Goal: Task Accomplishment & Management: Complete application form

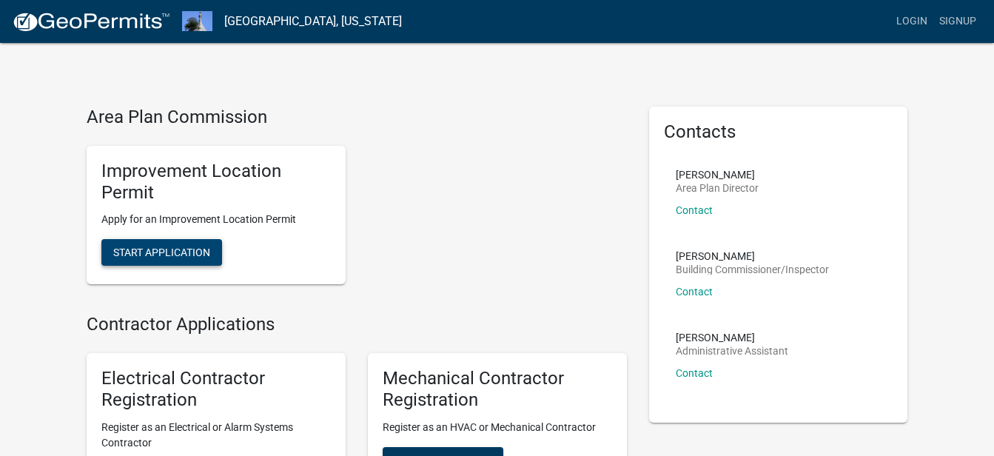
click at [163, 255] on span "Start Application" at bounding box center [161, 252] width 97 height 12
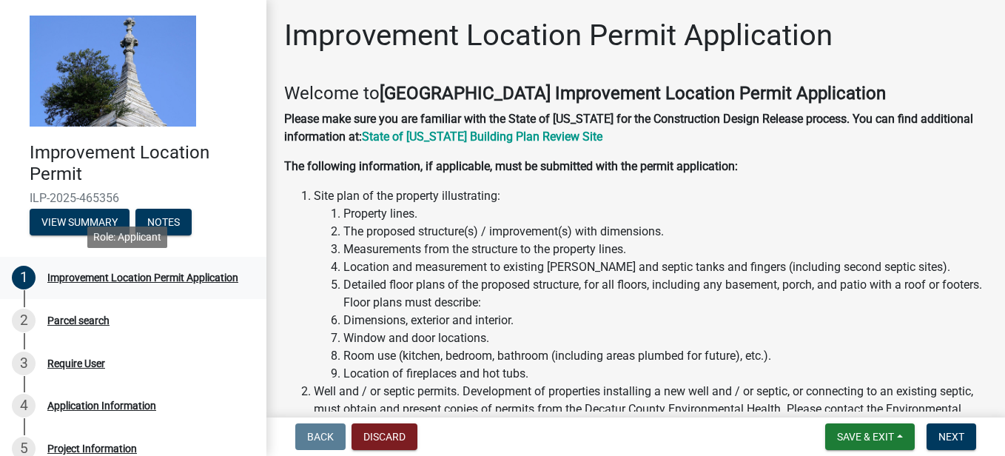
click at [75, 281] on div "Improvement Location Permit Application" at bounding box center [142, 277] width 191 height 10
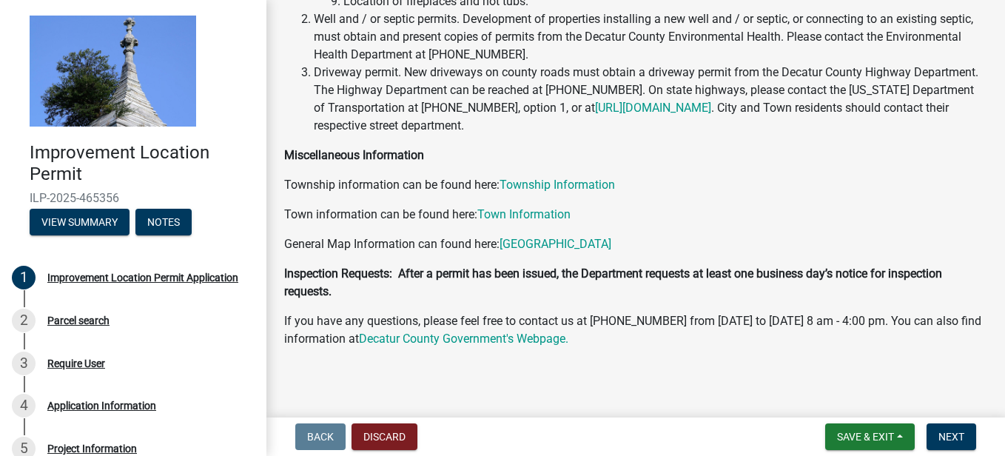
scroll to position [378, 0]
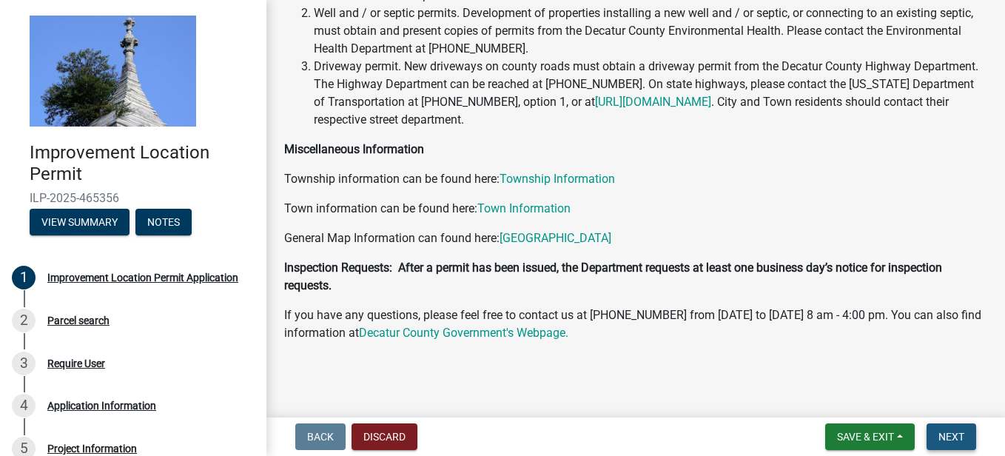
click at [954, 433] on span "Next" at bounding box center [951, 437] width 26 height 12
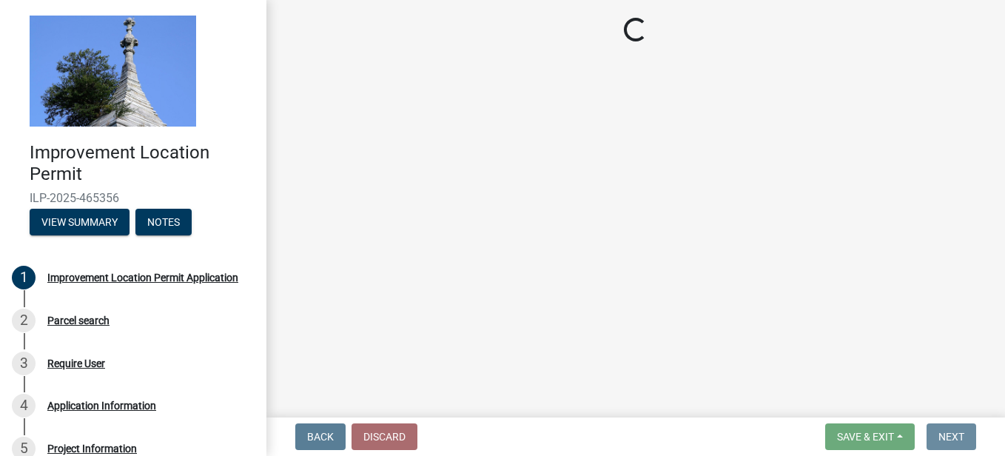
scroll to position [0, 0]
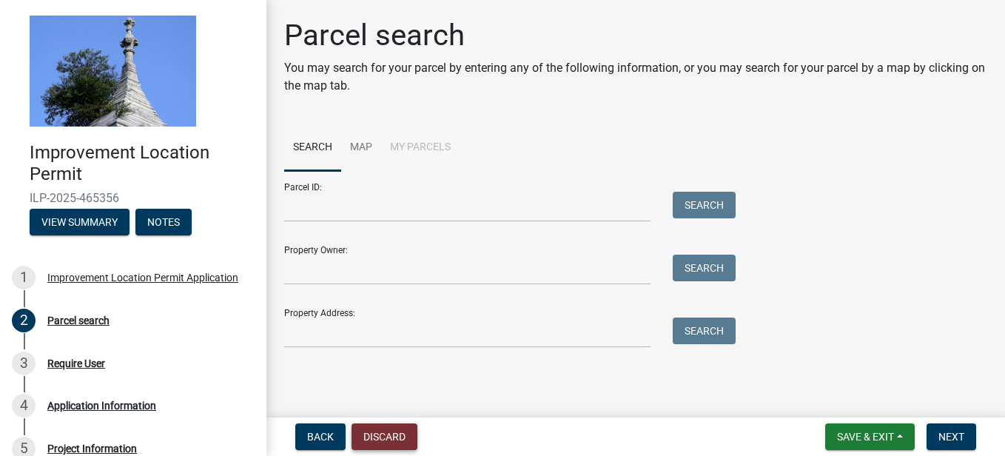
click at [397, 430] on button "Discard" at bounding box center [384, 436] width 66 height 27
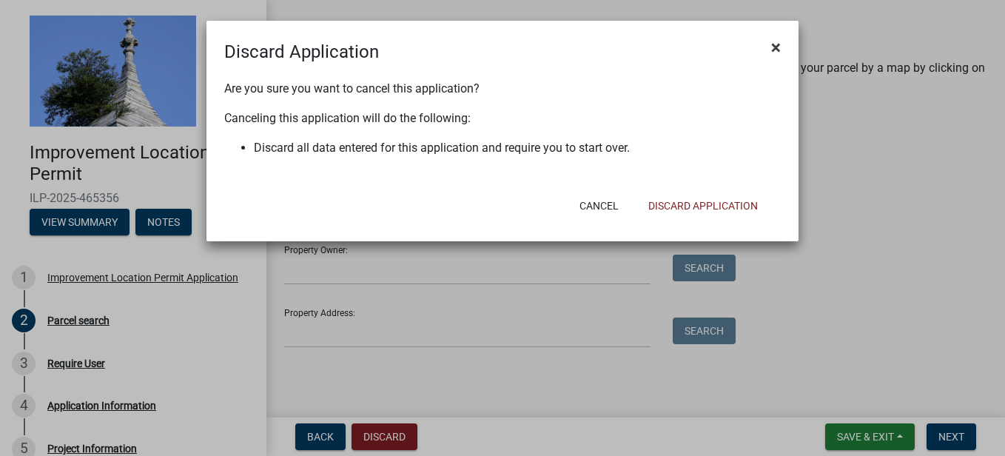
click at [772, 53] on span "×" at bounding box center [776, 47] width 10 height 21
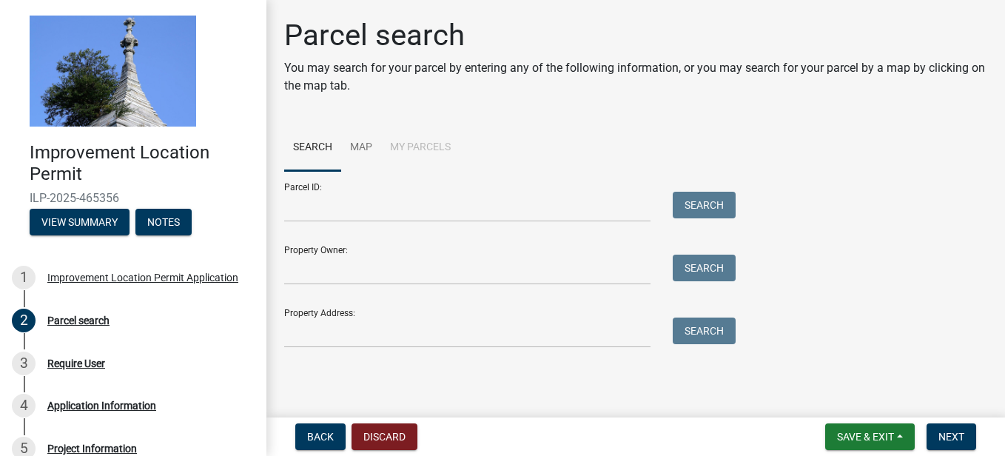
click at [508, 160] on ul "Search Map My Parcels" at bounding box center [635, 147] width 703 height 47
click at [89, 220] on button "View Summary" at bounding box center [80, 222] width 100 height 27
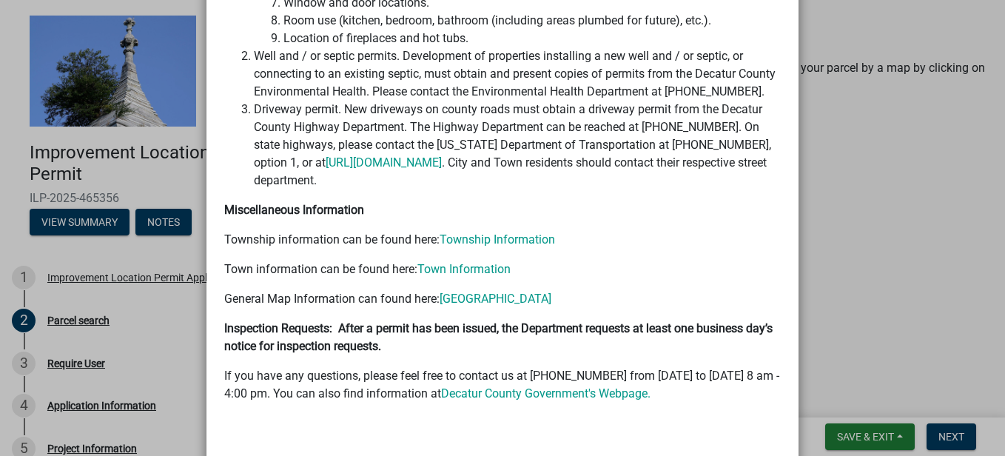
scroll to position [502, 0]
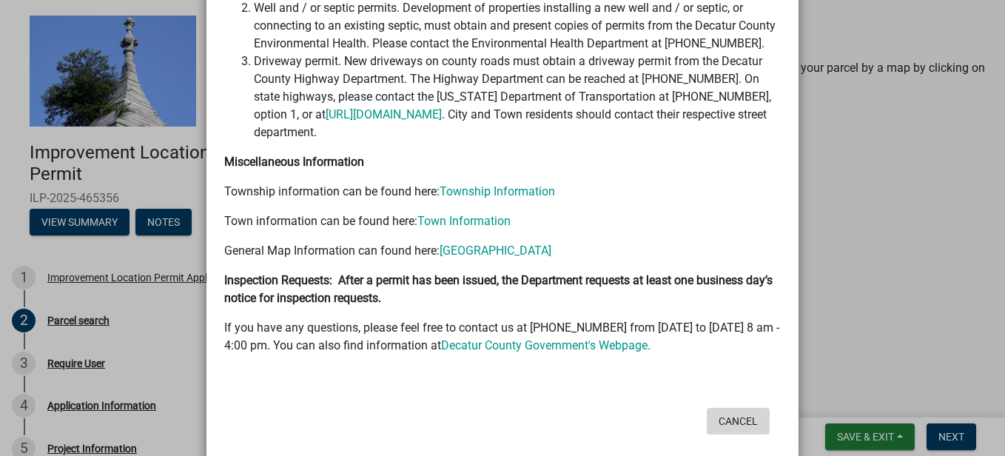
click at [730, 408] on button "Cancel" at bounding box center [738, 421] width 63 height 27
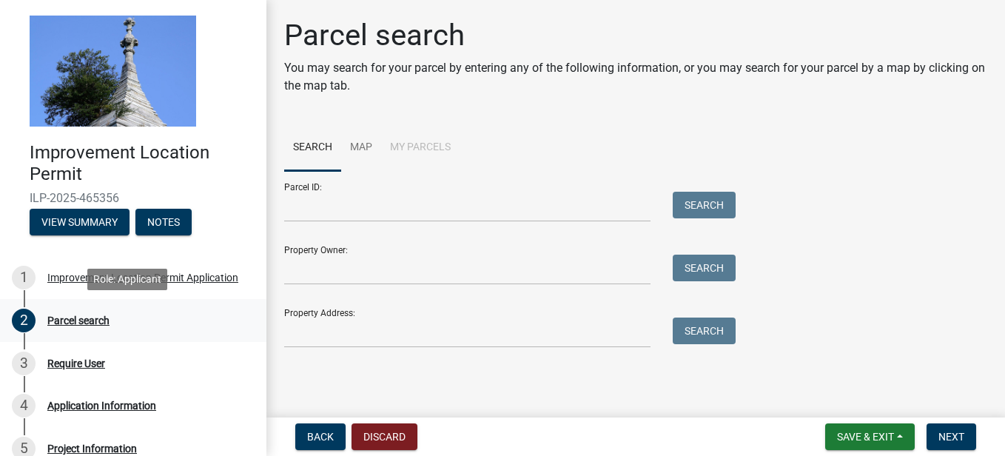
click at [78, 320] on div "Parcel search" at bounding box center [78, 320] width 62 height 10
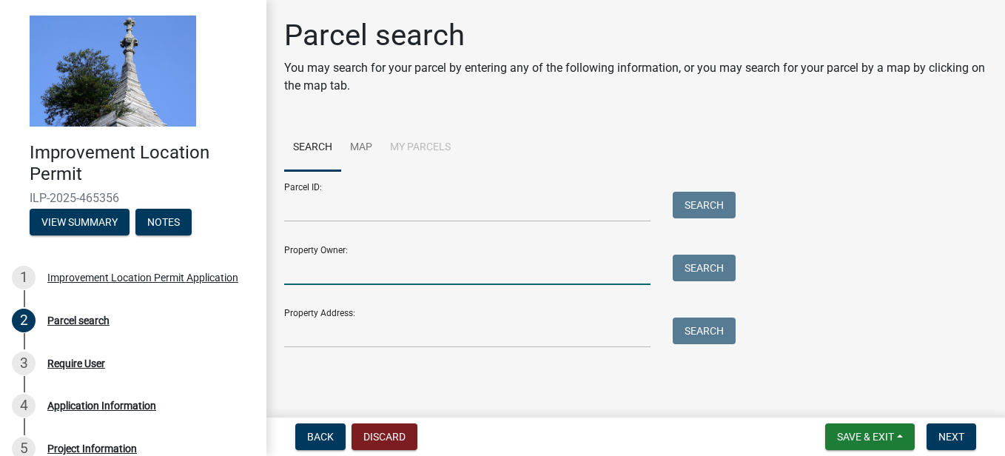
click at [377, 260] on input "Property Owner:" at bounding box center [467, 270] width 366 height 30
type input "[PERSON_NAME]"
type input "1117 E Pleasant Dr."
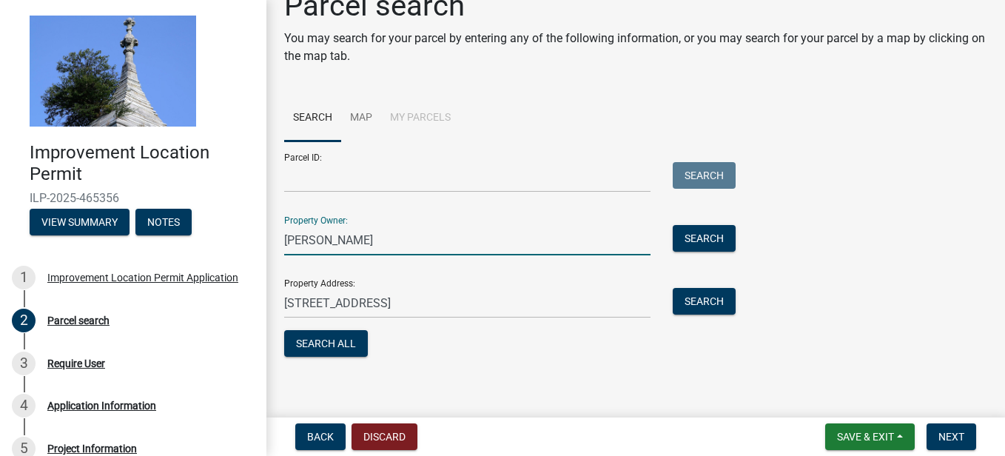
scroll to position [36, 0]
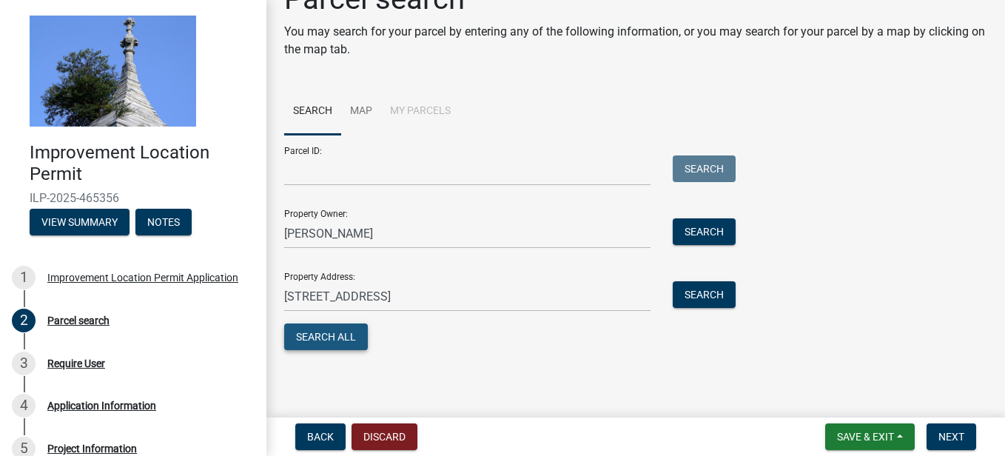
click at [323, 340] on button "Search All" at bounding box center [326, 336] width 84 height 27
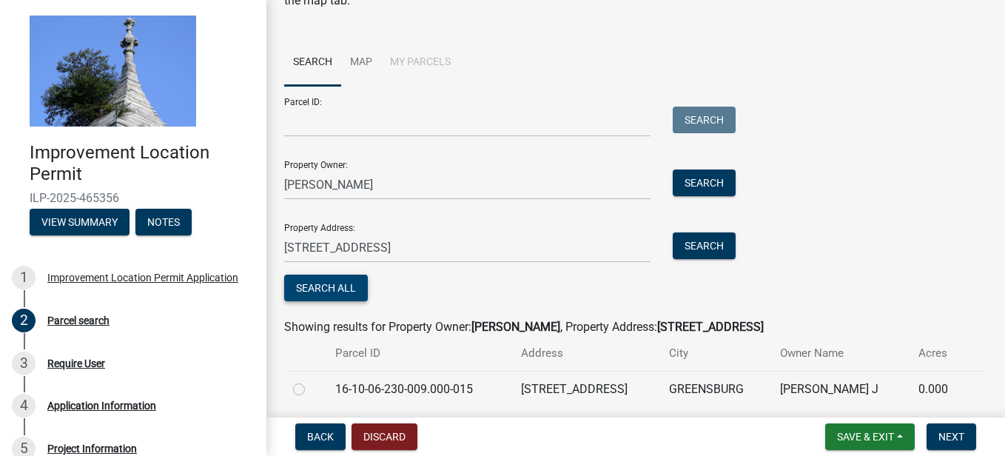
scroll to position [95, 0]
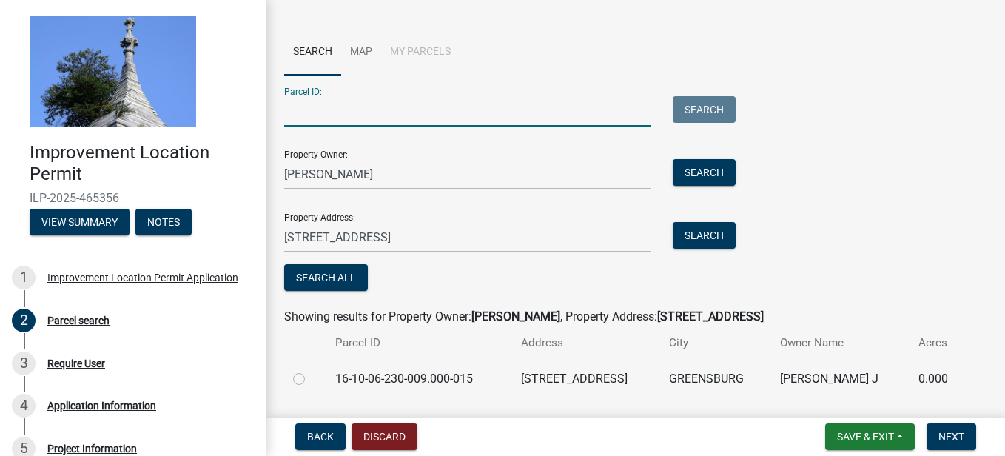
click at [320, 112] on input "Parcel ID:" at bounding box center [467, 111] width 366 height 30
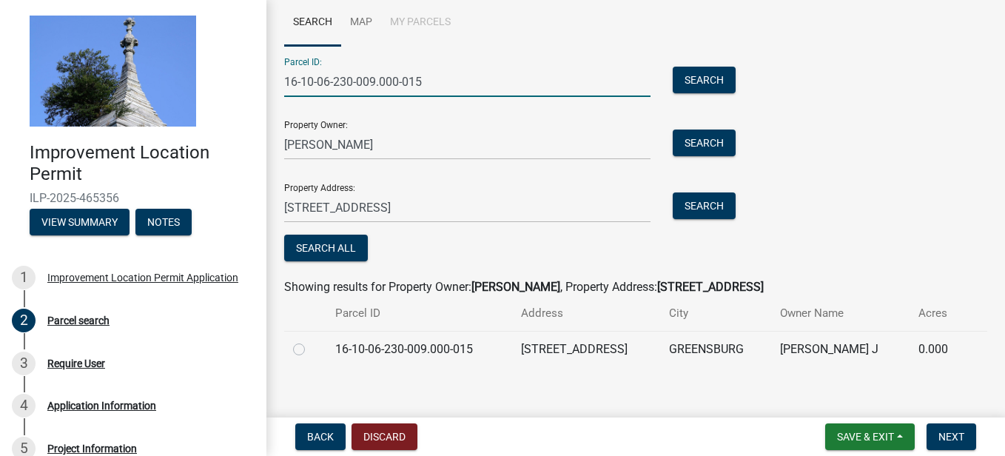
scroll to position [138, 0]
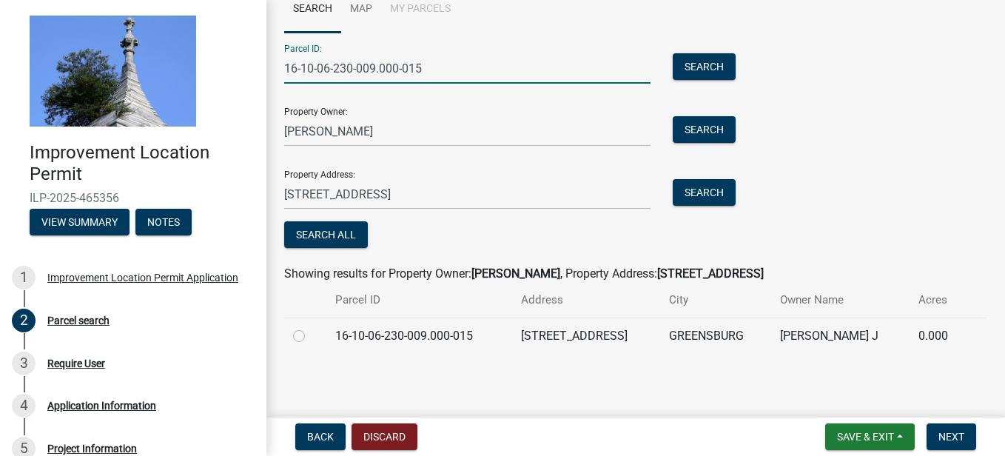
type input "16-10-06-230-009.000-015"
click at [311, 327] on label at bounding box center [311, 327] width 0 height 0
click at [311, 336] on input "radio" at bounding box center [316, 332] width 10 height 10
radio input "true"
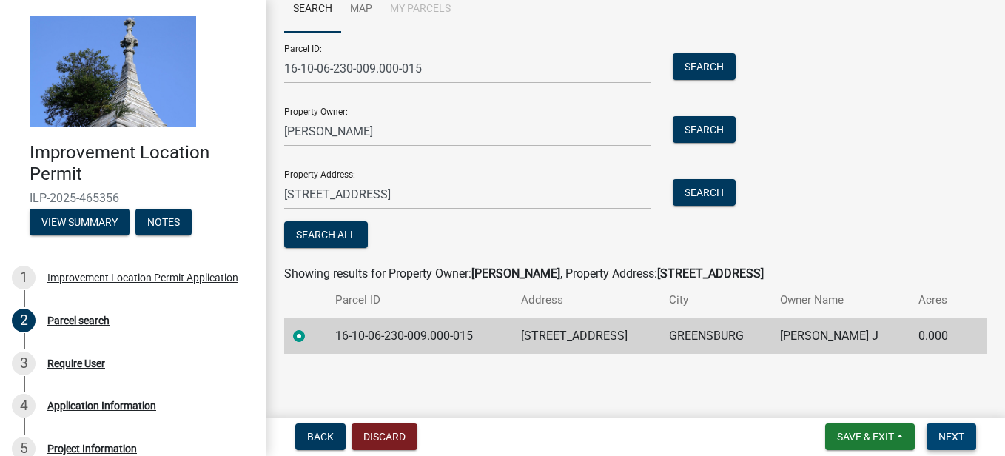
click at [949, 436] on span "Next" at bounding box center [951, 437] width 26 height 12
click at [349, 234] on button "Search All" at bounding box center [326, 234] width 84 height 27
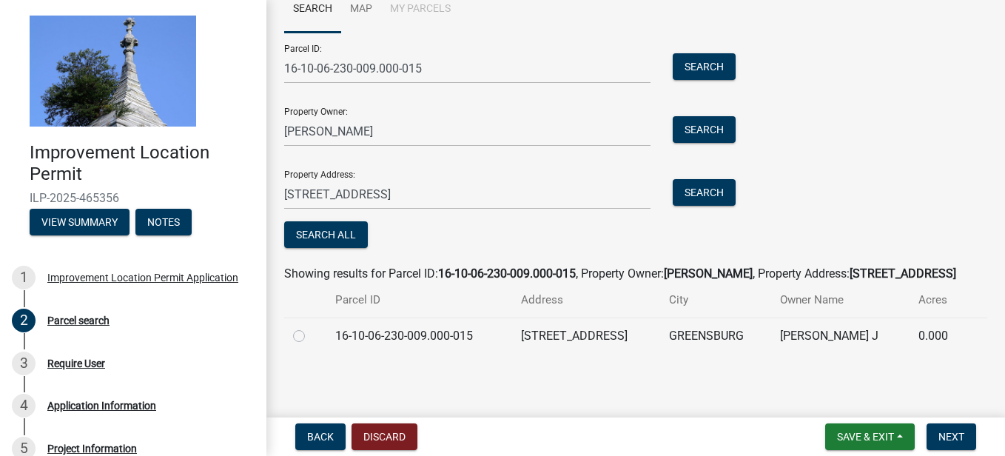
click at [311, 327] on label at bounding box center [311, 327] width 0 height 0
click at [311, 337] on input "radio" at bounding box center [316, 332] width 10 height 10
radio input "true"
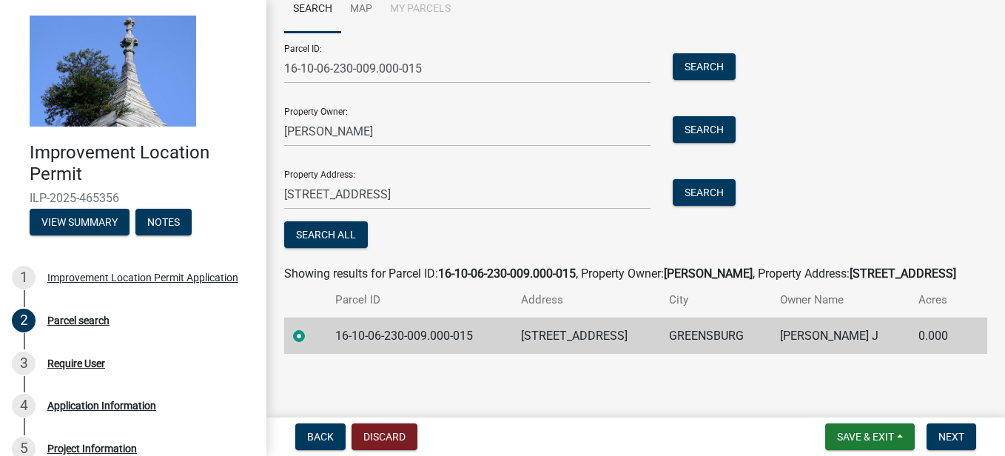
click at [311, 327] on label at bounding box center [311, 327] width 0 height 0
click at [311, 337] on input "radio" at bounding box center [316, 332] width 10 height 10
click at [350, 232] on button "Search All" at bounding box center [326, 234] width 84 height 27
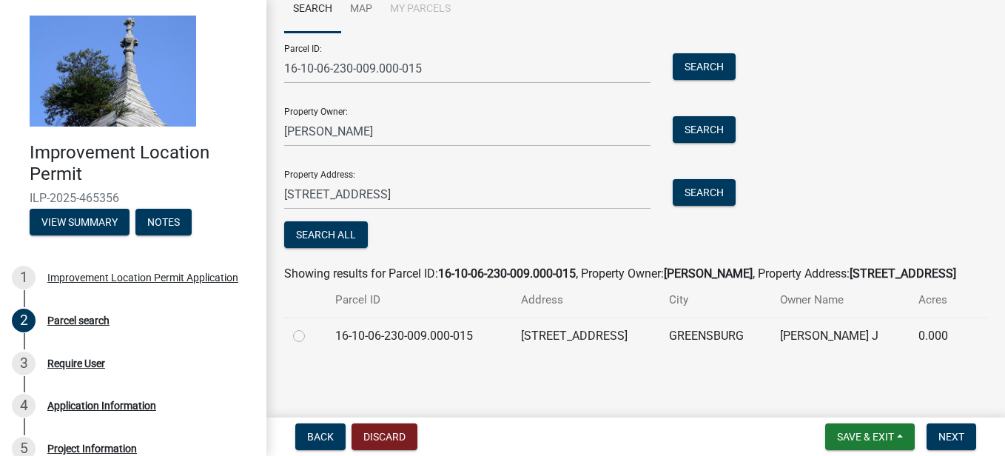
click at [311, 327] on label at bounding box center [311, 327] width 0 height 0
click at [311, 334] on input "radio" at bounding box center [316, 332] width 10 height 10
radio input "true"
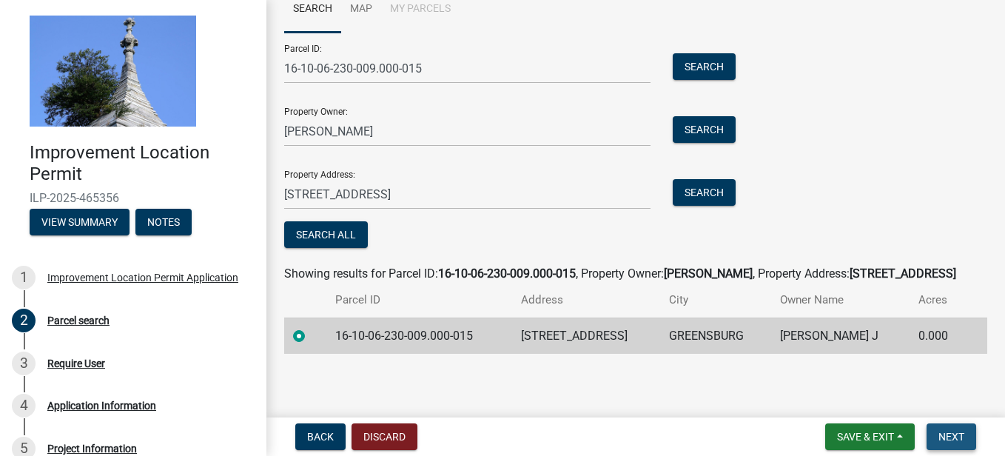
click at [953, 433] on span "Next" at bounding box center [951, 437] width 26 height 12
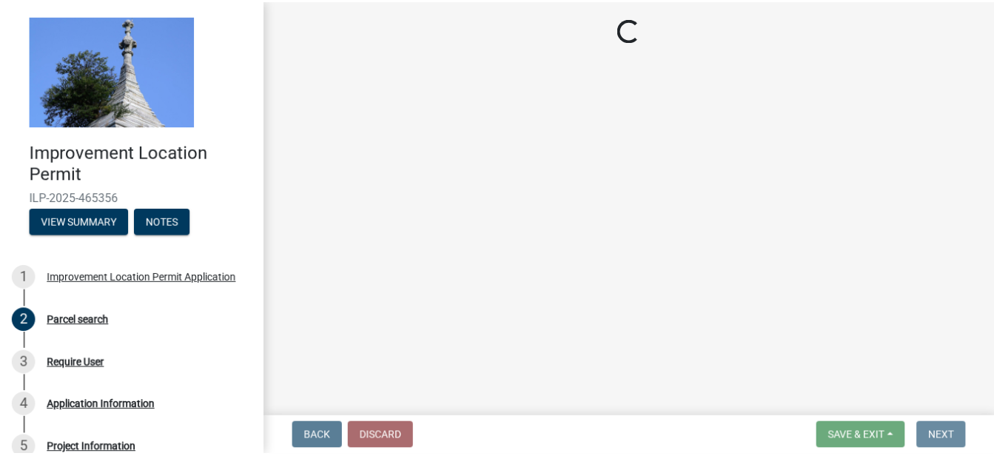
scroll to position [0, 0]
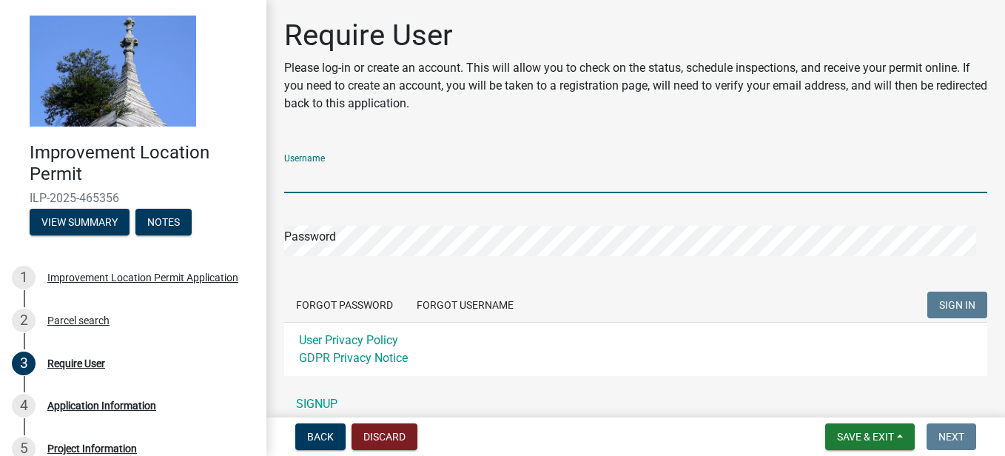
click at [403, 182] on input "Username" at bounding box center [635, 178] width 703 height 30
type input "Tammij"
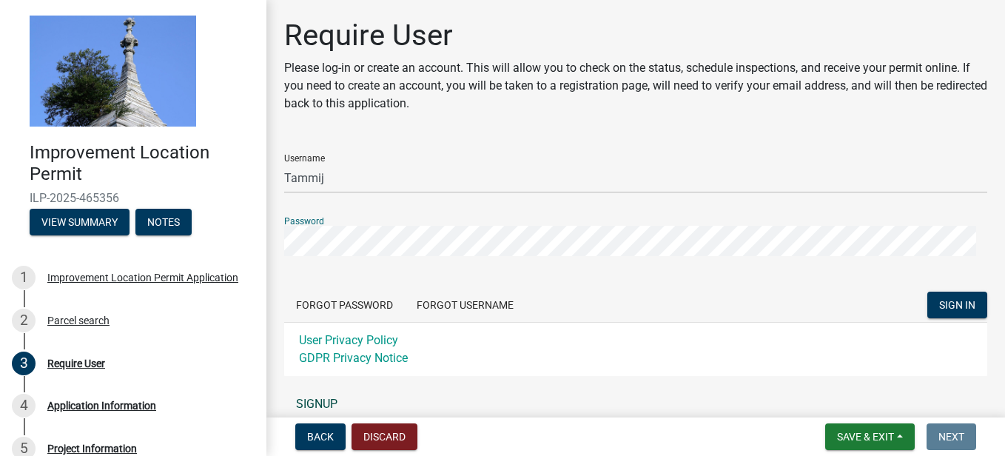
click at [324, 401] on link "SIGNUP" at bounding box center [635, 404] width 703 height 30
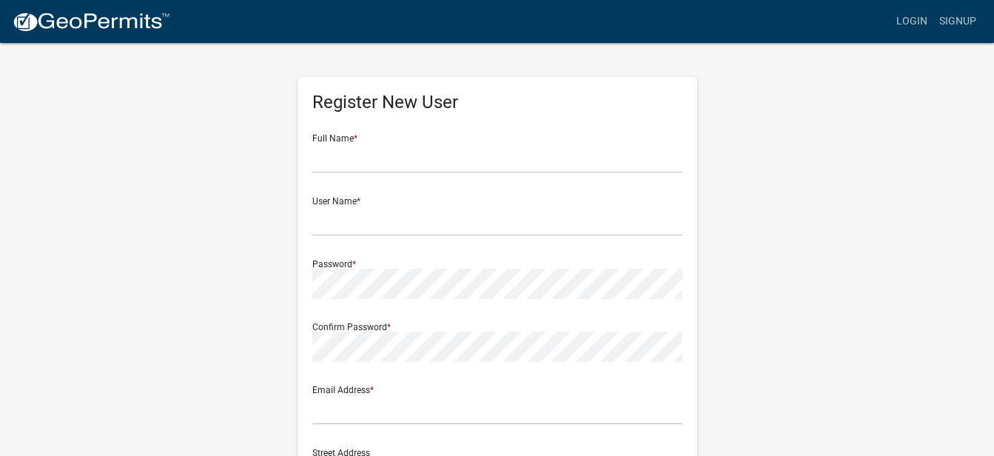
click at [414, 130] on div "Full Name *" at bounding box center [497, 147] width 370 height 51
click at [400, 151] on input "text" at bounding box center [497, 158] width 370 height 30
type input "[PERSON_NAME]"
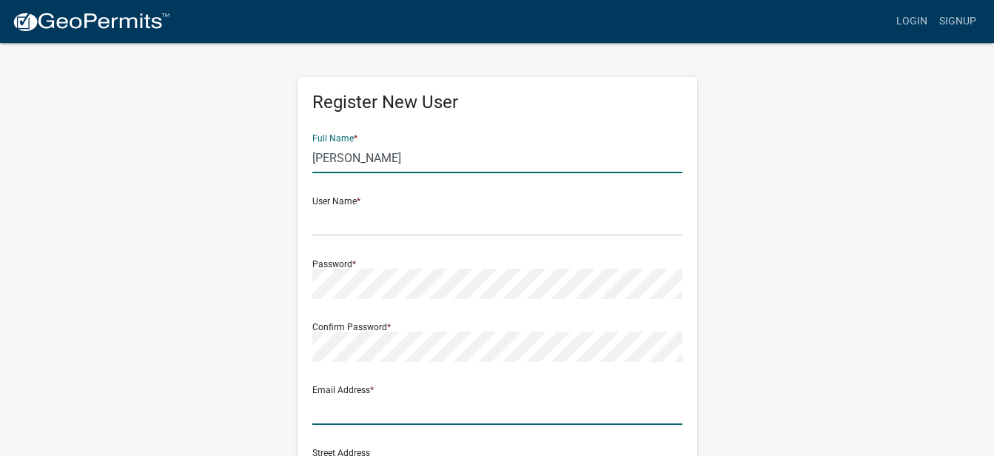
type input "p.tam15@outlook.com"
type input "1117 E Pleasant Dr."
type input "Greensburg"
type input "IN"
type input "47240"
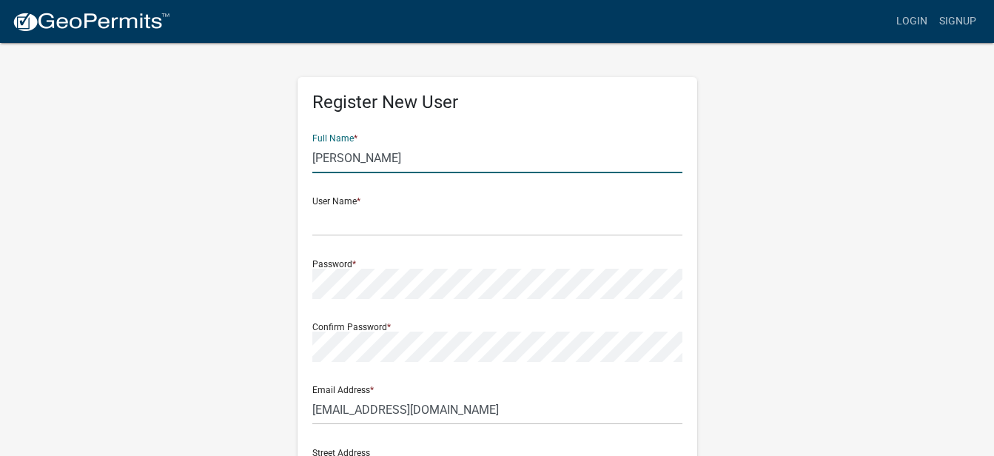
type input "7025176705"
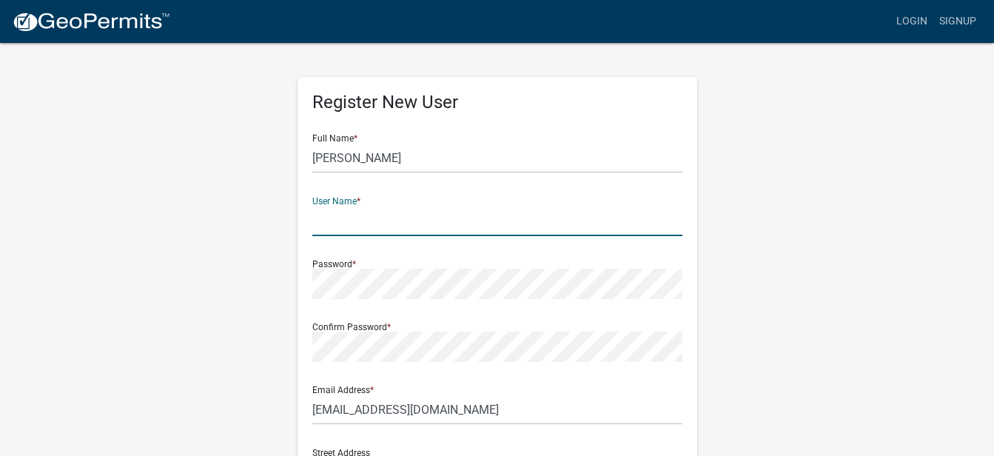
click at [369, 209] on input "text" at bounding box center [497, 221] width 370 height 30
type input "Tammij"
type input "1117 E Pleasant Dr"
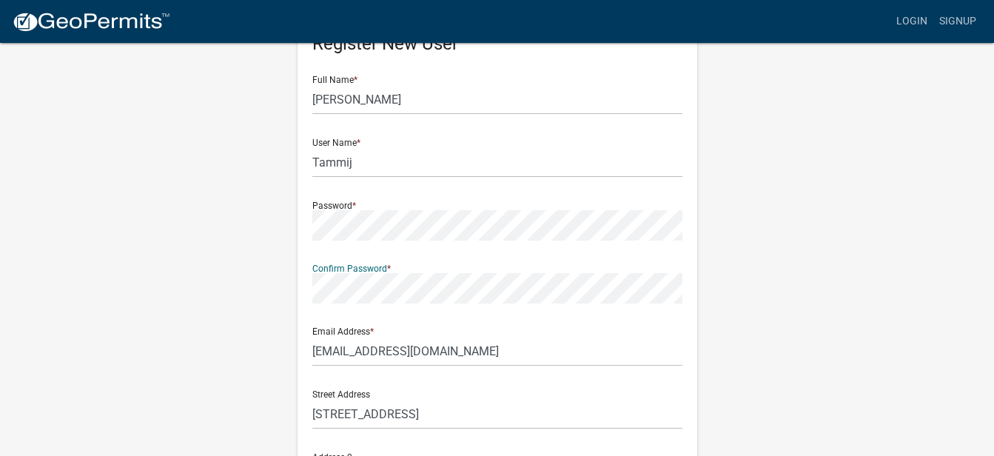
scroll to position [59, 0]
click at [445, 351] on input "p.tam15@outlook.com" at bounding box center [497, 350] width 370 height 30
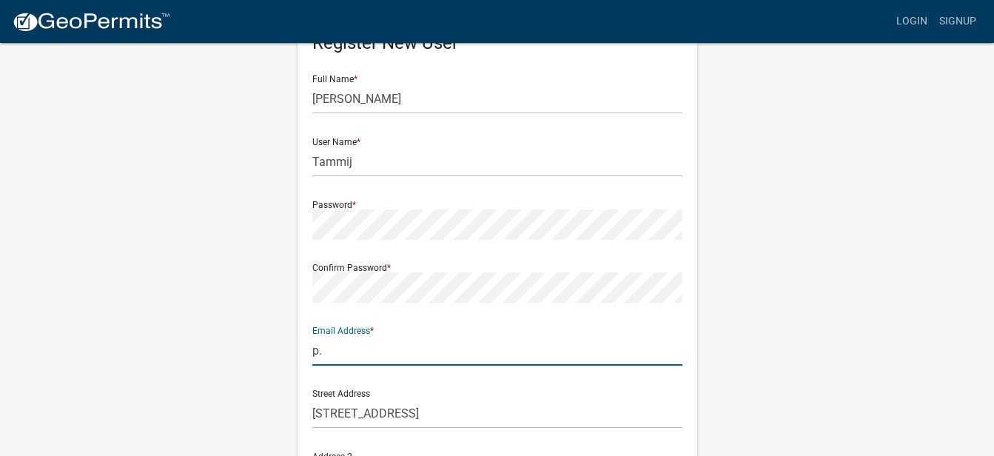
type input "p"
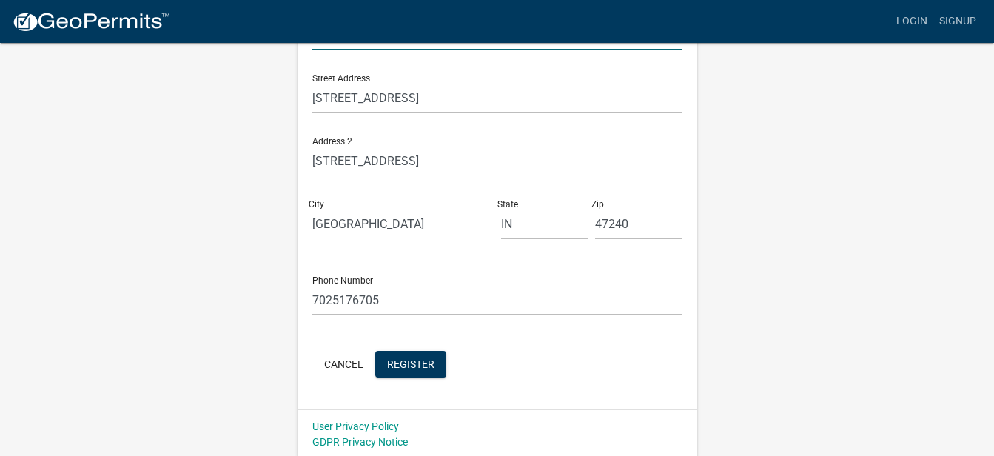
scroll to position [377, 0]
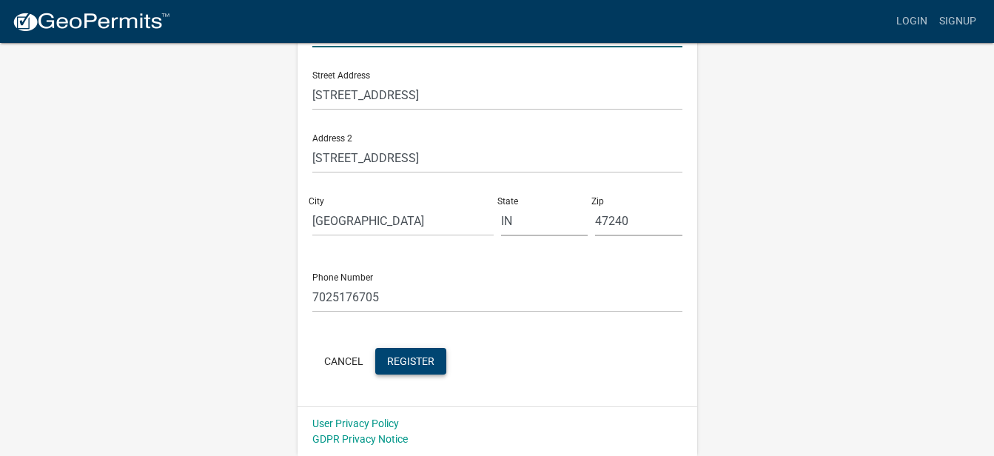
type input "[EMAIL_ADDRESS][DOMAIN_NAME]"
click at [413, 358] on span "Register" at bounding box center [410, 360] width 47 height 12
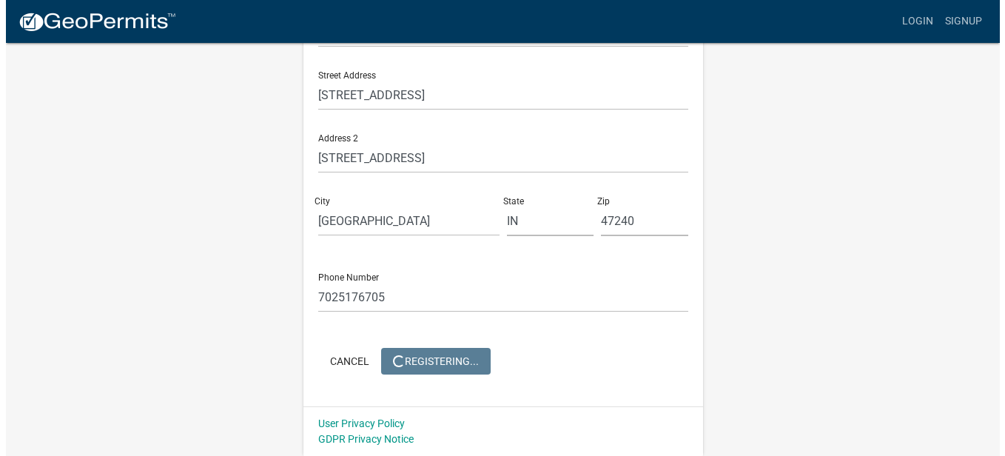
scroll to position [0, 0]
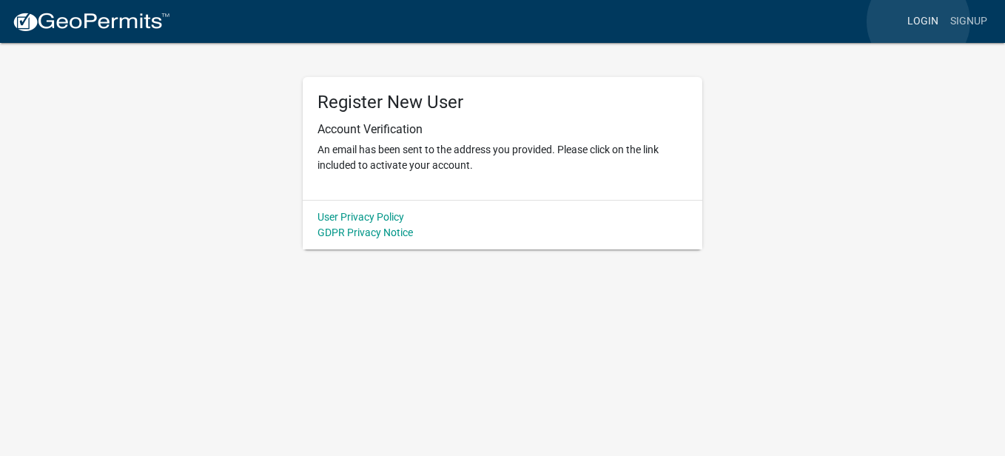
click at [918, 21] on link "Login" at bounding box center [922, 21] width 43 height 28
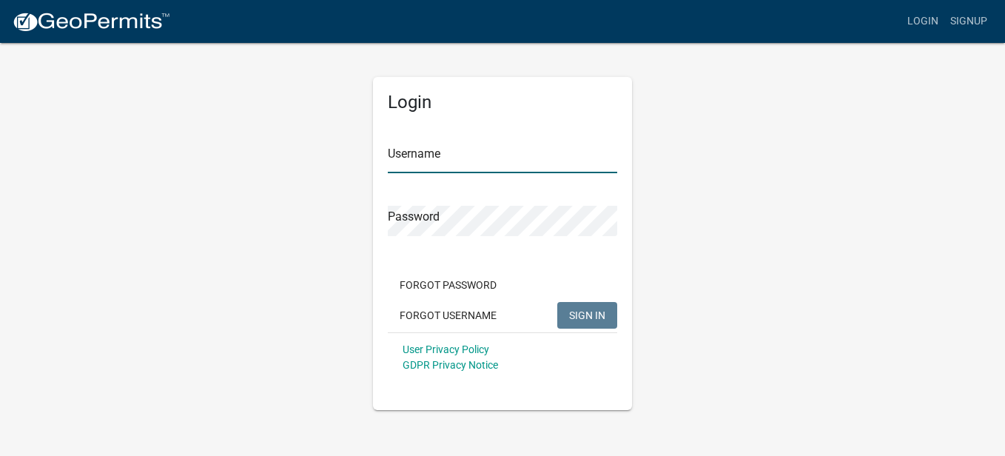
type input "Tammij"
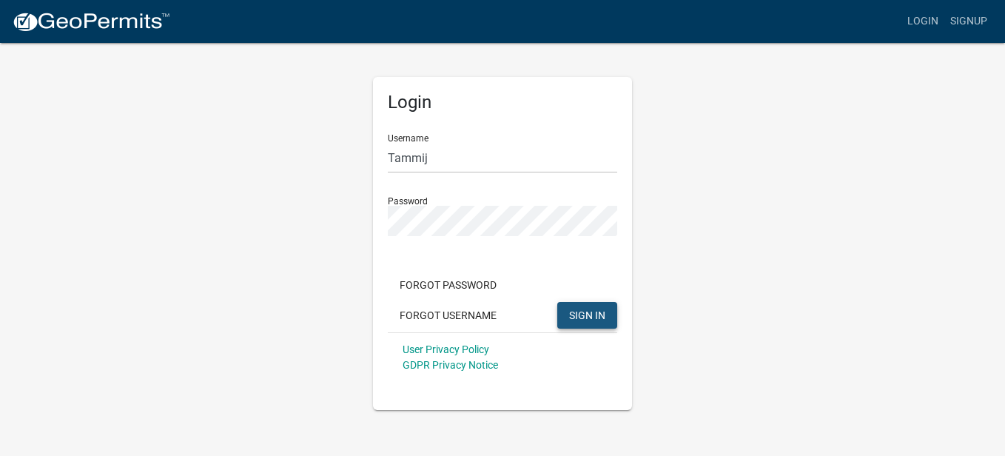
click at [591, 315] on span "SIGN IN" at bounding box center [587, 315] width 36 height 12
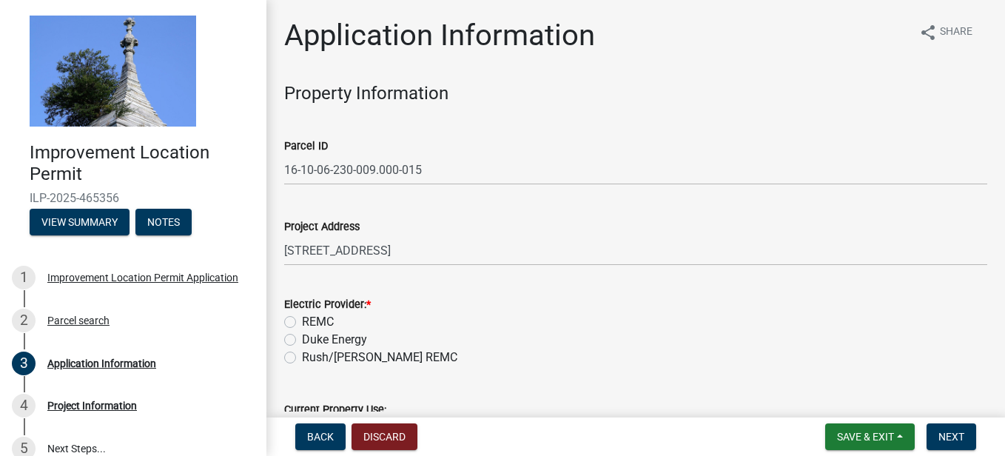
click at [302, 321] on label "REMC" at bounding box center [318, 322] width 32 height 18
click at [302, 321] on input "REMC" at bounding box center [307, 318] width 10 height 10
radio input "true"
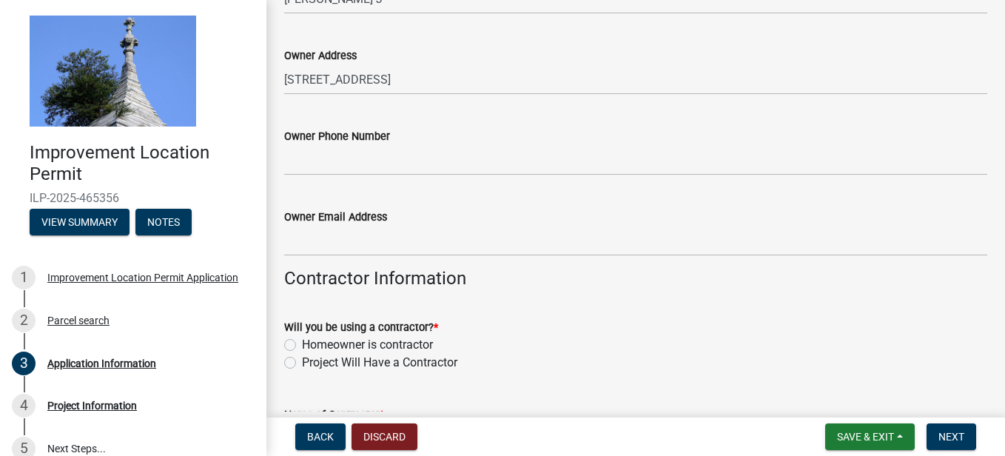
scroll to position [562, 0]
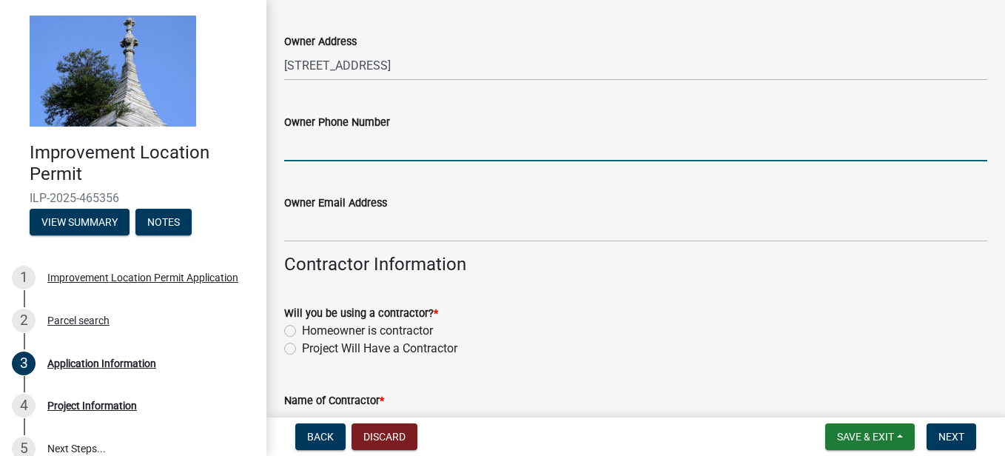
click at [337, 142] on input "Owner Phone Number" at bounding box center [635, 146] width 703 height 30
type input "7025176705"
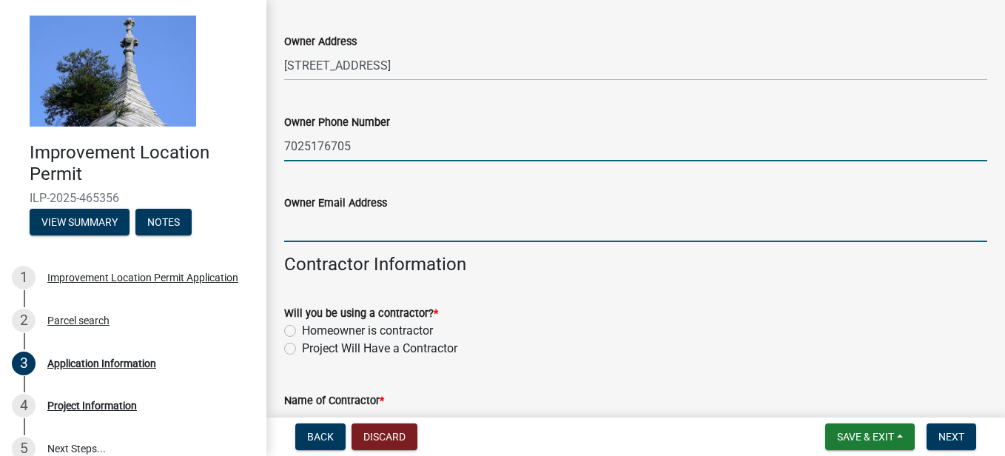
type input "[EMAIL_ADDRESS][DOMAIN_NAME]"
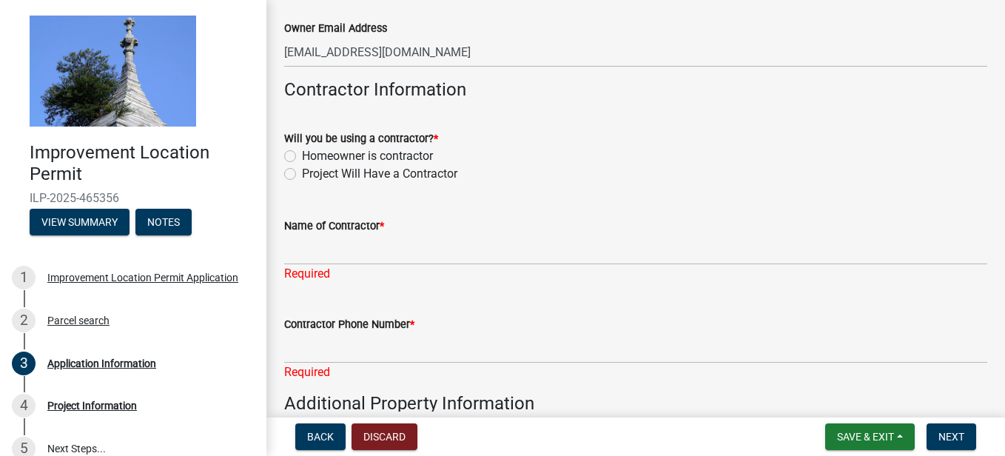
scroll to position [750, 0]
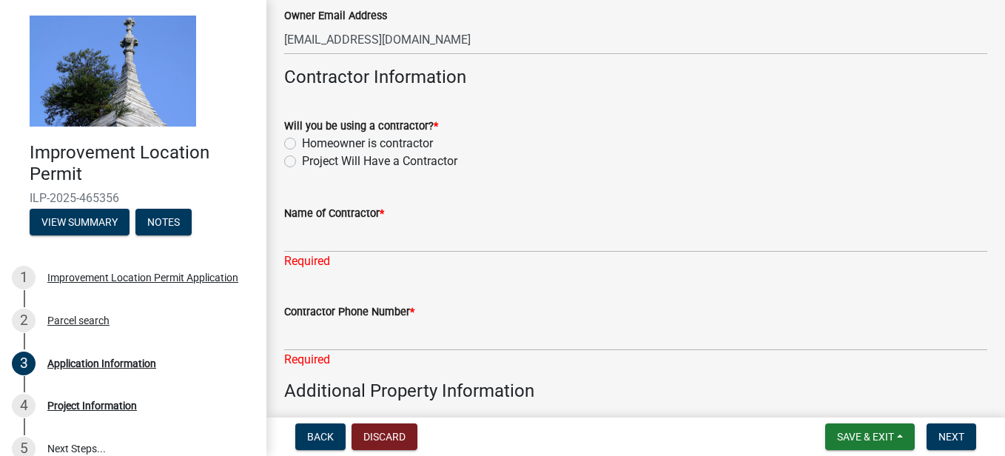
click at [302, 142] on label "Homeowner is contractor" at bounding box center [367, 144] width 131 height 18
click at [302, 142] on input "Homeowner is contractor" at bounding box center [307, 140] width 10 height 10
radio input "true"
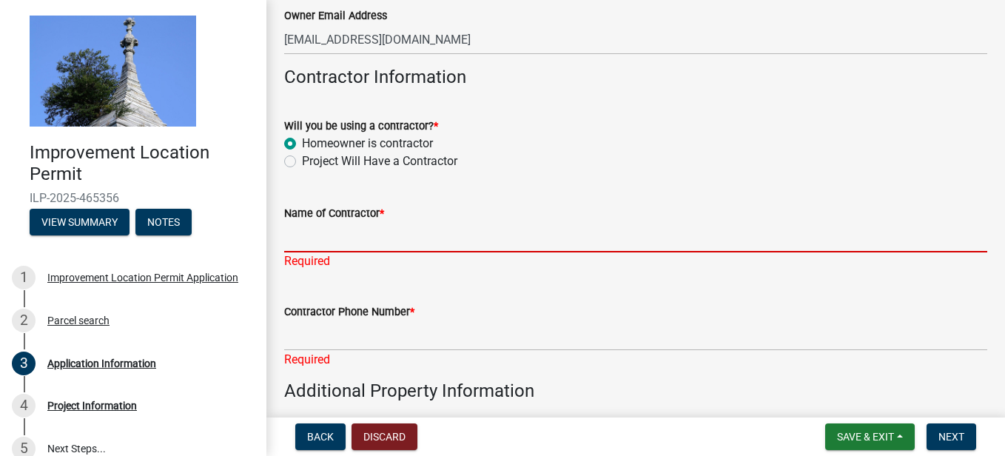
click at [314, 229] on input "Name of Contractor *" at bounding box center [635, 237] width 703 height 30
type input "[PERSON_NAME]"
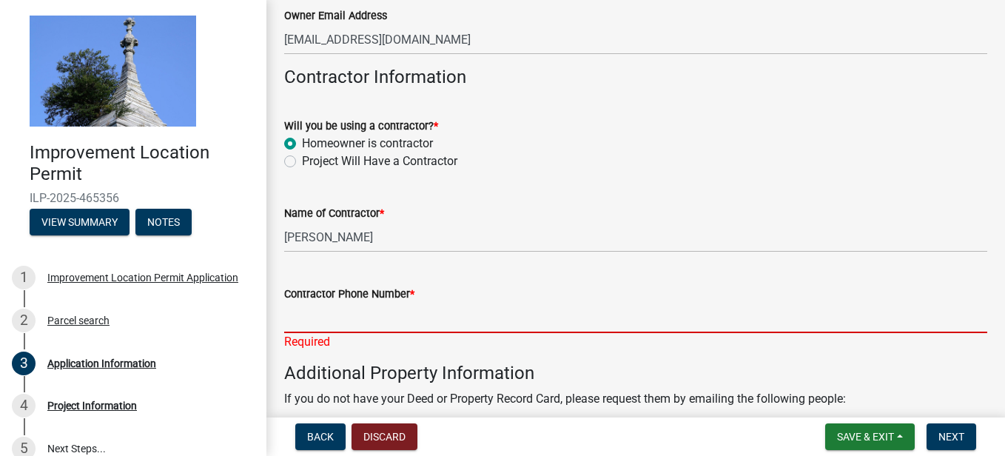
click at [322, 309] on input "Contractor Phone Number *" at bounding box center [635, 318] width 703 height 30
type input "7025176705"
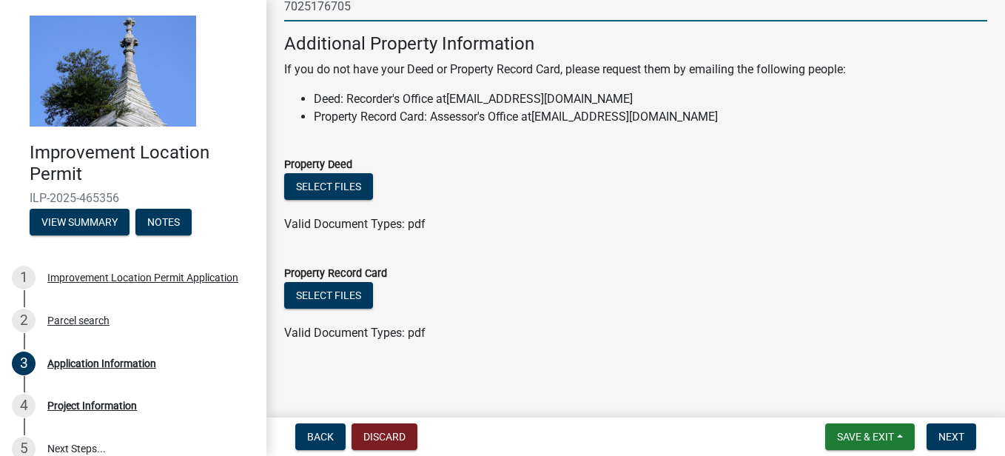
scroll to position [1062, 0]
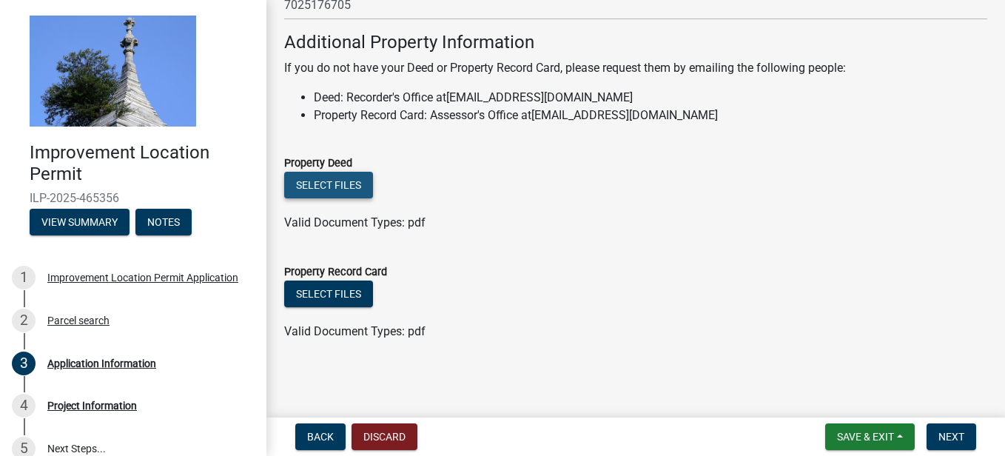
click at [334, 184] on button "Select files" at bounding box center [328, 185] width 89 height 27
click at [326, 435] on span "Back" at bounding box center [320, 437] width 27 height 12
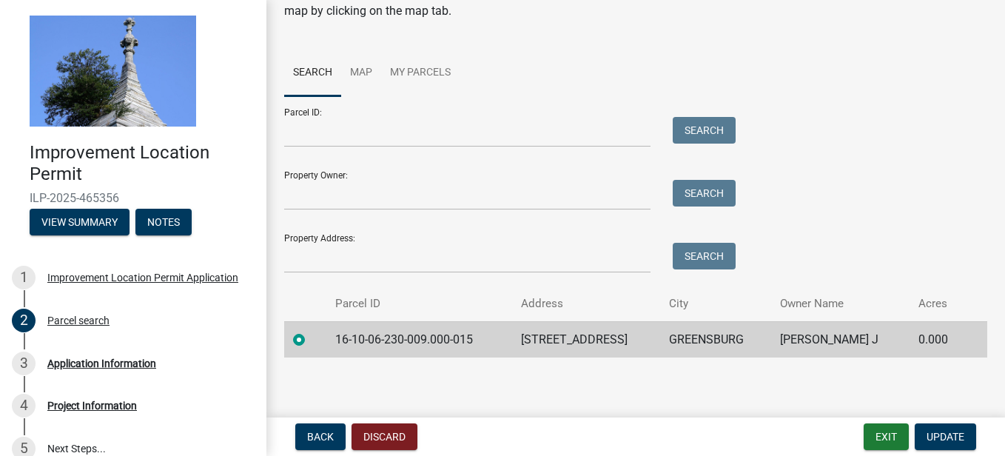
scroll to position [78, 0]
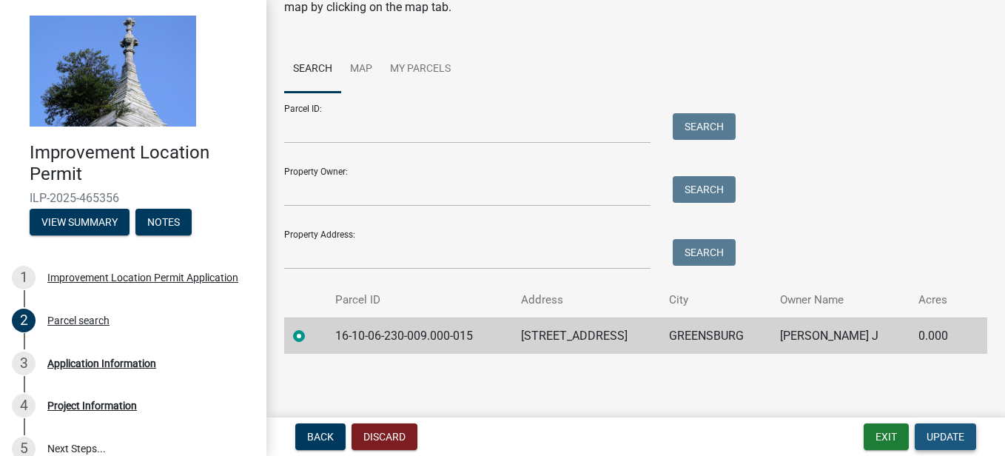
click at [952, 437] on span "Update" at bounding box center [945, 437] width 38 height 12
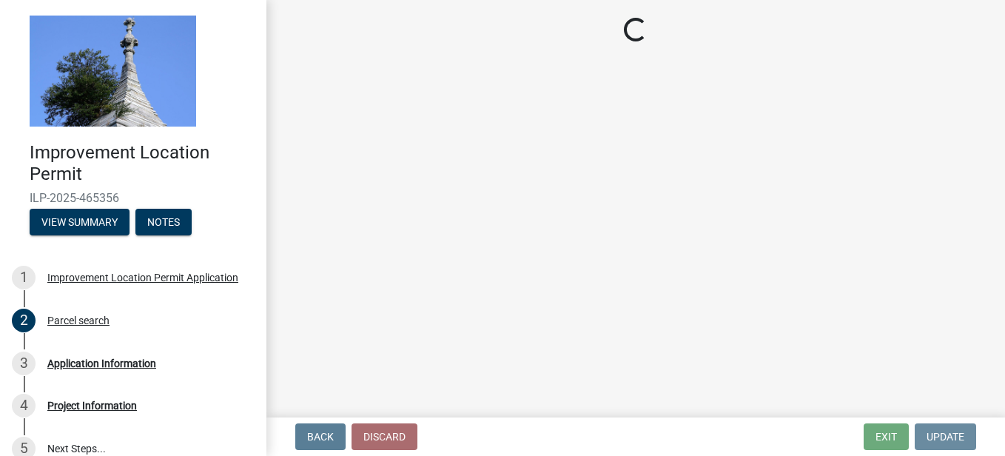
scroll to position [0, 0]
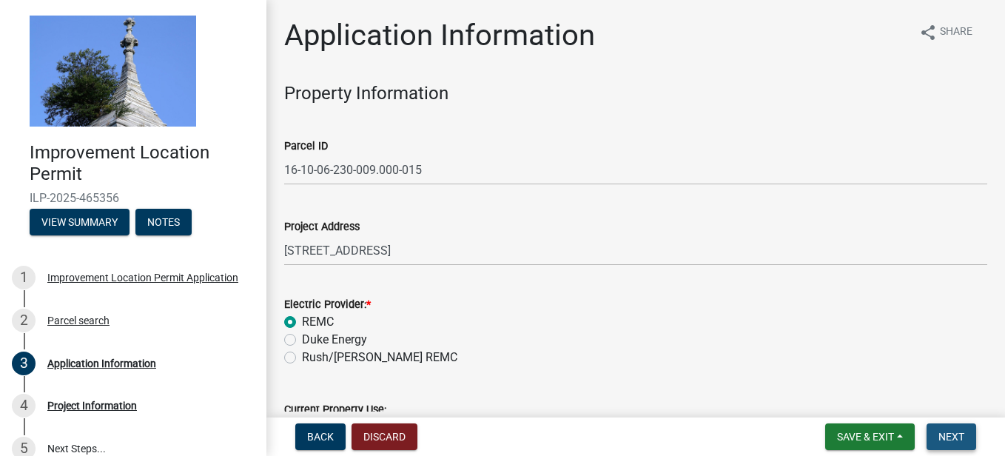
click at [952, 437] on span "Next" at bounding box center [951, 437] width 26 height 12
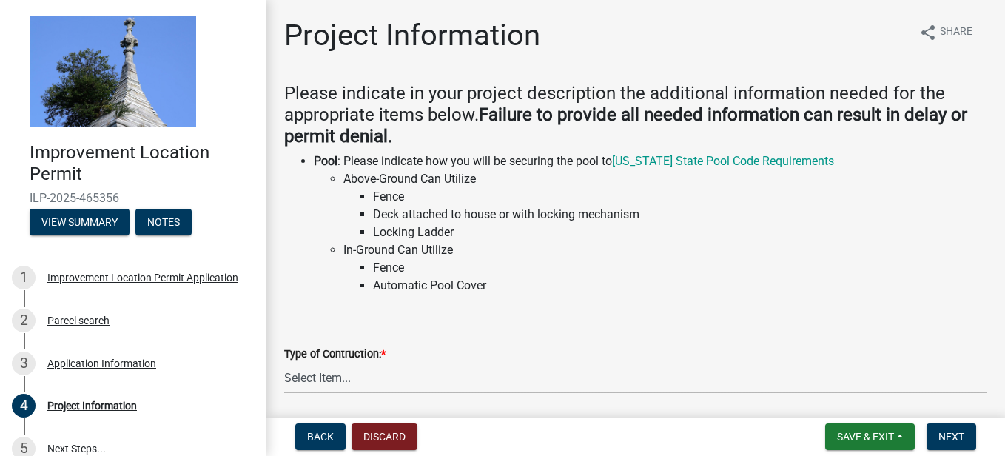
click at [334, 378] on select "Select Item... Addition Attached Garage Boat Dock Cell Tower/Co-Locate Commerci…" at bounding box center [635, 378] width 703 height 30
click at [284, 363] on select "Select Item... Addition Attached Garage Boat Dock Cell Tower/Co-Locate Commerci…" at bounding box center [635, 378] width 703 height 30
select select "419ee964-ccd9-4da1-89cd-4978b7f06523"
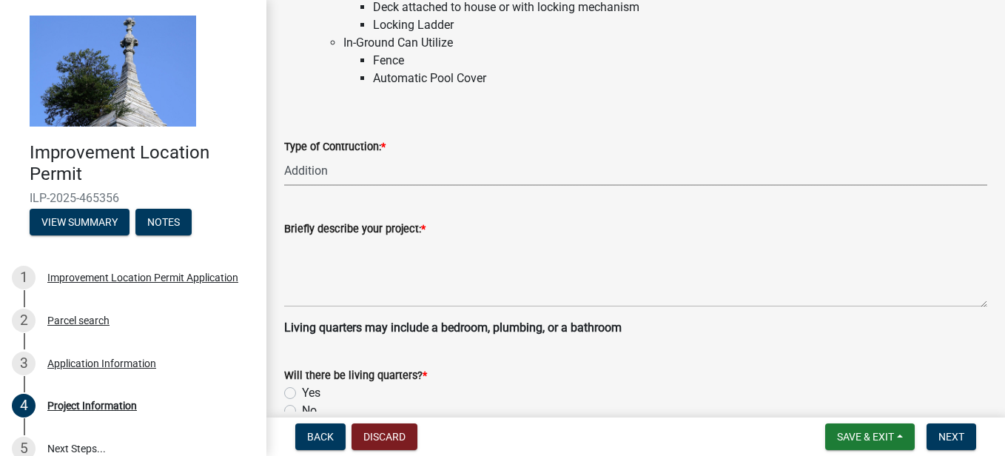
scroll to position [237, 0]
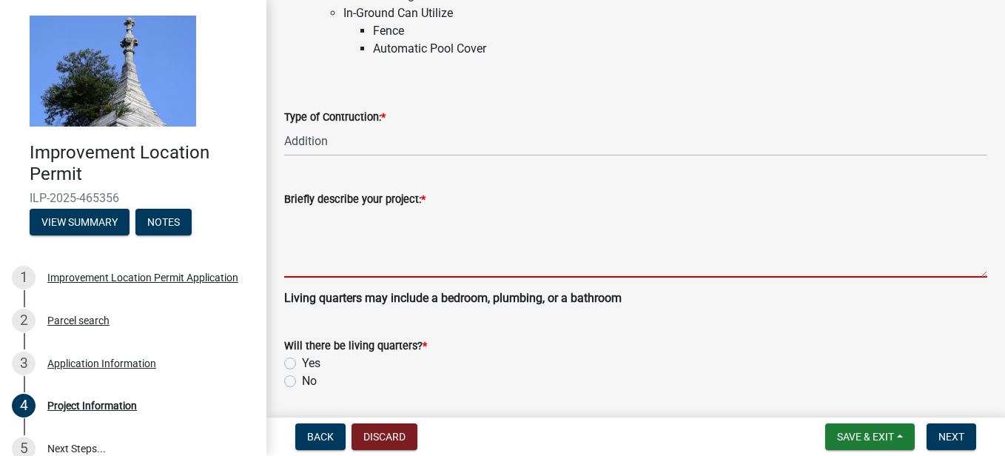
click at [392, 264] on textarea "Briefly describe your project: *" at bounding box center [635, 243] width 703 height 70
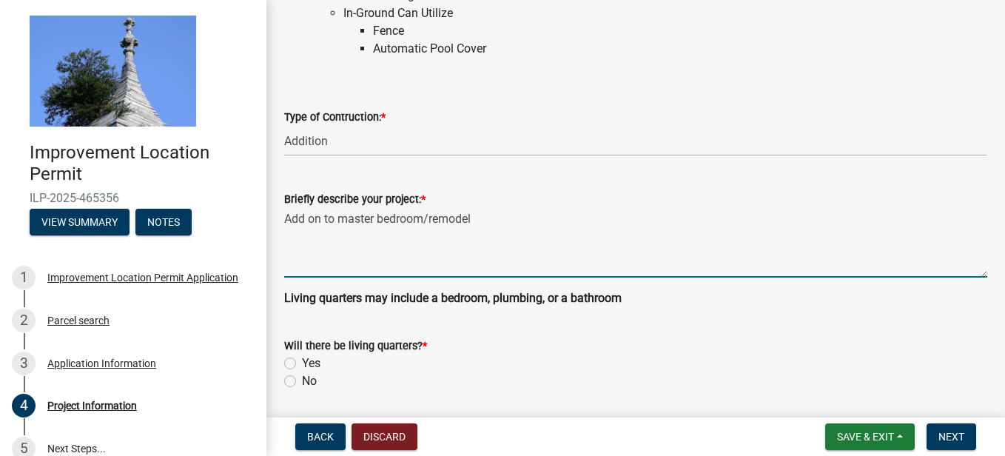
click at [323, 219] on textarea "Add on to master bedroom/remodel" at bounding box center [635, 243] width 703 height 70
click at [380, 220] on textarea "Addon/remodel to master bedroom/remodel" at bounding box center [635, 243] width 703 height 70
click at [505, 215] on textarea "Addon/remodel master bedroom/remodel" at bounding box center [635, 243] width 703 height 70
click at [463, 218] on textarea "Addon/remodel master bedroom/bathroom" at bounding box center [635, 243] width 703 height 70
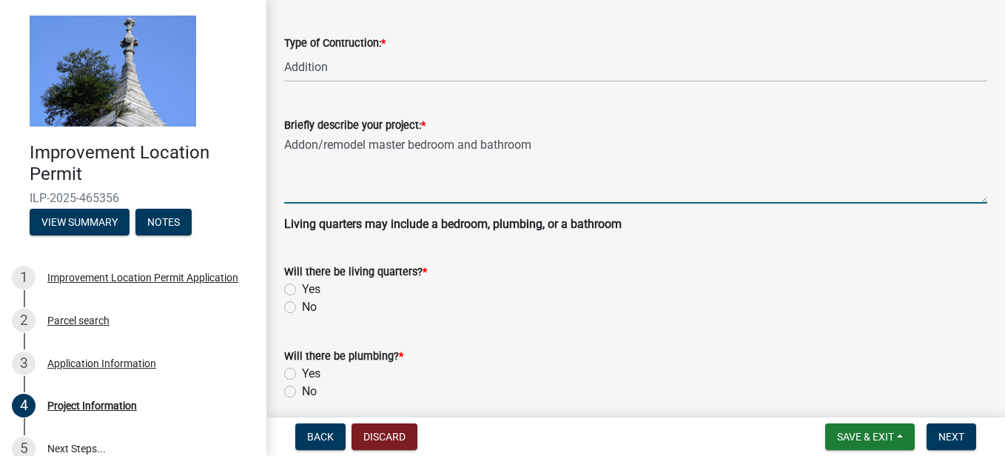
scroll to position [316, 0]
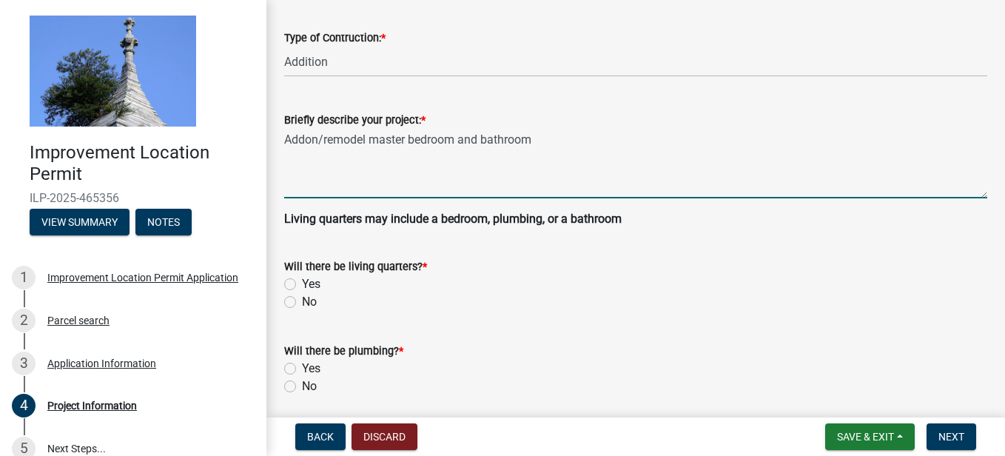
type textarea "Addon/remodel master bedroom and bathroom"
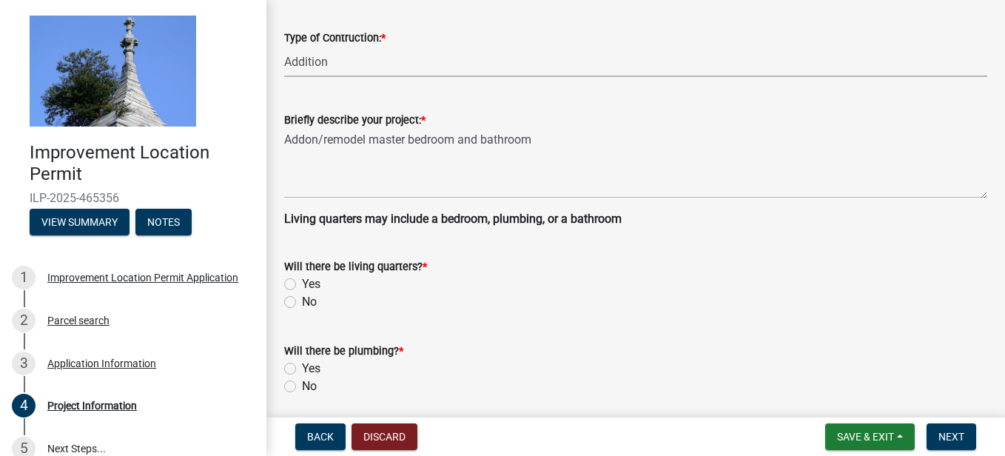
click at [328, 55] on select "Select Item... Addition Attached Garage Boat Dock Cell Tower/Co-Locate Commerci…" at bounding box center [635, 62] width 703 height 30
click at [334, 55] on select "Select Item... Addition Attached Garage Boat Dock Cell Tower/Co-Locate Commerci…" at bounding box center [635, 62] width 703 height 30
click at [284, 47] on select "Select Item... Addition Attached Garage Boat Dock Cell Tower/Co-Locate Commerci…" at bounding box center [635, 62] width 703 height 30
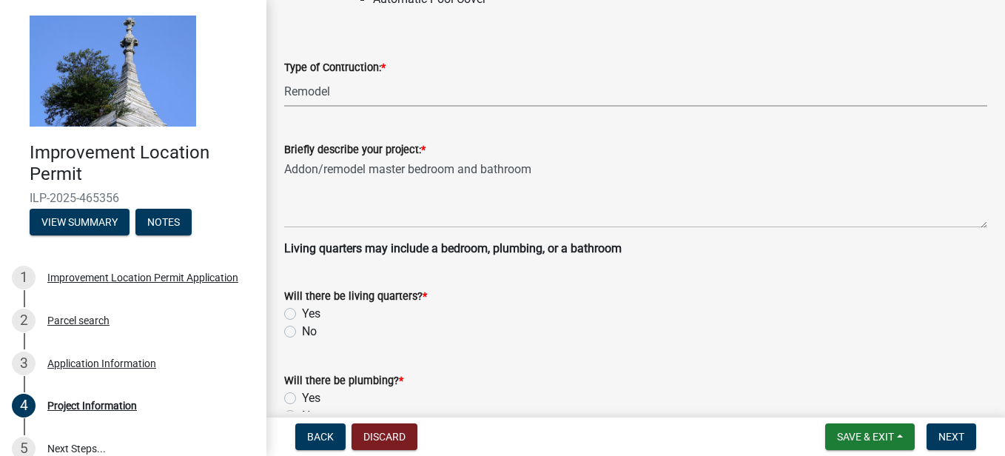
scroll to position [257, 0]
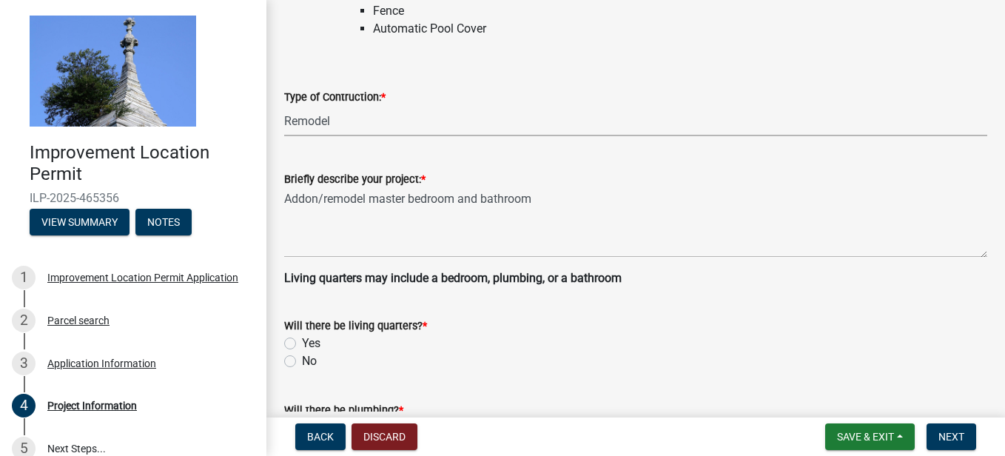
click at [352, 121] on select "Select Item... Addition Attached Garage Boat Dock Cell Tower/Co-Locate Commerci…" at bounding box center [635, 121] width 703 height 30
click at [284, 106] on select "Select Item... Addition Attached Garage Boat Dock Cell Tower/Co-Locate Commerci…" at bounding box center [635, 121] width 703 height 30
select select "419ee964-ccd9-4da1-89cd-4978b7f06523"
click at [351, 118] on select "Select Item... Addition Attached Garage Boat Dock Cell Tower/Co-Locate Commerci…" at bounding box center [635, 121] width 703 height 30
click at [284, 106] on select "Select Item... Addition Attached Garage Boat Dock Cell Tower/Co-Locate Commerci…" at bounding box center [635, 121] width 703 height 30
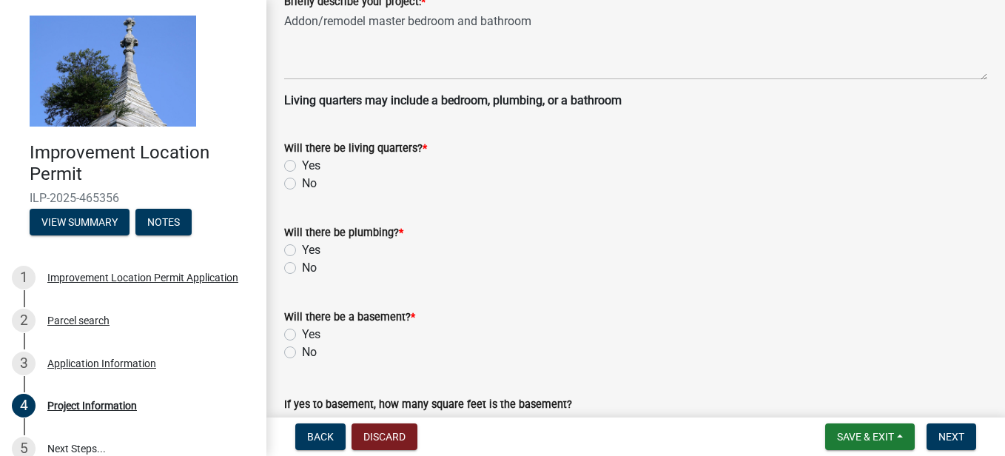
scroll to position [464, 0]
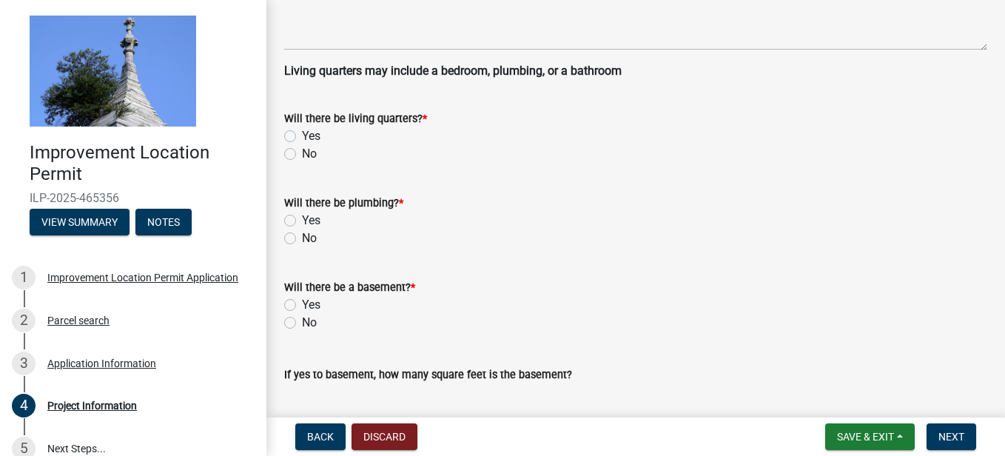
click at [302, 154] on label "No" at bounding box center [309, 154] width 15 height 18
click at [302, 154] on input "No" at bounding box center [307, 150] width 10 height 10
radio input "true"
click at [302, 241] on label "No" at bounding box center [309, 238] width 15 height 18
click at [302, 239] on input "No" at bounding box center [307, 234] width 10 height 10
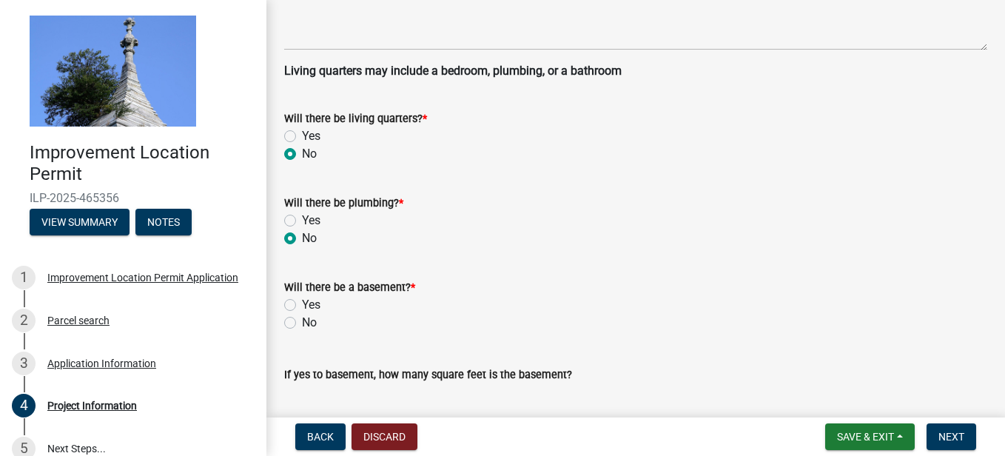
radio input "true"
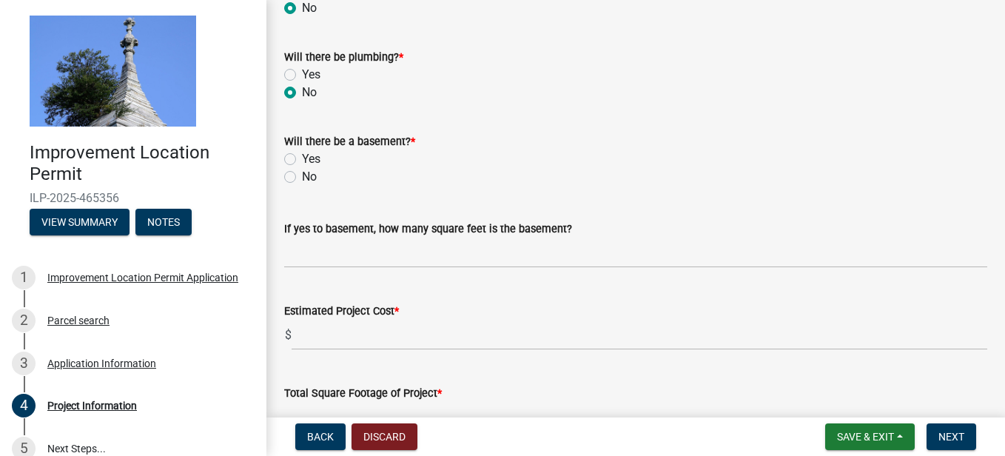
scroll to position [641, 0]
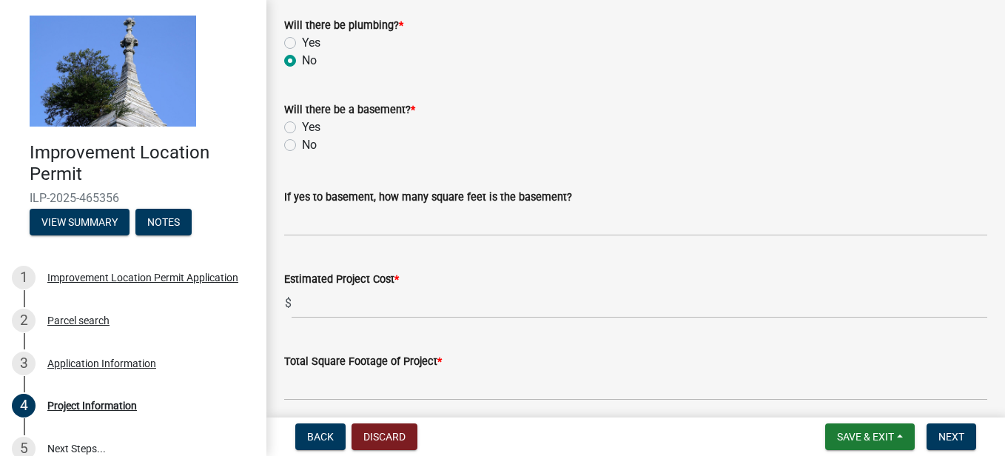
click at [302, 143] on label "No" at bounding box center [309, 145] width 15 height 18
click at [302, 143] on input "No" at bounding box center [307, 141] width 10 height 10
radio input "true"
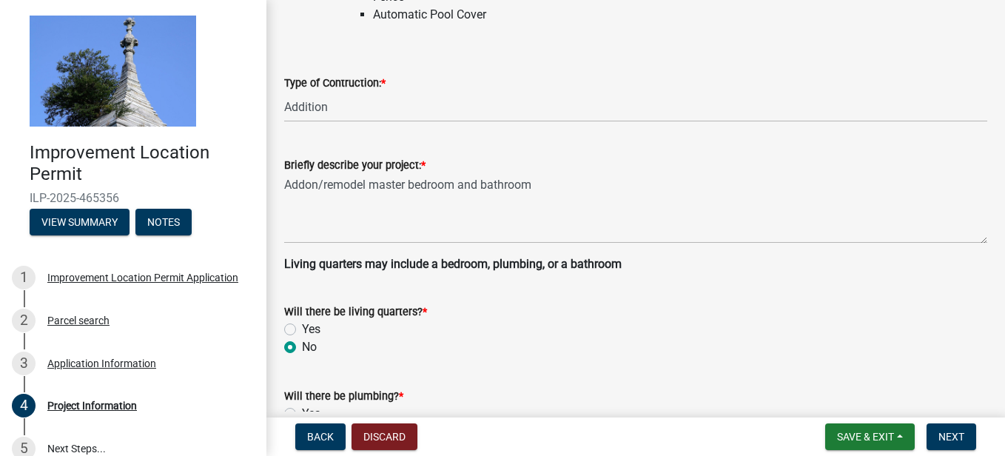
scroll to position [266, 0]
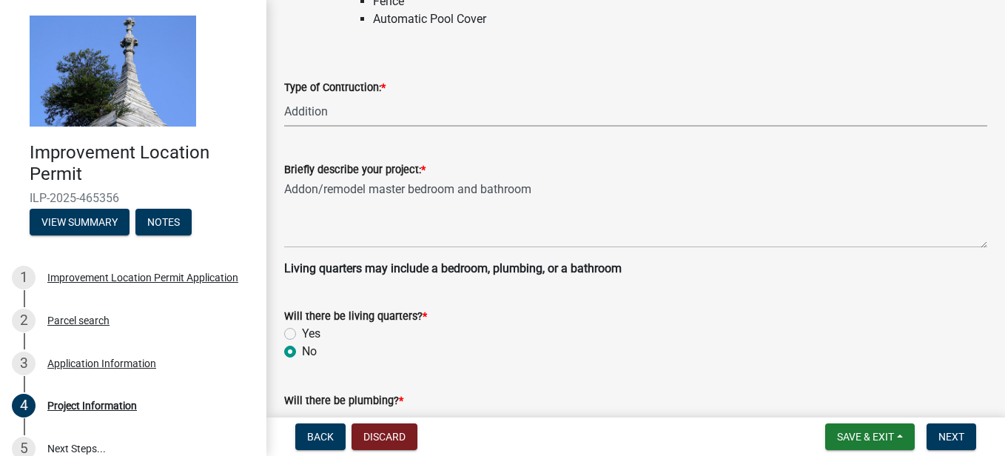
click at [337, 112] on select "Select Item... Addition Attached Garage Boat Dock Cell Tower/Co-Locate Commerci…" at bounding box center [635, 111] width 703 height 30
click at [284, 96] on select "Select Item... Addition Attached Garage Boat Dock Cell Tower/Co-Locate Commerci…" at bounding box center [635, 111] width 703 height 30
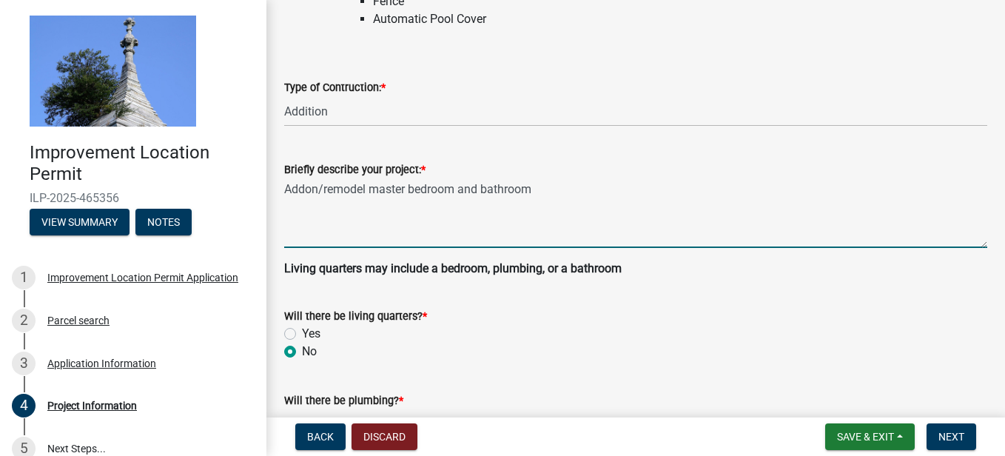
click at [479, 189] on textarea "Addon/remodel master bedroom and bathroom" at bounding box center [635, 213] width 703 height 70
click at [485, 191] on textarea "Addon/remodel master bedroom and bathroom" at bounding box center [635, 213] width 703 height 70
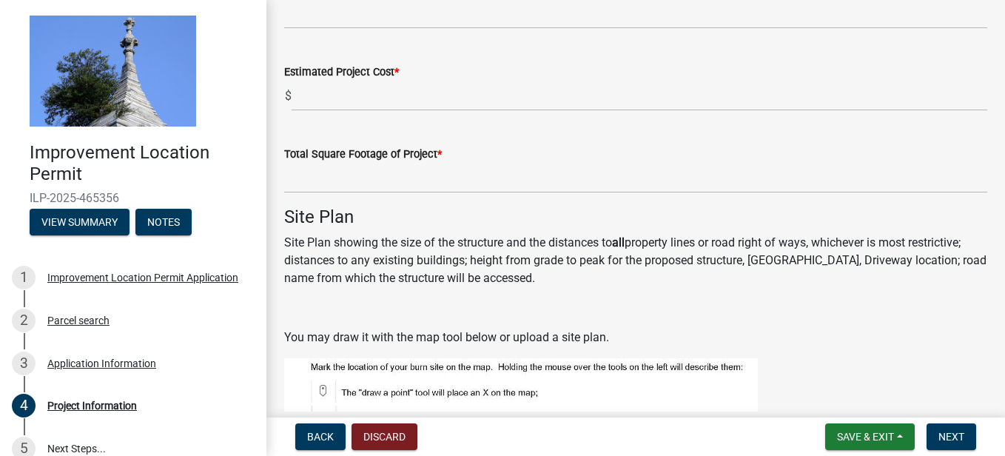
scroll to position [878, 0]
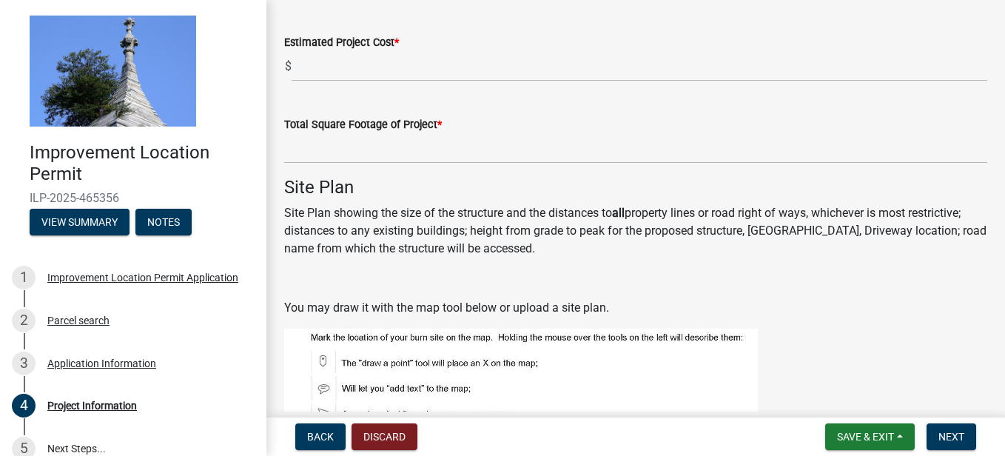
type textarea "Addon/remodel master bedroom/bathroom"
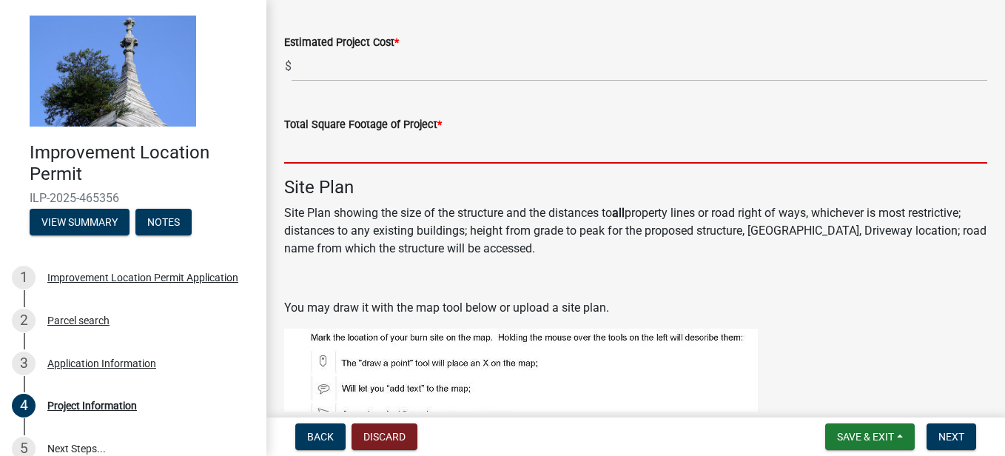
click at [340, 147] on input "text" at bounding box center [635, 148] width 703 height 30
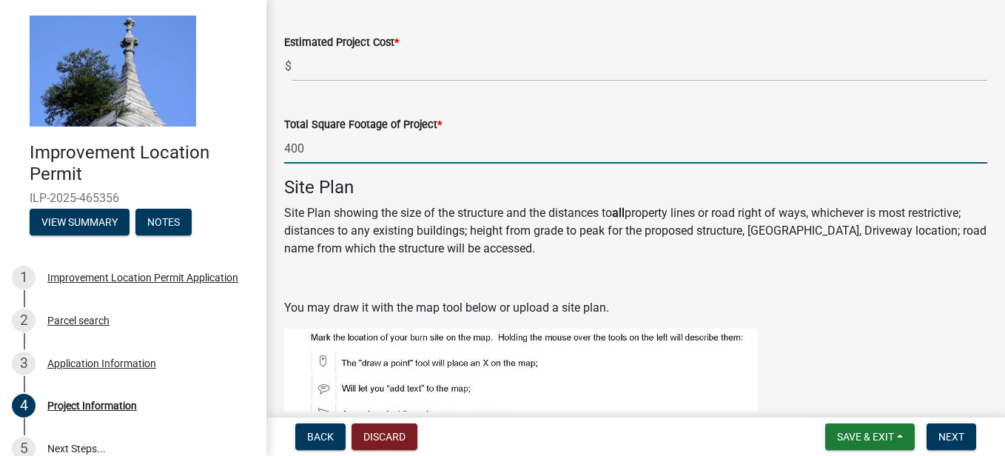
type input "400"
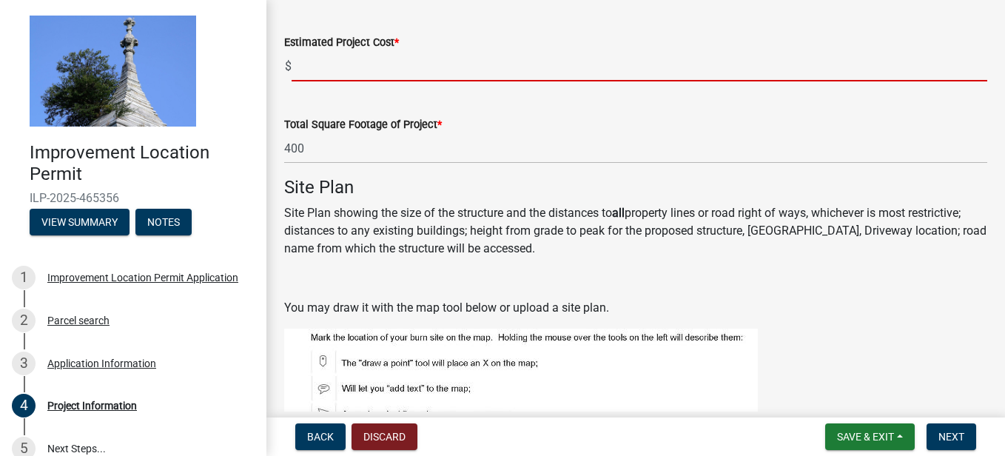
click at [318, 68] on input "text" at bounding box center [639, 66] width 695 height 30
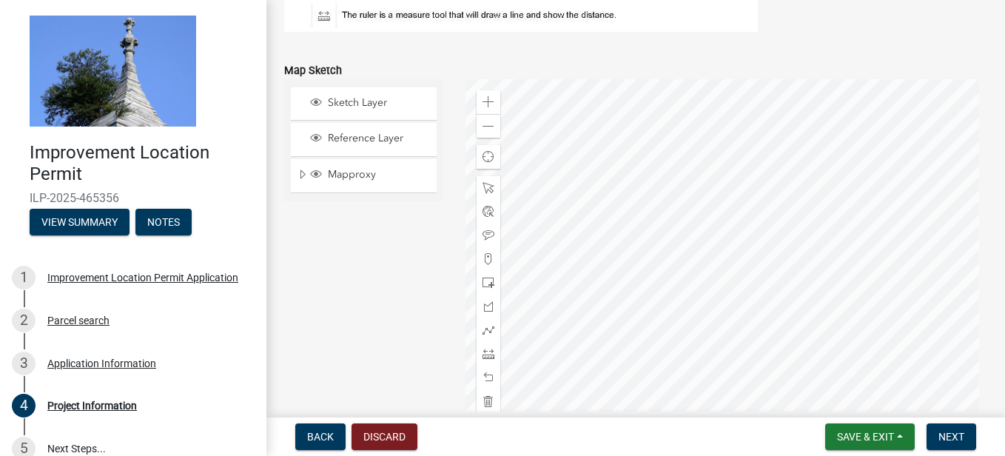
scroll to position [1333, 0]
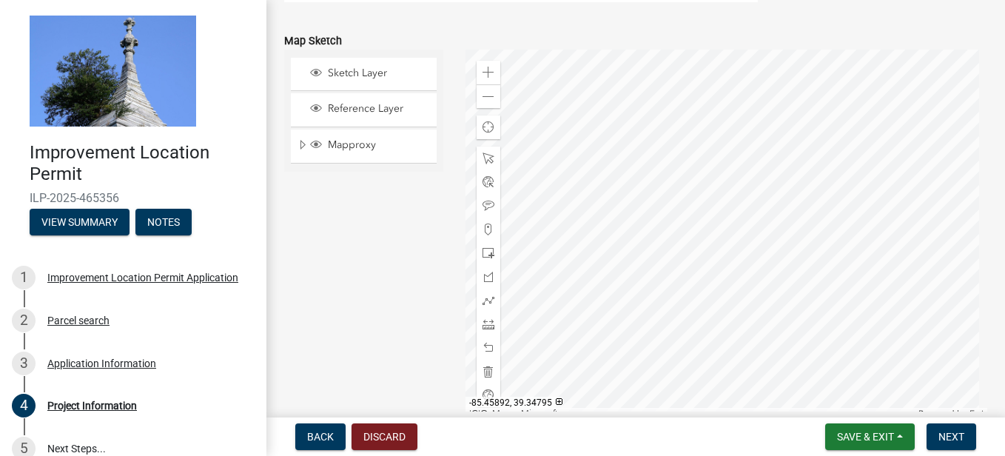
type input "56000"
click at [741, 210] on div at bounding box center [726, 235] width 522 height 370
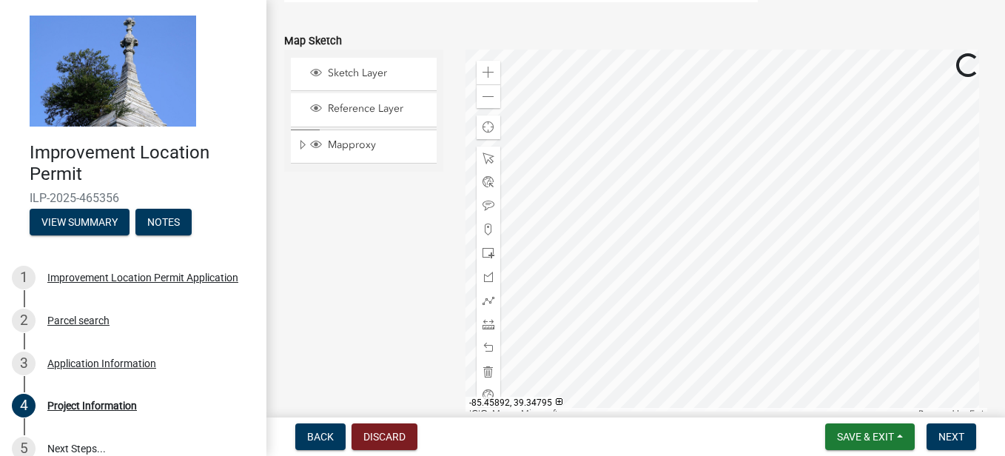
click at [741, 210] on div at bounding box center [726, 235] width 522 height 370
click at [768, 178] on div at bounding box center [726, 235] width 522 height 370
click at [780, 185] on div at bounding box center [726, 235] width 522 height 370
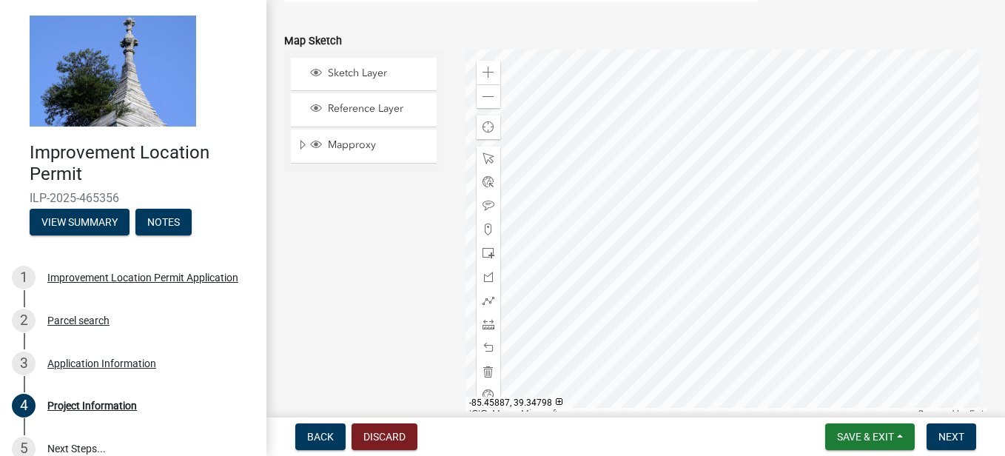
click at [806, 172] on div at bounding box center [726, 235] width 522 height 370
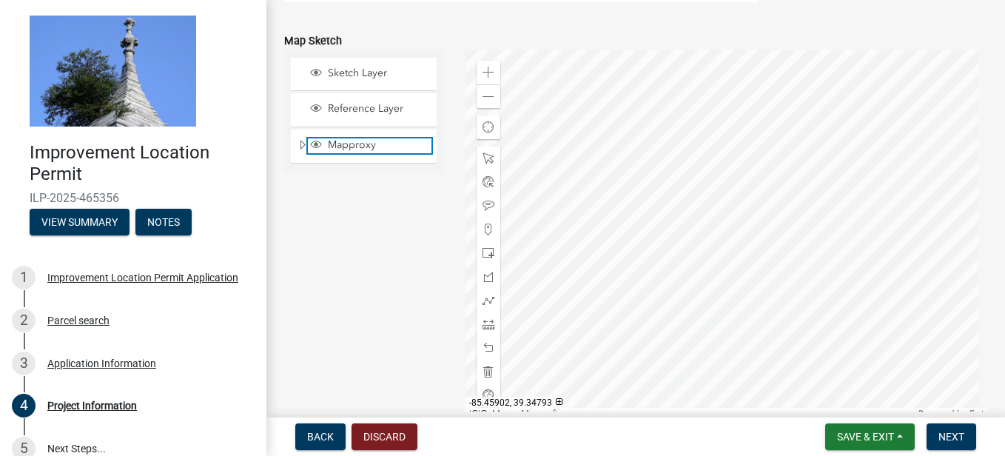
click at [316, 142] on span "Layer List" at bounding box center [316, 144] width 12 height 12
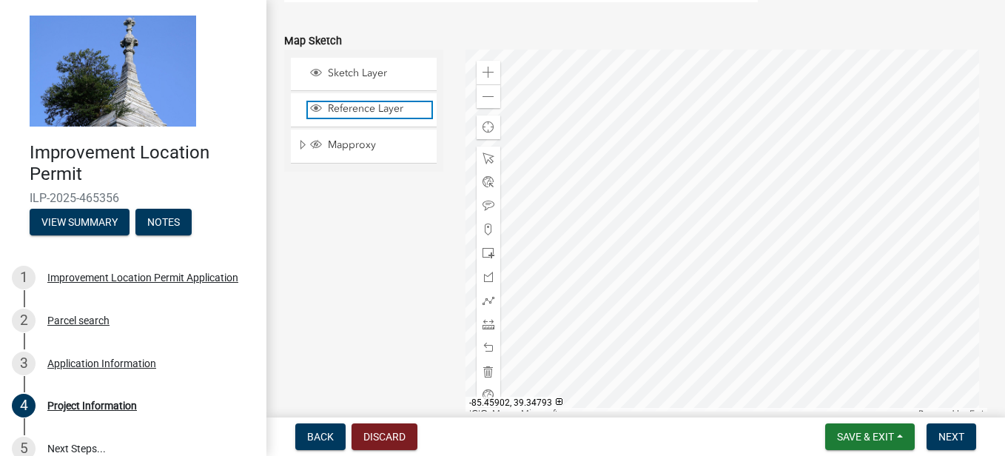
click at [313, 109] on span "Layer List" at bounding box center [316, 108] width 12 height 12
click at [359, 109] on span "Reference Layer" at bounding box center [377, 108] width 107 height 13
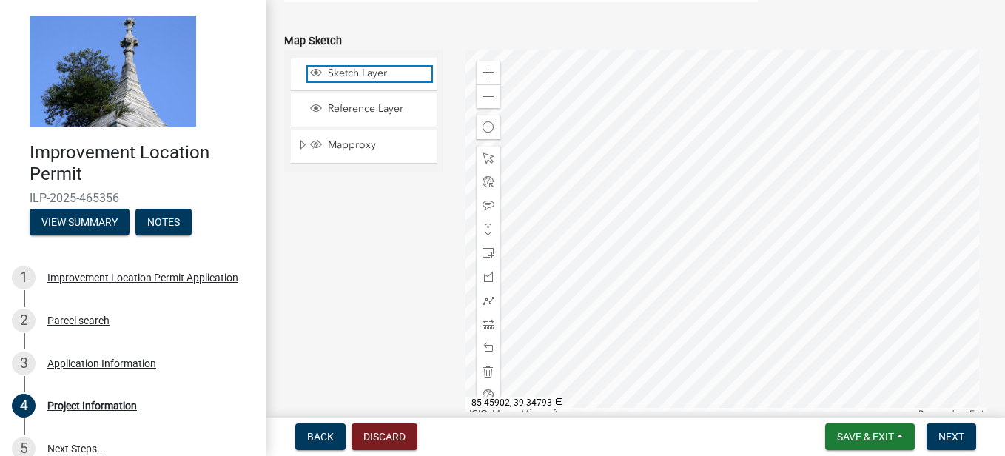
click at [340, 68] on span "Sketch Layer" at bounding box center [377, 73] width 107 height 13
click at [818, 326] on div at bounding box center [726, 235] width 522 height 370
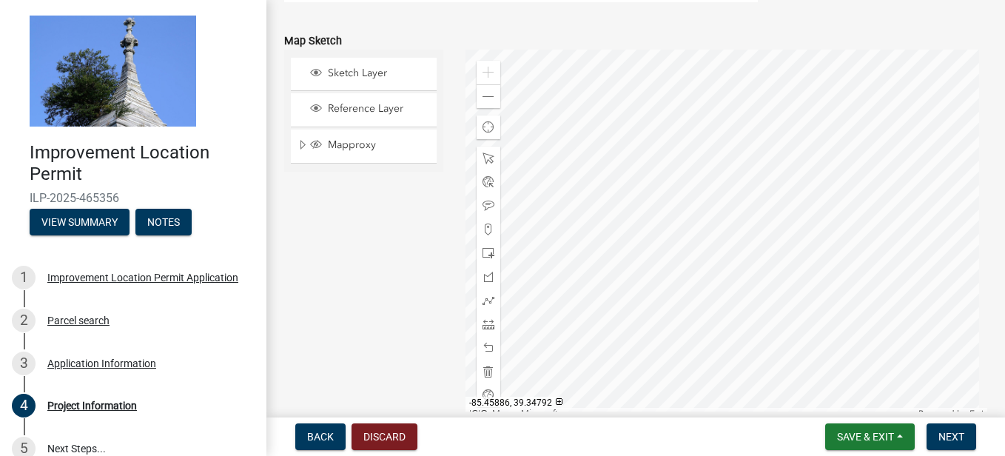
click at [818, 326] on div at bounding box center [726, 235] width 522 height 370
click at [490, 94] on span at bounding box center [488, 97] width 12 height 12
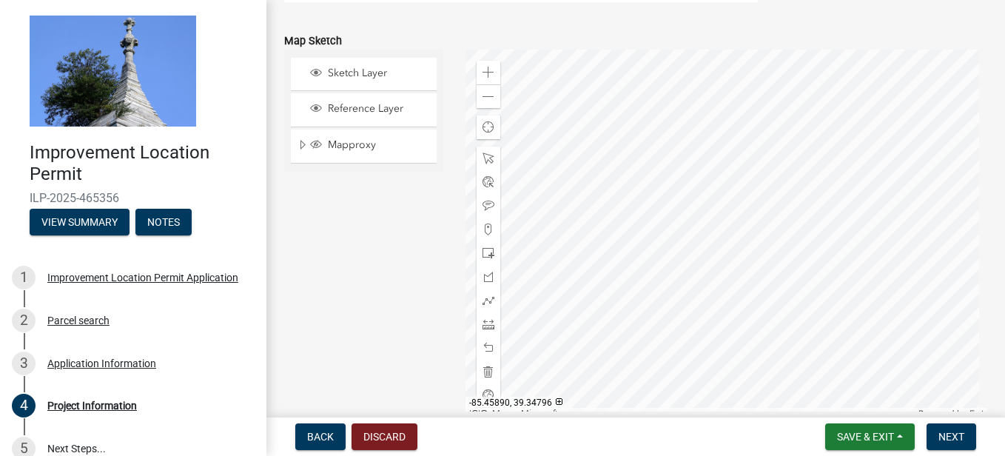
click at [718, 226] on div at bounding box center [726, 235] width 522 height 370
click at [365, 71] on span "Sketch Layer" at bounding box center [377, 73] width 107 height 13
click at [644, 204] on div at bounding box center [726, 235] width 522 height 370
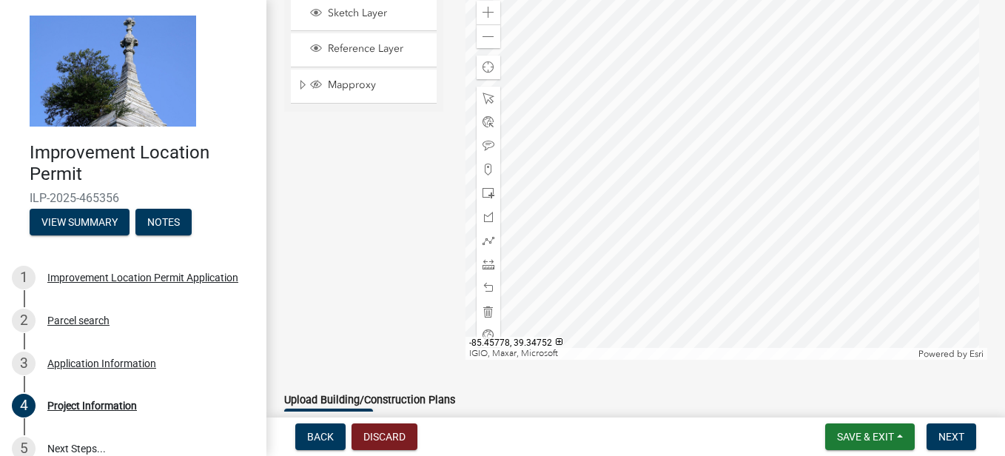
scroll to position [1421, 0]
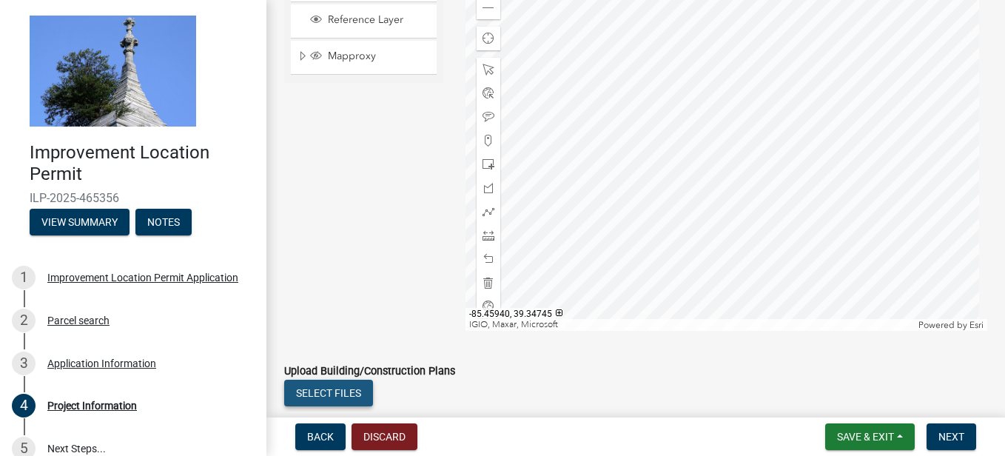
click at [317, 388] on button "Select files" at bounding box center [328, 393] width 89 height 27
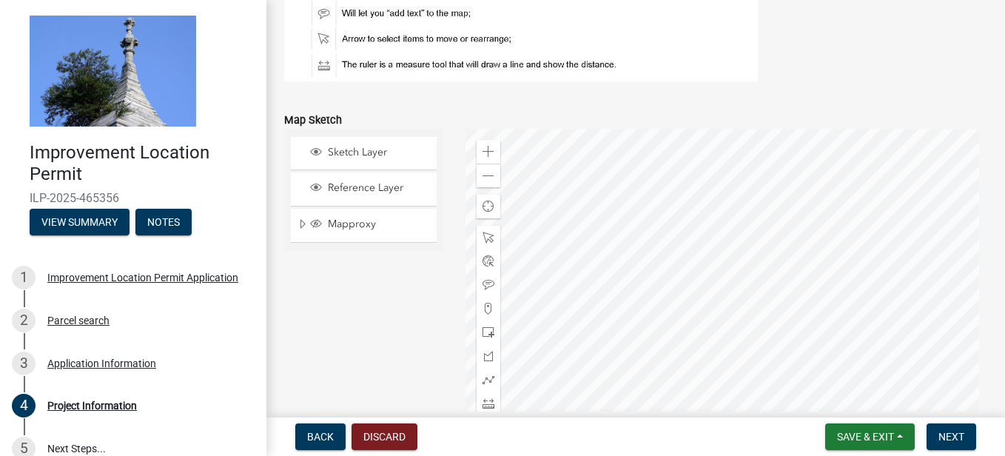
scroll to position [1195, 0]
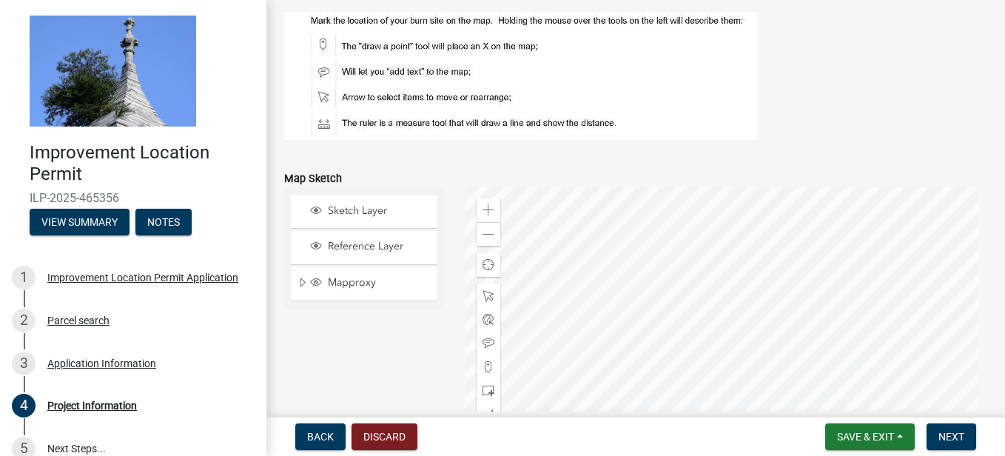
click at [325, 42] on img at bounding box center [521, 76] width 474 height 128
click at [343, 210] on span "Sketch Layer" at bounding box center [377, 210] width 107 height 13
click at [923, 331] on div at bounding box center [726, 372] width 522 height 370
click at [738, 288] on div at bounding box center [726, 372] width 522 height 370
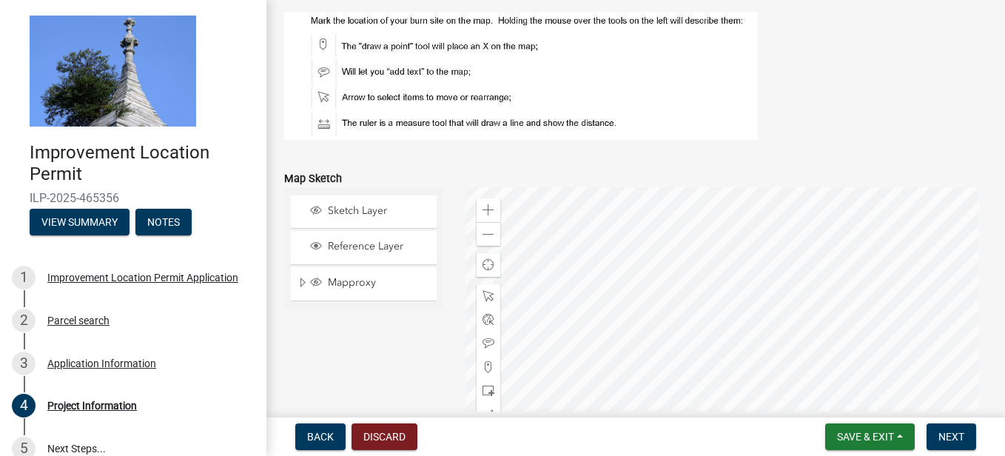
click at [738, 288] on div at bounding box center [726, 372] width 522 height 370
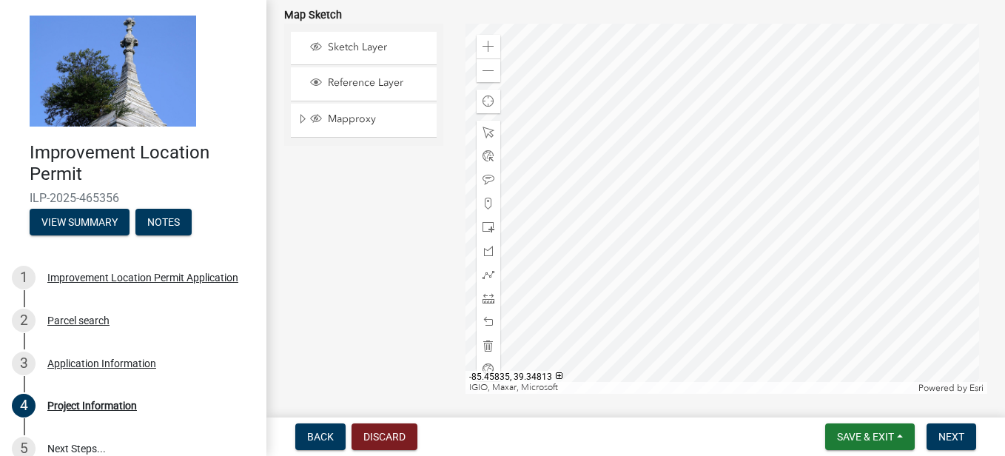
scroll to position [1353, 0]
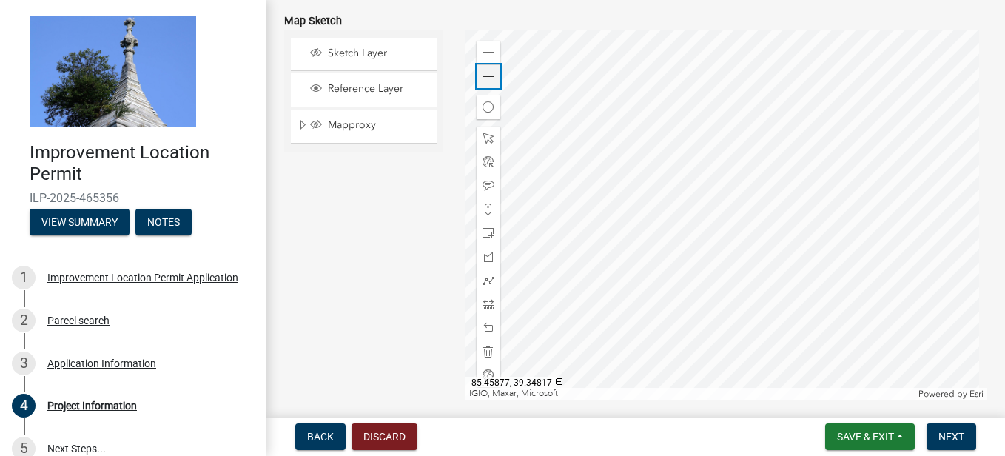
click at [485, 79] on span at bounding box center [488, 77] width 12 height 12
click at [533, 284] on div at bounding box center [726, 215] width 522 height 370
click at [491, 78] on span at bounding box center [488, 77] width 12 height 12
click at [484, 210] on span at bounding box center [488, 209] width 12 height 12
click at [630, 249] on div at bounding box center [726, 215] width 522 height 370
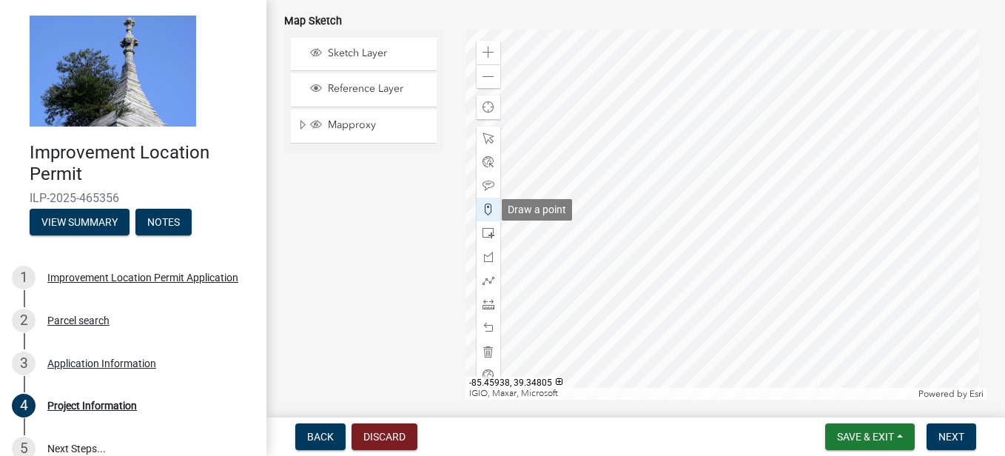
click at [483, 210] on span at bounding box center [488, 209] width 12 height 12
click at [651, 252] on div at bounding box center [726, 215] width 522 height 370
click at [650, 251] on div at bounding box center [726, 215] width 522 height 370
click at [670, 249] on div at bounding box center [726, 215] width 522 height 370
click at [667, 250] on div at bounding box center [726, 215] width 522 height 370
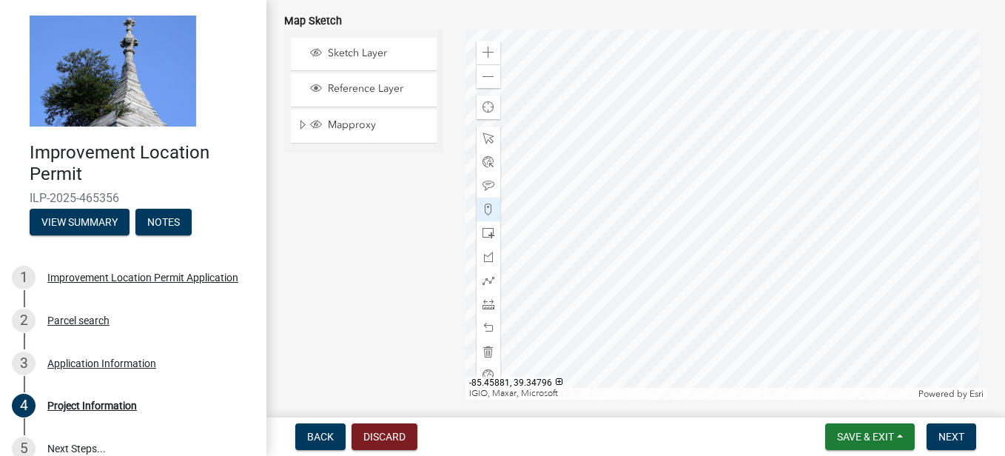
click at [689, 251] on div at bounding box center [726, 215] width 522 height 370
click at [356, 126] on span "Mapproxy" at bounding box center [377, 124] width 107 height 13
click at [367, 89] on span "Reference Layer" at bounding box center [377, 88] width 107 height 13
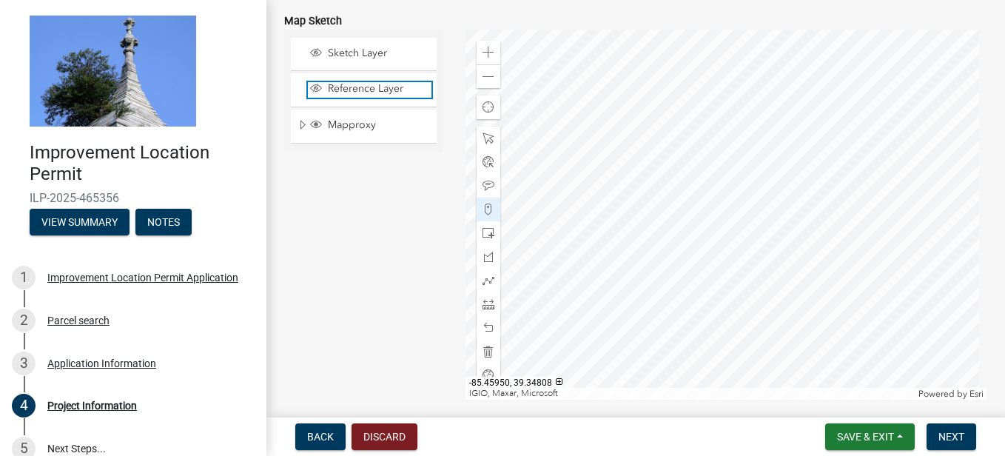
click at [367, 89] on span "Reference Layer" at bounding box center [377, 88] width 107 height 13
click at [484, 303] on span at bounding box center [488, 304] width 12 height 12
click at [668, 249] on div at bounding box center [726, 215] width 522 height 370
click at [687, 252] on div at bounding box center [726, 215] width 522 height 370
click at [707, 252] on div at bounding box center [726, 215] width 522 height 370
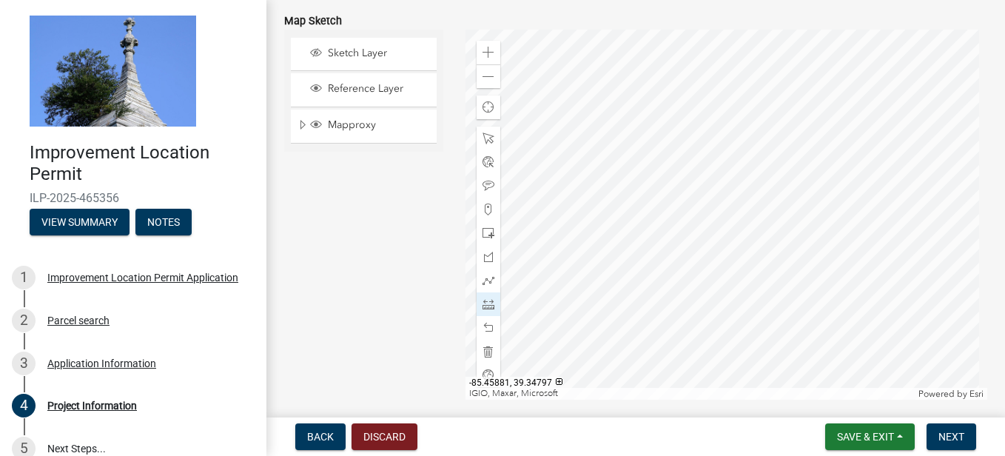
click at [707, 252] on div at bounding box center [726, 215] width 522 height 370
click at [659, 254] on div at bounding box center [726, 215] width 522 height 370
click at [627, 278] on div at bounding box center [726, 215] width 522 height 370
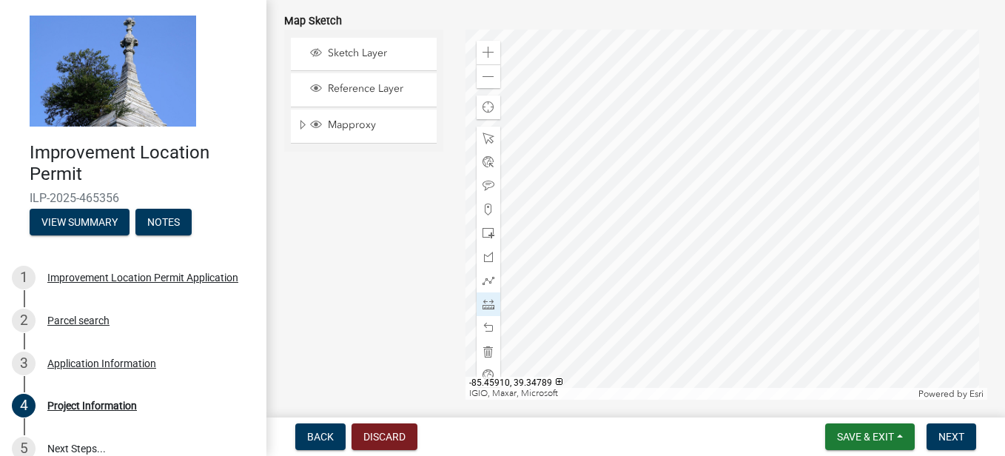
click at [627, 280] on div at bounding box center [726, 215] width 522 height 370
click at [482, 349] on span at bounding box center [488, 352] width 12 height 12
click at [684, 280] on div at bounding box center [726, 215] width 522 height 370
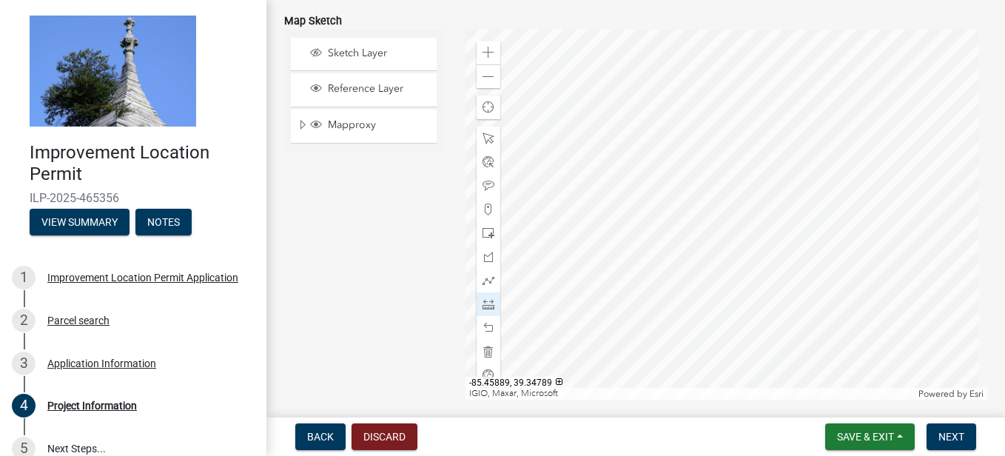
click at [684, 280] on div at bounding box center [726, 215] width 522 height 370
click at [487, 353] on span at bounding box center [488, 352] width 12 height 12
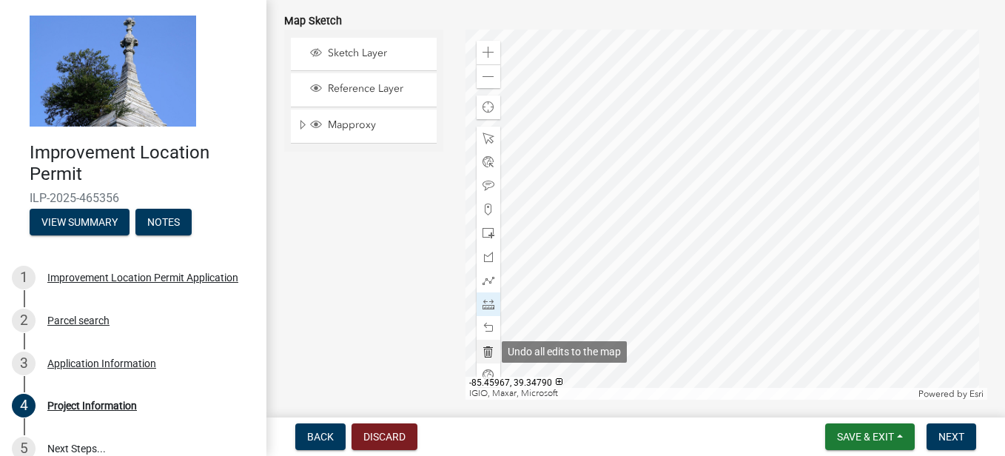
click at [487, 353] on span at bounding box center [488, 352] width 12 height 12
click at [663, 263] on div at bounding box center [726, 215] width 522 height 370
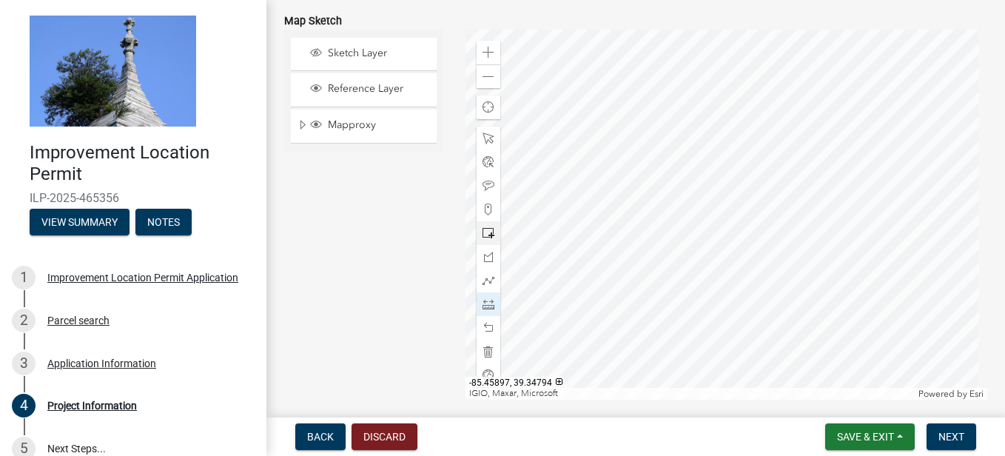
click at [663, 263] on div at bounding box center [726, 215] width 522 height 370
click at [485, 50] on span at bounding box center [488, 53] width 12 height 12
click at [649, 324] on div at bounding box center [726, 215] width 522 height 370
click at [488, 304] on span at bounding box center [488, 304] width 12 height 12
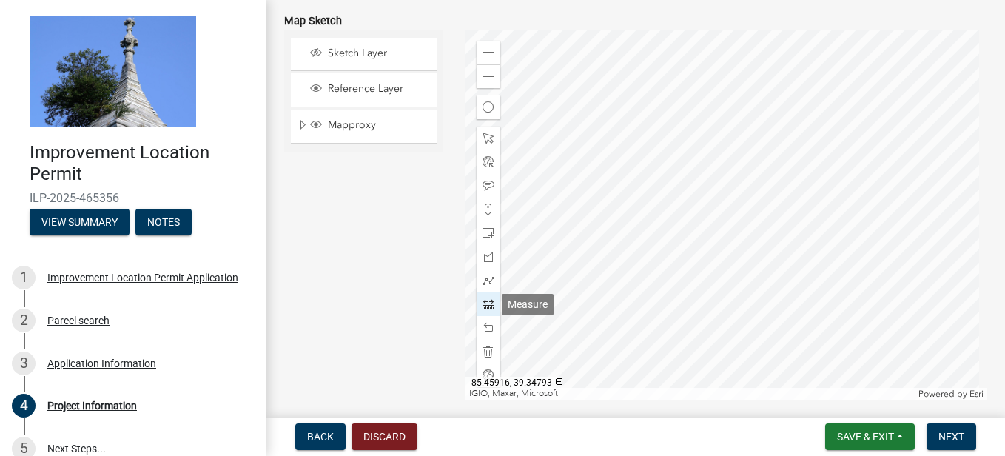
click at [485, 307] on span at bounding box center [488, 304] width 12 height 12
click at [651, 326] on div at bounding box center [726, 215] width 522 height 370
click at [650, 288] on div at bounding box center [726, 215] width 522 height 370
click at [694, 288] on div at bounding box center [726, 215] width 522 height 370
click at [693, 326] on div at bounding box center [726, 215] width 522 height 370
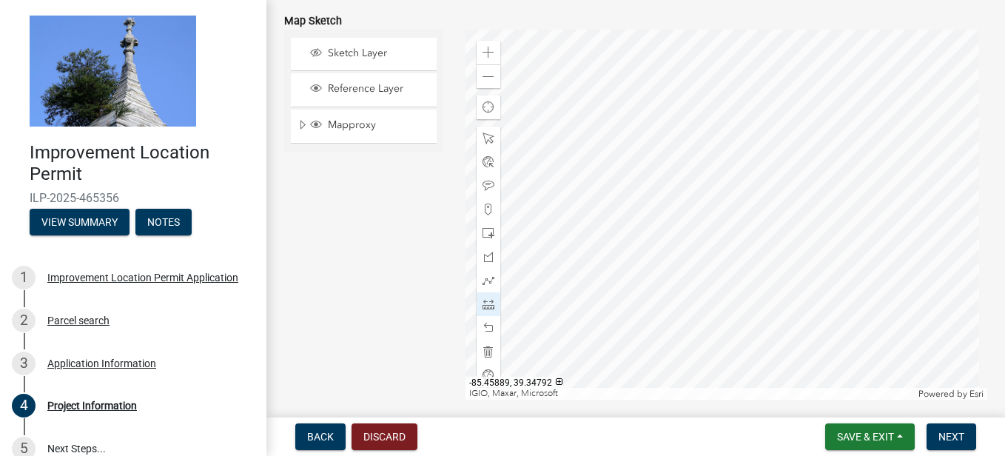
click at [650, 326] on div at bounding box center [726, 215] width 522 height 370
click at [374, 292] on div "Sketch Layer Reference Layer Mapproxy Internal Towers Rec Facilities Open to Pu…" at bounding box center [363, 215] width 181 height 370
click at [650, 326] on div at bounding box center [726, 215] width 522 height 370
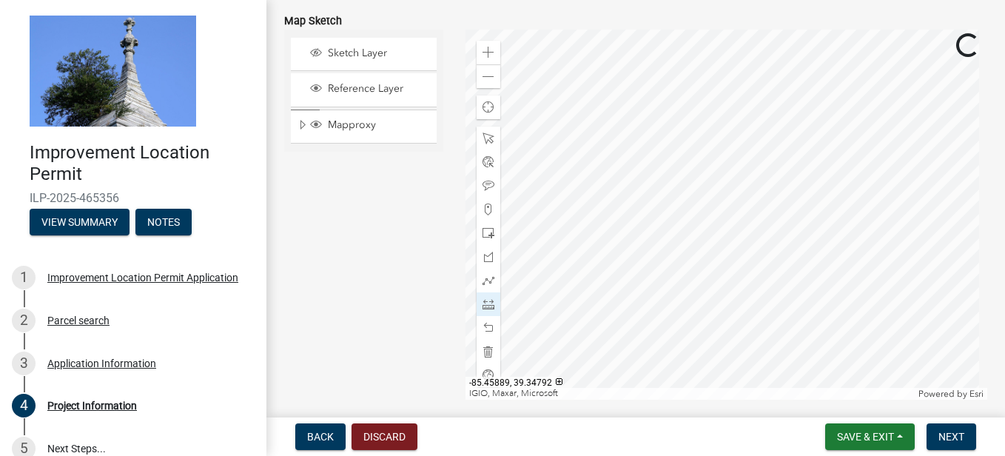
click at [650, 326] on div at bounding box center [726, 215] width 522 height 370
click at [484, 306] on span at bounding box center [488, 304] width 12 height 12
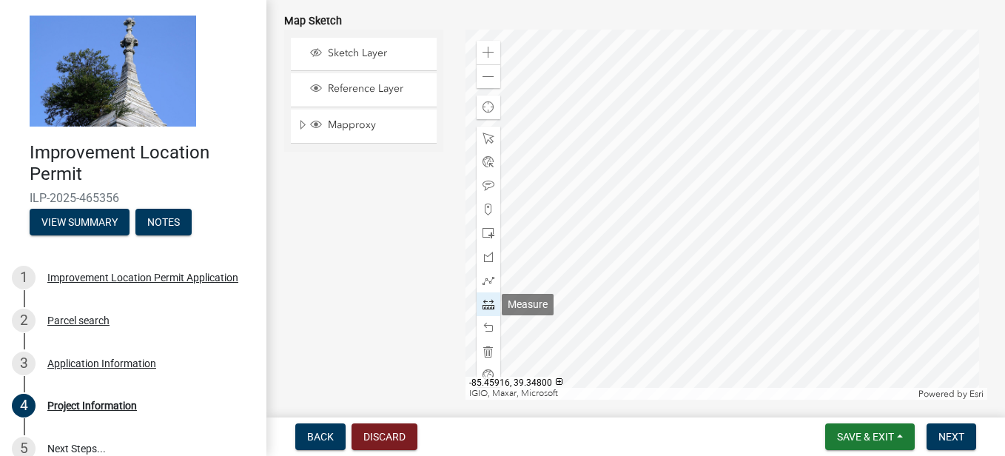
click at [484, 306] on span at bounding box center [488, 304] width 12 height 12
click at [676, 295] on div at bounding box center [726, 215] width 522 height 370
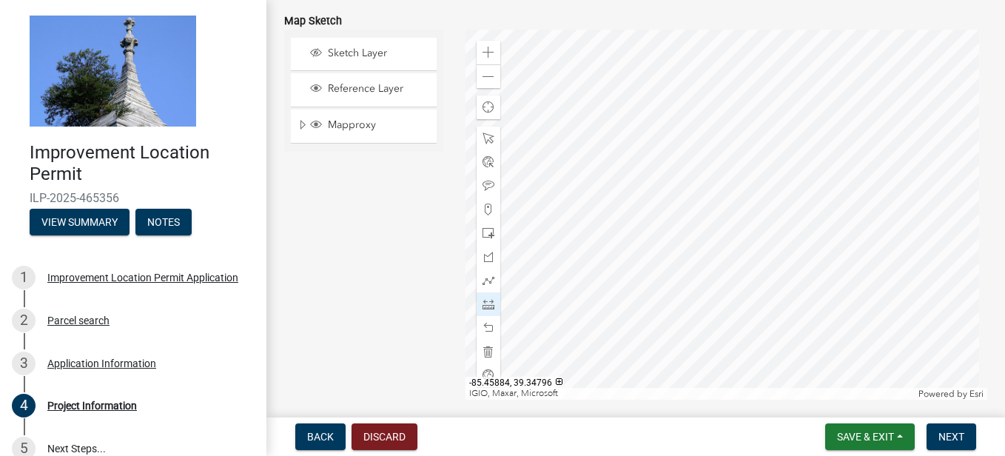
click at [678, 294] on div at bounding box center [726, 215] width 522 height 370
click at [675, 294] on div at bounding box center [726, 215] width 522 height 370
click at [719, 269] on div at bounding box center [726, 215] width 522 height 370
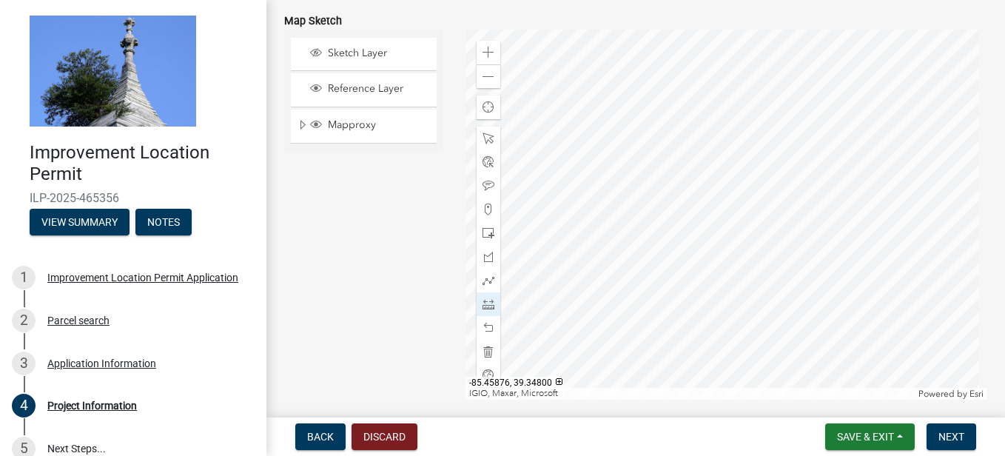
click at [719, 269] on div at bounding box center [726, 215] width 522 height 370
click at [358, 203] on div "Sketch Layer Reference Layer Mapproxy Internal Towers Rec Facilities Open to Pu…" at bounding box center [363, 215] width 181 height 370
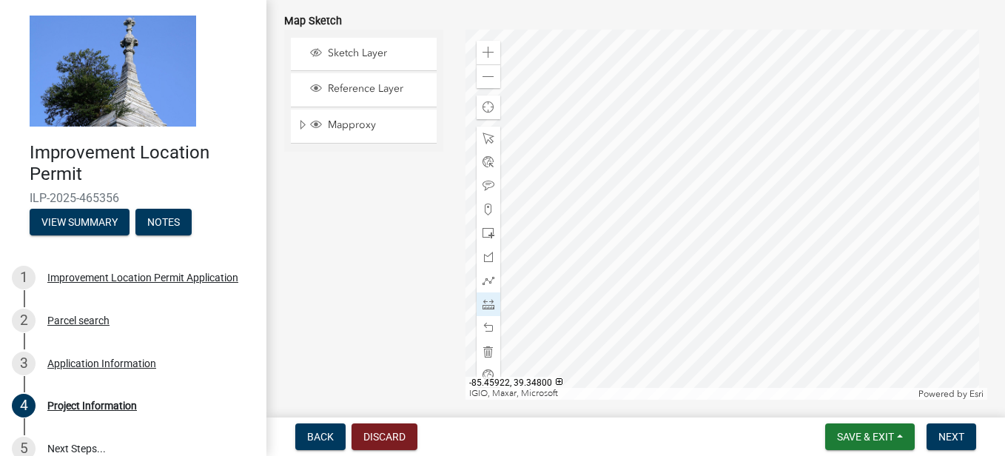
click at [358, 203] on div "Sketch Layer Reference Layer Mapproxy Internal Towers Rec Facilities Open to Pu…" at bounding box center [363, 215] width 181 height 370
click at [661, 206] on div "Sketch Layer Reference Layer Mapproxy Internal Towers Rec Facilities Open to Pu…" at bounding box center [635, 215] width 725 height 370
drag, startPoint x: 358, startPoint y: 203, endPoint x: 477, endPoint y: 214, distance: 119.6
click at [657, 206] on div at bounding box center [726, 215] width 522 height 370
click at [486, 110] on span "Find my location" at bounding box center [488, 107] width 12 height 12
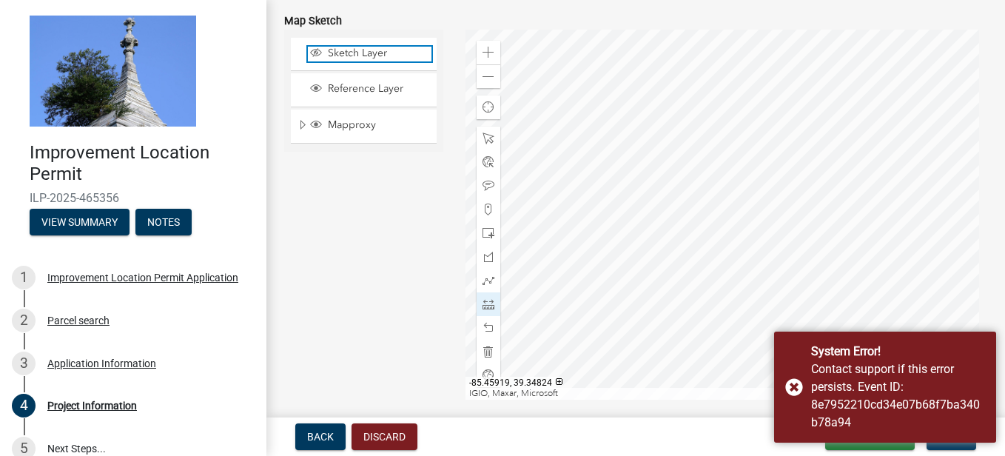
click at [382, 52] on span "Sketch Layer" at bounding box center [377, 53] width 107 height 13
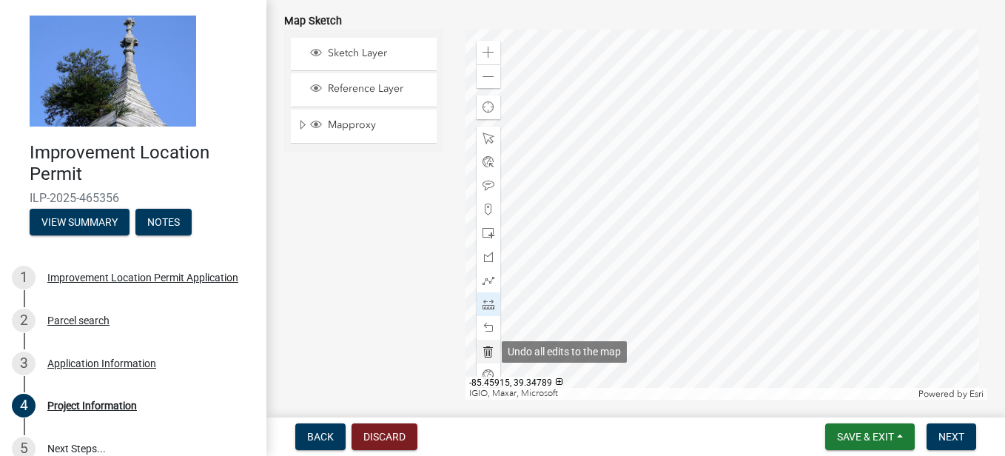
click at [482, 351] on span at bounding box center [488, 352] width 12 height 12
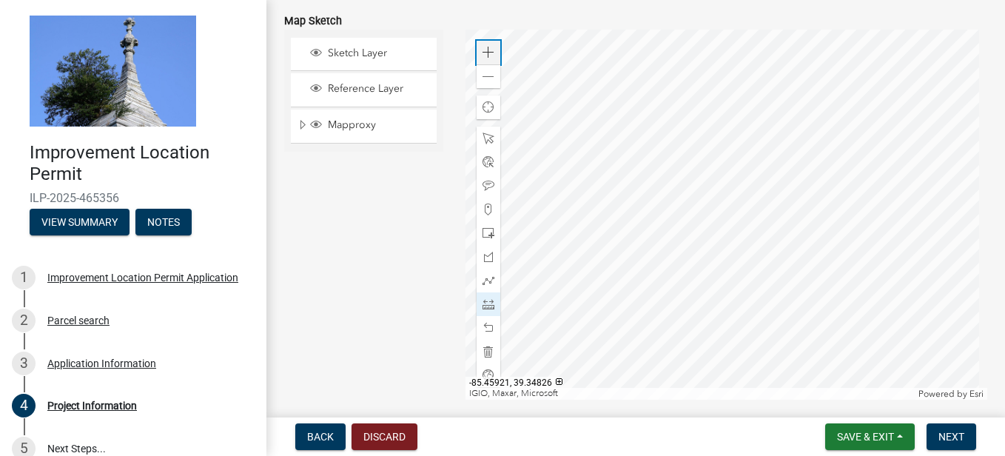
click at [485, 53] on span at bounding box center [488, 53] width 12 height 12
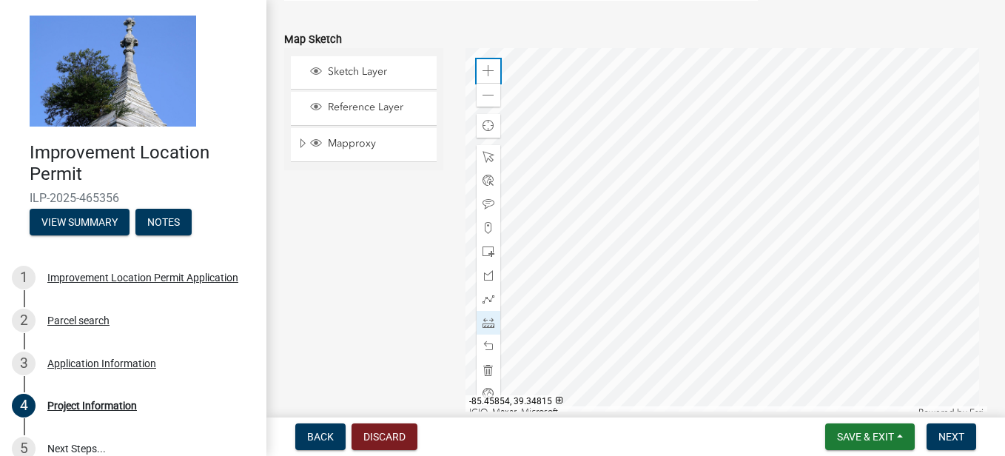
scroll to position [1333, 0]
click at [488, 100] on span at bounding box center [488, 97] width 12 height 12
click at [484, 70] on span at bounding box center [488, 73] width 12 height 12
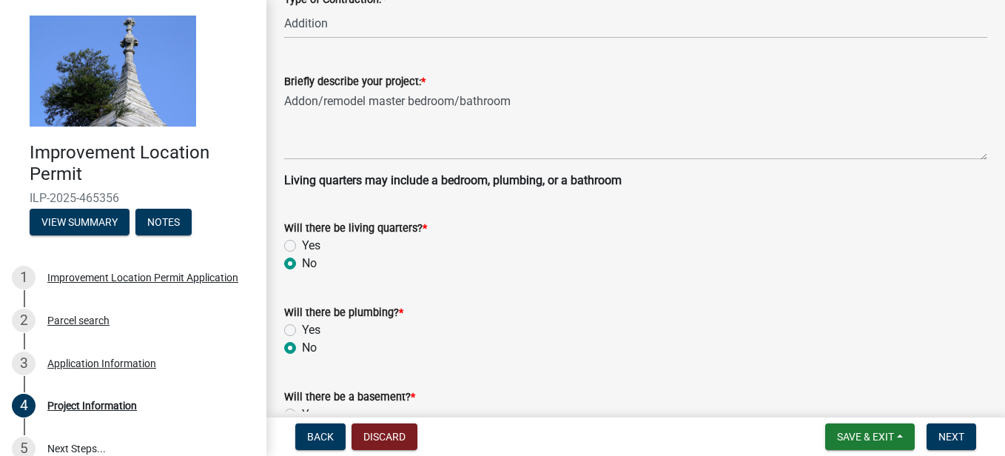
scroll to position [355, 0]
click at [340, 16] on select "Select Item... Addition Attached Garage Boat Dock Cell Tower/Co-Locate Commerci…" at bounding box center [635, 22] width 703 height 30
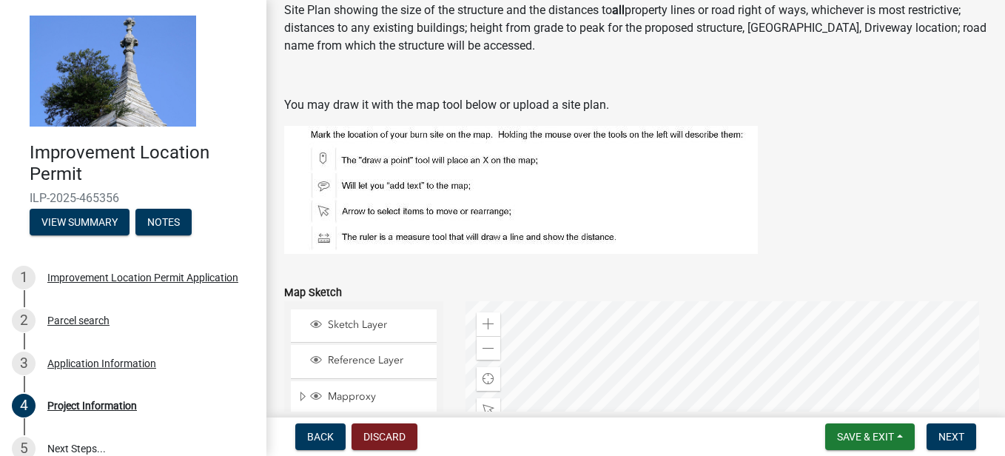
scroll to position [1095, 0]
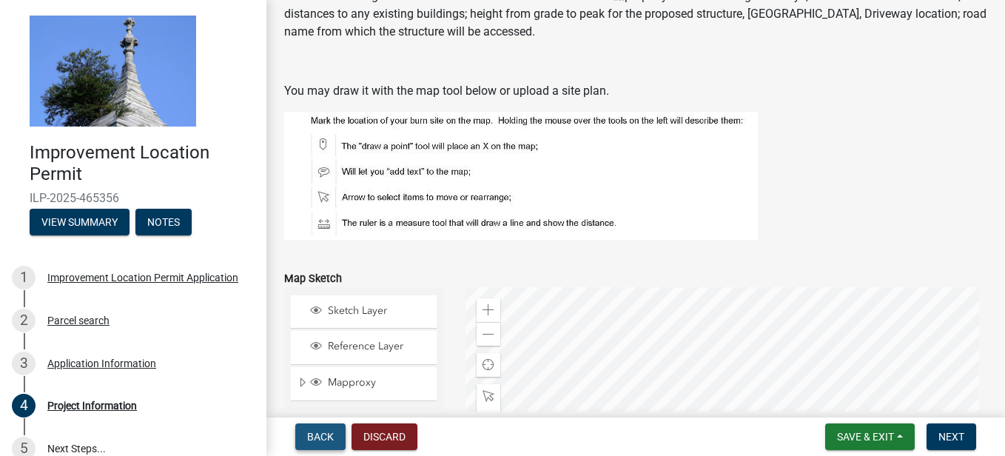
click at [326, 439] on span "Back" at bounding box center [320, 437] width 27 height 12
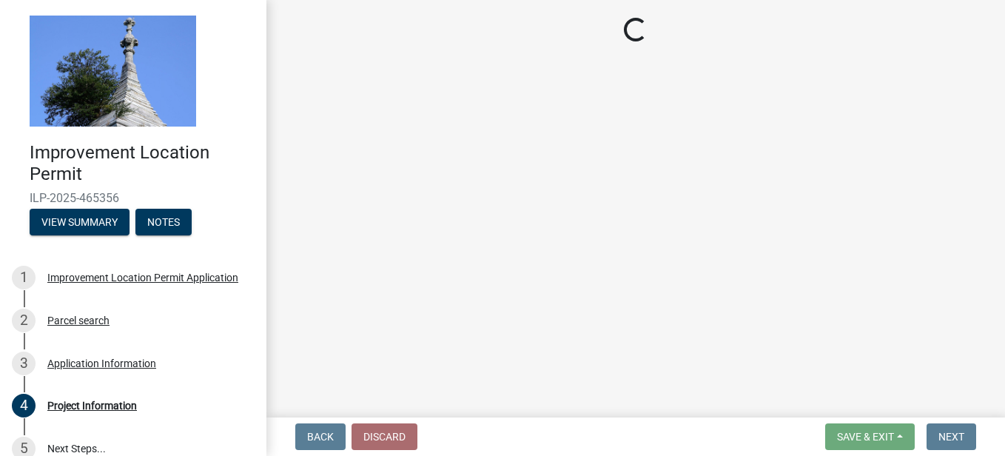
scroll to position [0, 0]
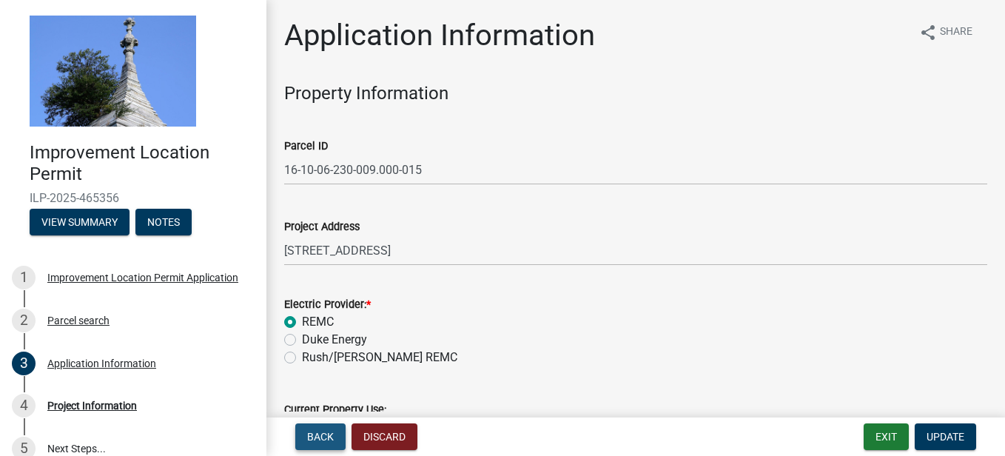
click at [320, 434] on span "Back" at bounding box center [320, 437] width 27 height 12
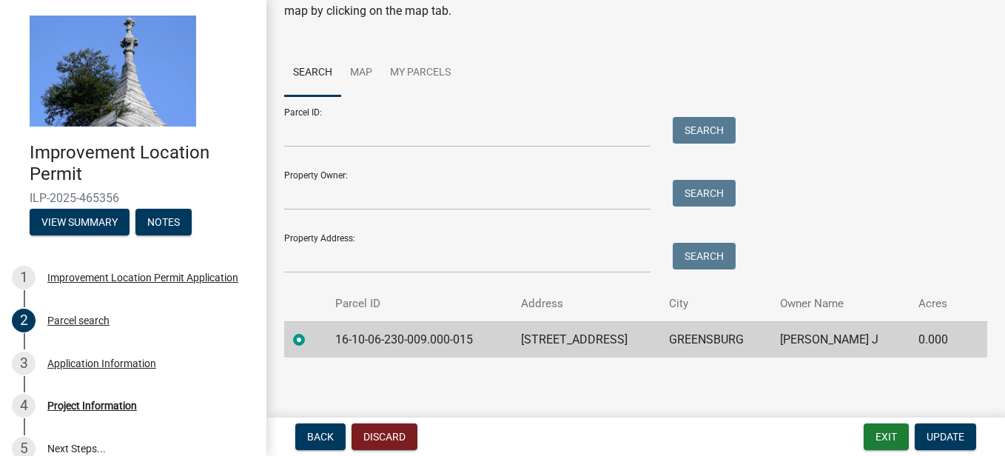
scroll to position [78, 0]
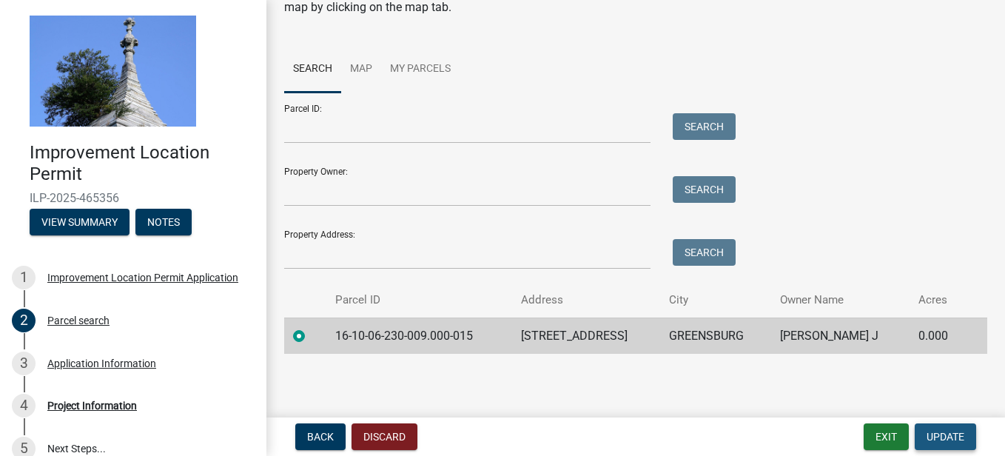
click at [938, 441] on span "Update" at bounding box center [945, 437] width 38 height 12
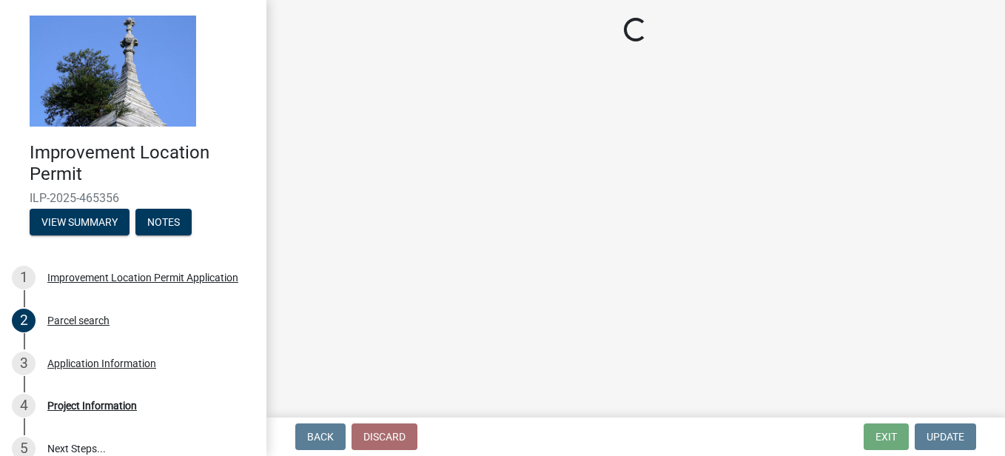
select select "419ee964-ccd9-4da1-89cd-4978b7f06523"
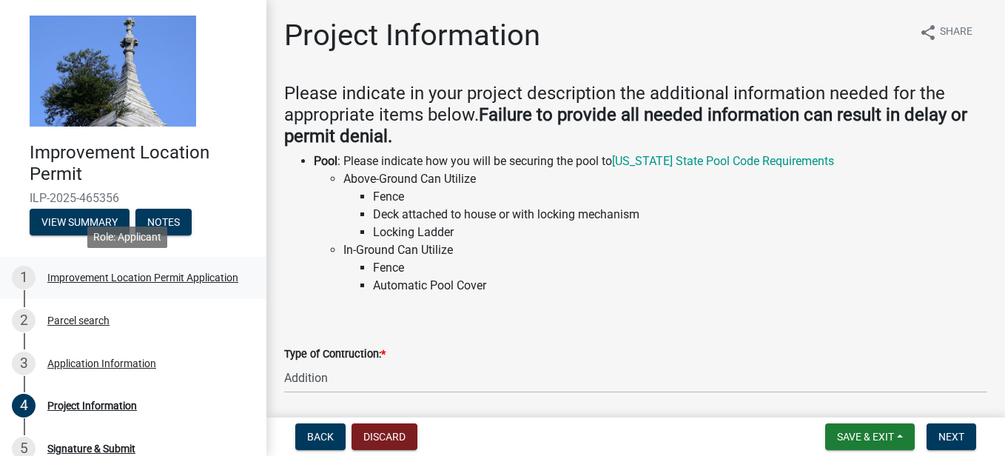
click at [70, 283] on div "Improvement Location Permit Application" at bounding box center [142, 277] width 191 height 10
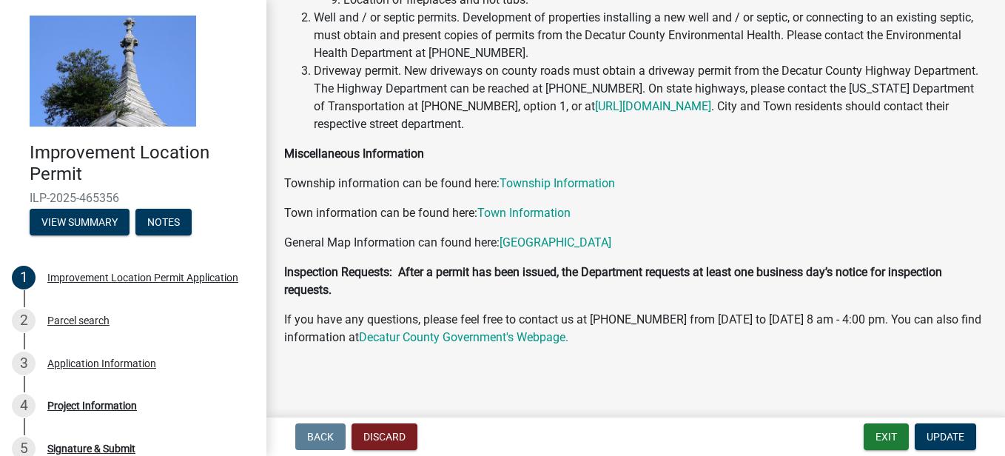
scroll to position [378, 0]
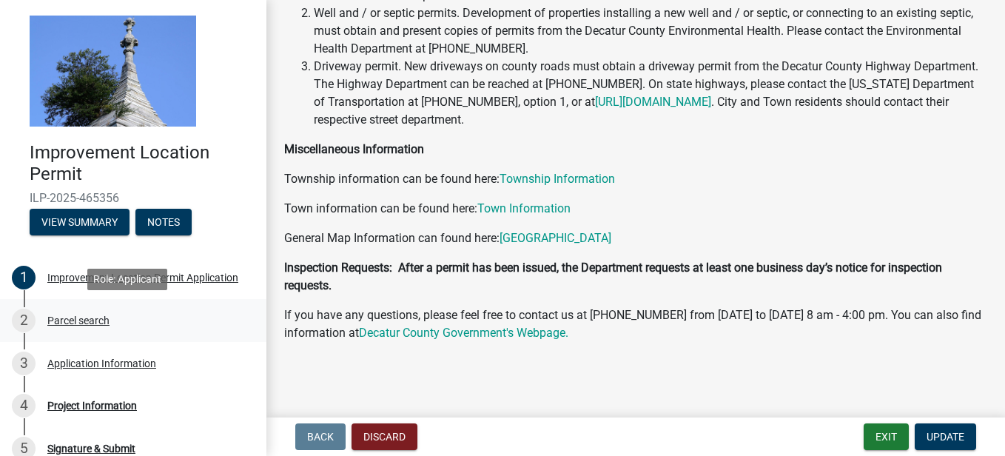
click at [62, 323] on div "Parcel search" at bounding box center [78, 320] width 62 height 10
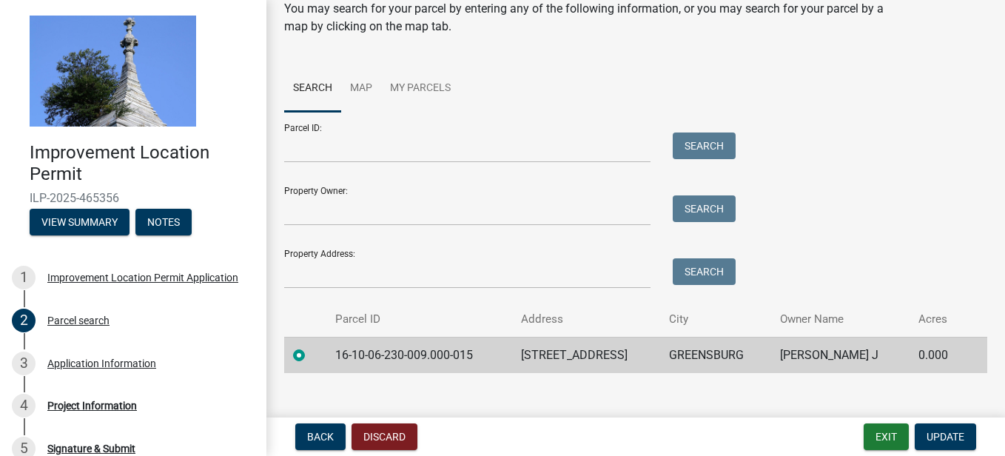
scroll to position [78, 0]
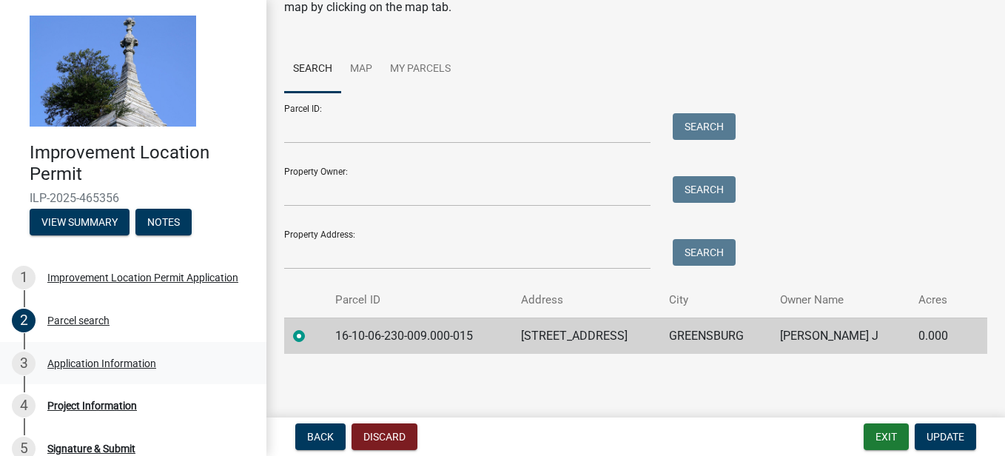
click at [121, 366] on div "Application Information" at bounding box center [101, 363] width 109 height 10
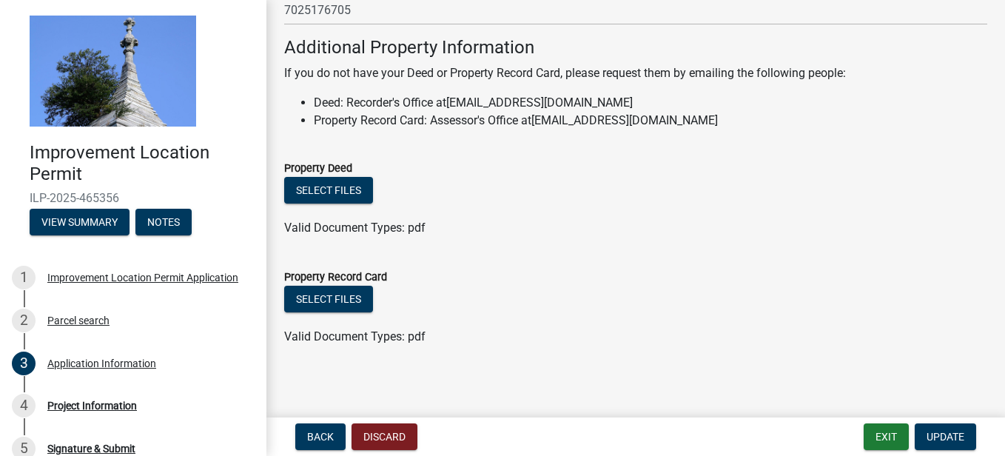
scroll to position [1062, 0]
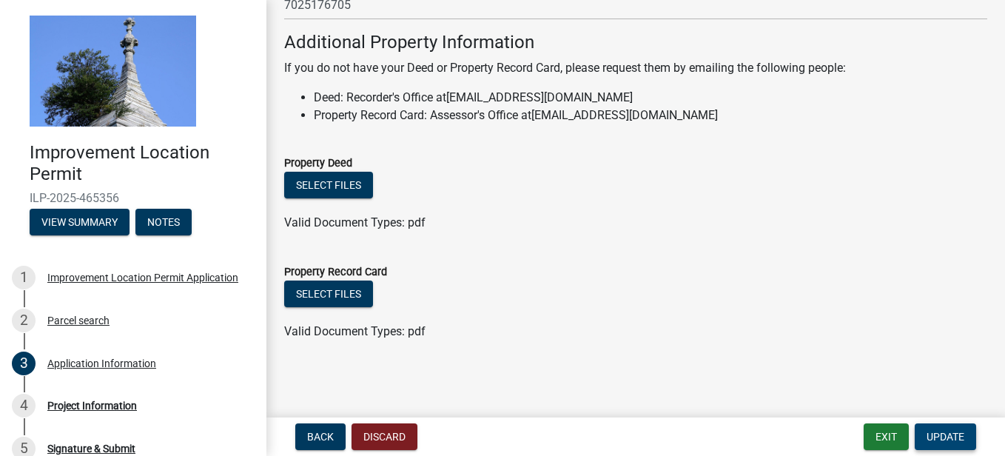
click at [957, 437] on span "Update" at bounding box center [945, 437] width 38 height 12
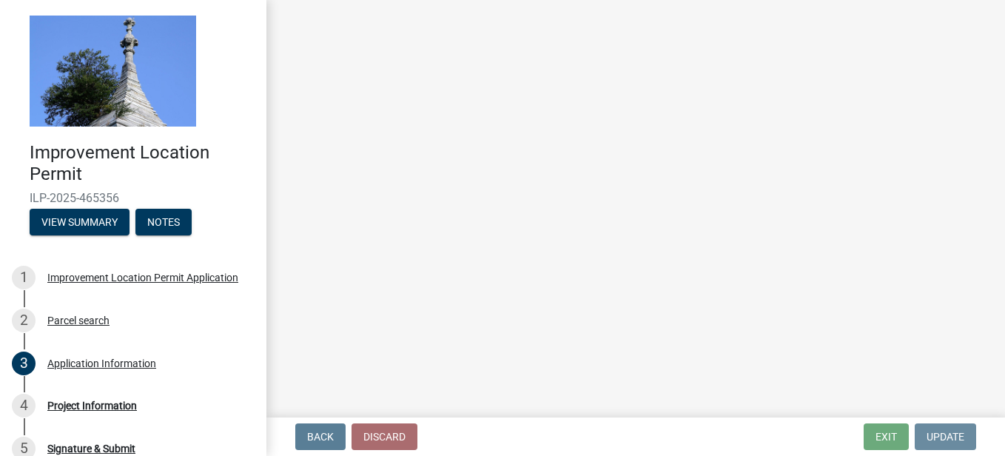
scroll to position [0, 0]
select select "419ee964-ccd9-4da1-89cd-4978b7f06523"
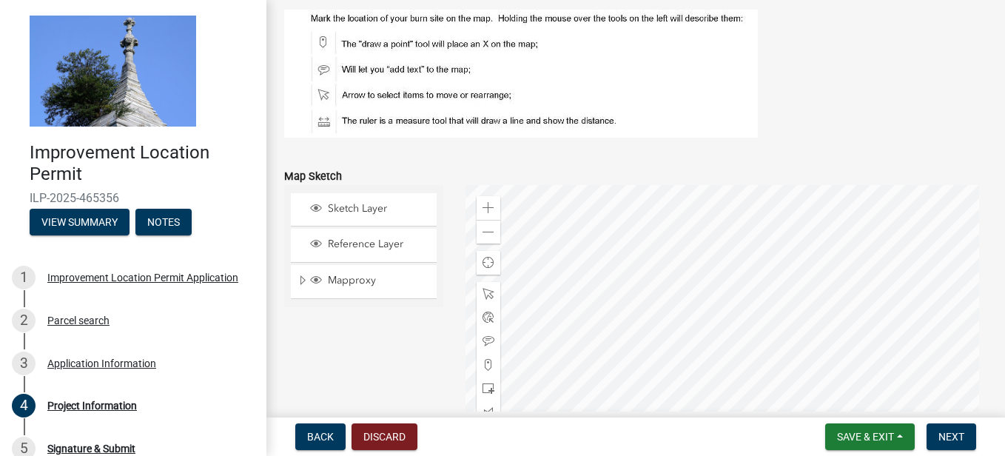
scroll to position [1184, 0]
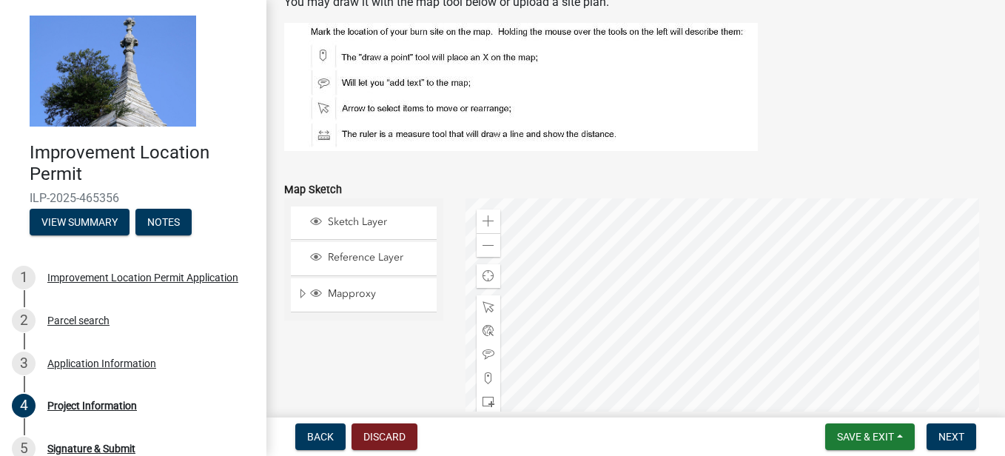
click at [890, 255] on div at bounding box center [726, 383] width 522 height 370
click at [947, 455] on div at bounding box center [726, 383] width 522 height 370
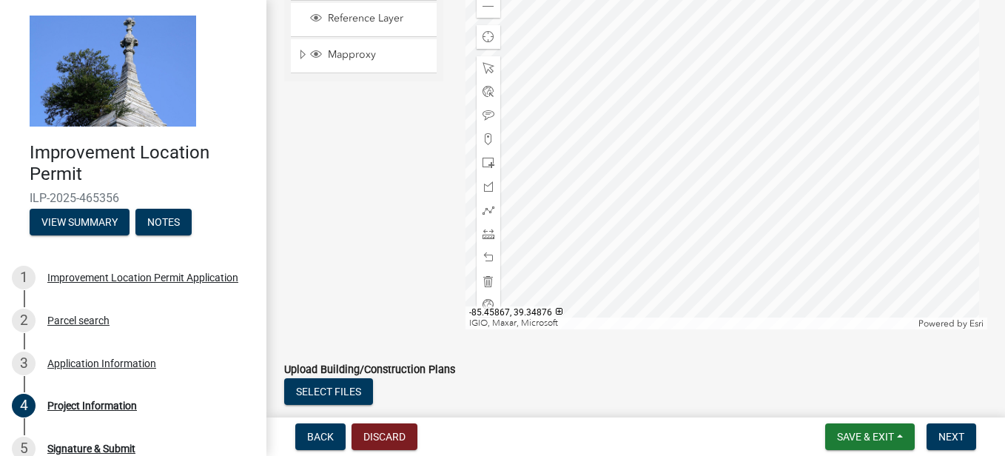
scroll to position [1419, 0]
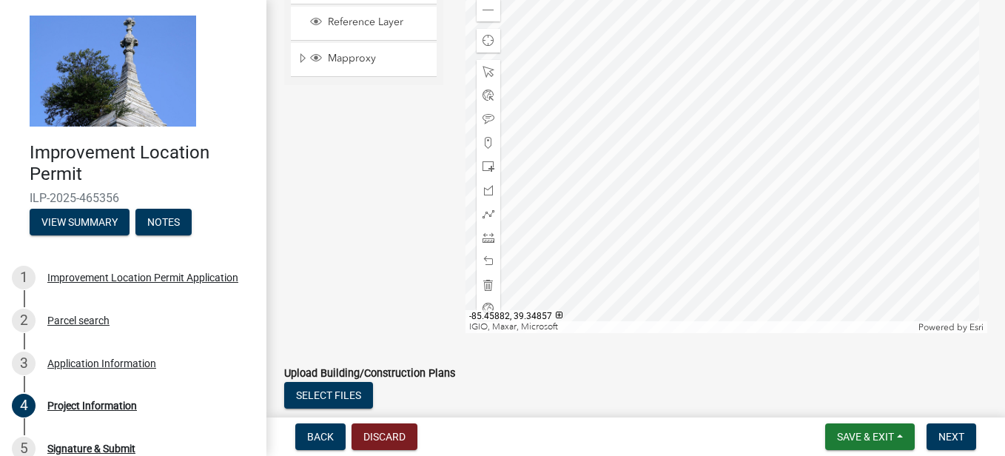
click at [842, 212] on div at bounding box center [726, 148] width 522 height 370
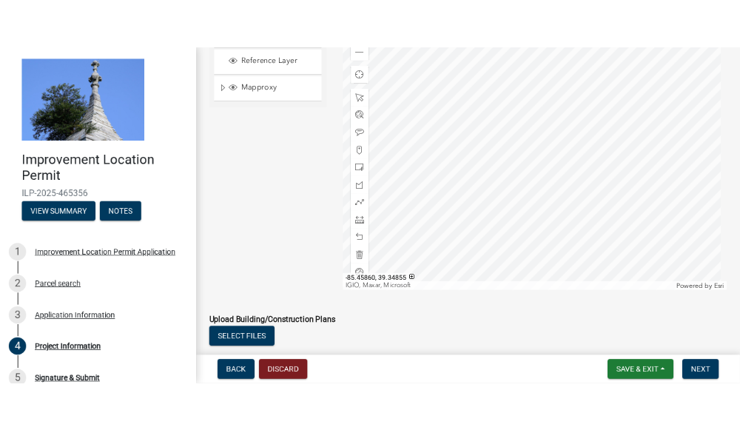
scroll to position [1520, 0]
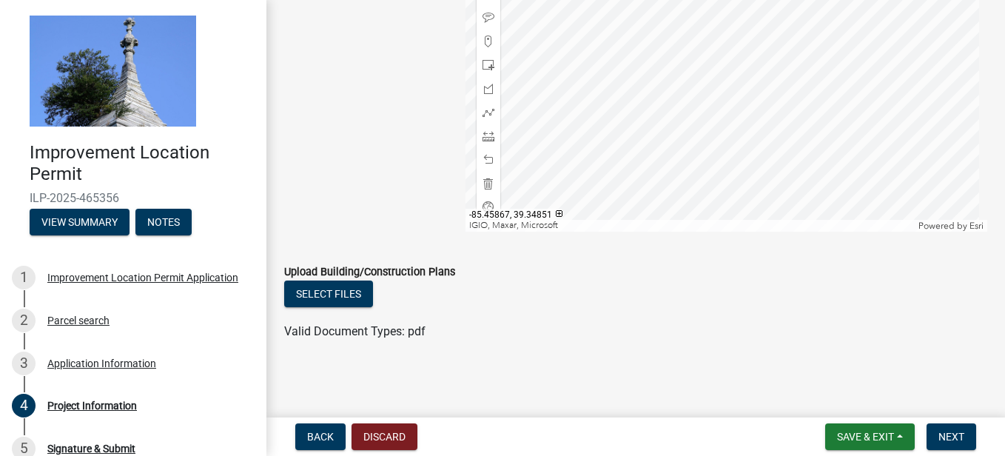
click at [890, 0] on div at bounding box center [726, 47] width 522 height 370
click at [791, 34] on div at bounding box center [726, 47] width 522 height 370
click at [781, 50] on div at bounding box center [726, 47] width 522 height 370
click at [775, 64] on div at bounding box center [726, 47] width 522 height 370
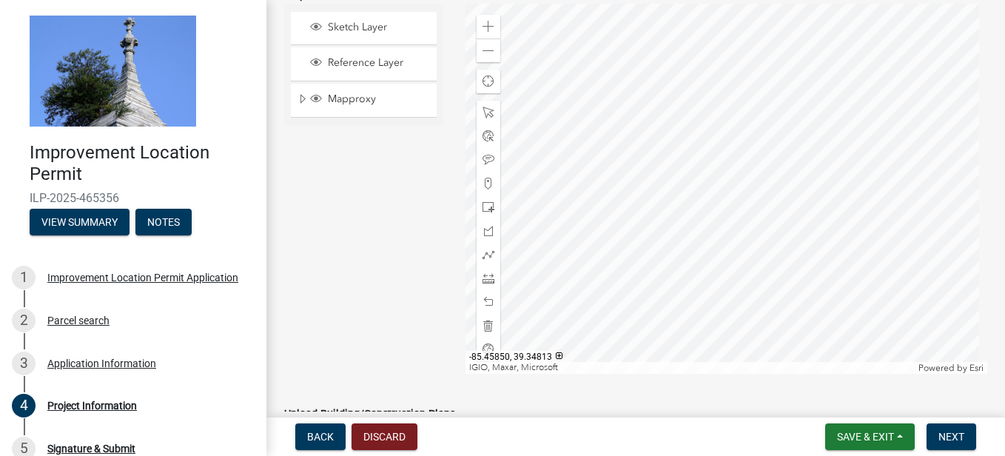
scroll to position [1372, 0]
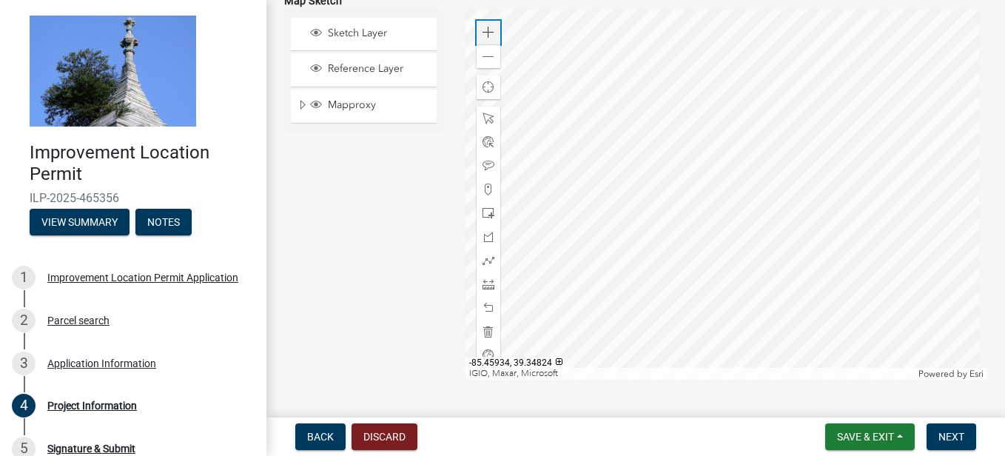
click at [488, 35] on span at bounding box center [488, 33] width 12 height 12
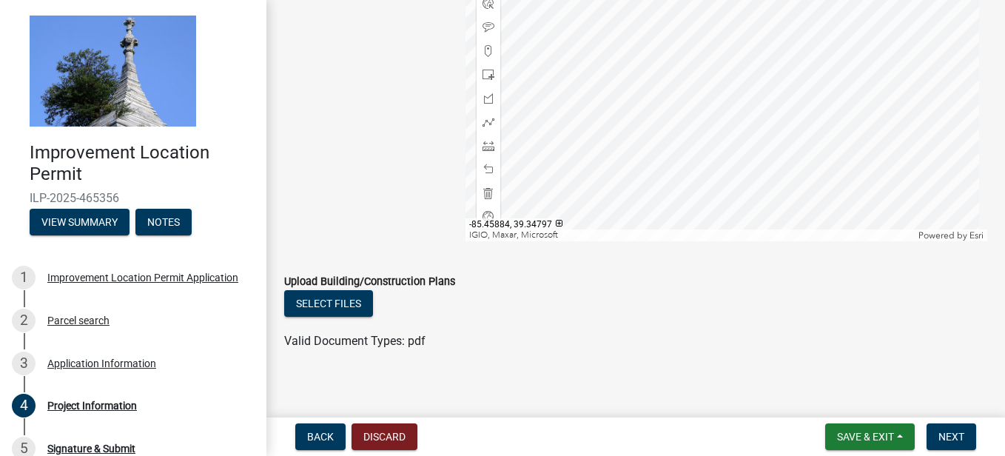
scroll to position [1520, 0]
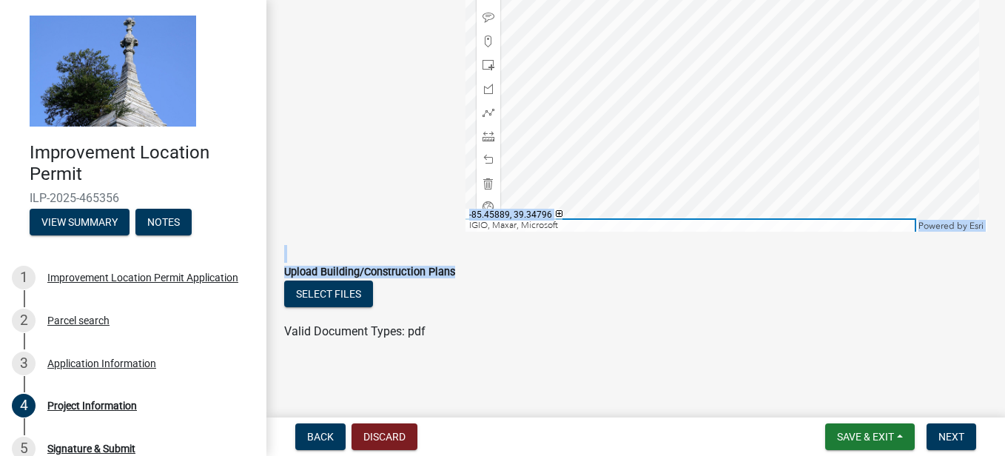
drag, startPoint x: 836, startPoint y: 223, endPoint x: 821, endPoint y: 287, distance: 65.5
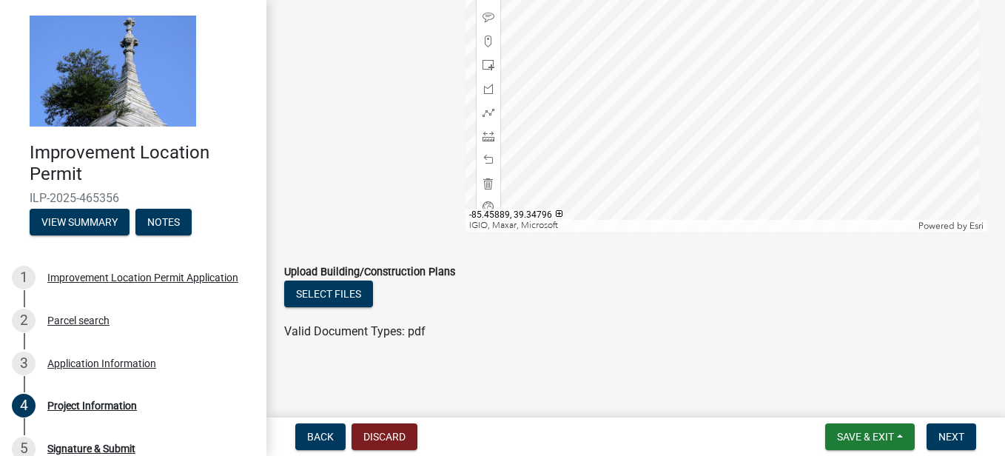
drag, startPoint x: 821, startPoint y: 287, endPoint x: 988, endPoint y: 207, distance: 185.3
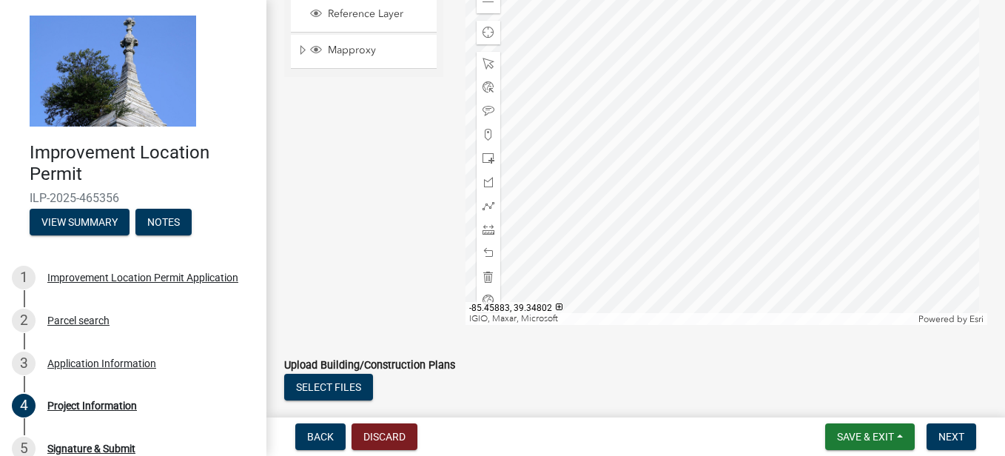
scroll to position [1402, 0]
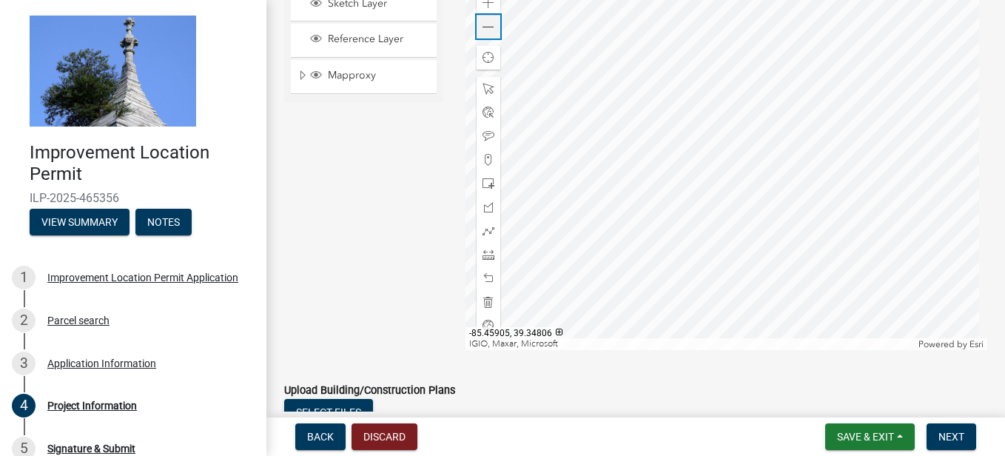
click at [495, 27] on div "Zoom out" at bounding box center [488, 27] width 24 height 24
click at [785, 319] on div at bounding box center [726, 165] width 522 height 370
click at [774, 297] on div at bounding box center [726, 165] width 522 height 370
click at [487, 257] on span at bounding box center [488, 255] width 12 height 12
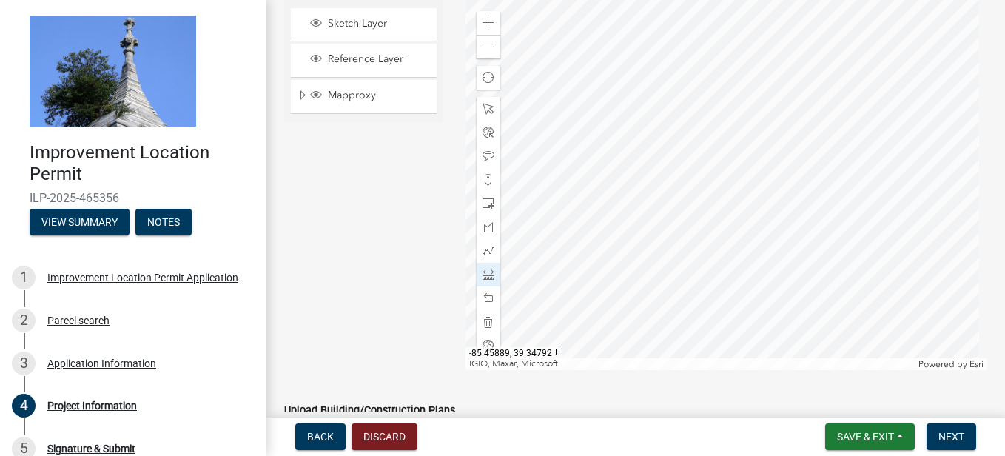
click at [775, 304] on div at bounding box center [726, 185] width 522 height 370
click at [777, 280] on div at bounding box center [726, 185] width 522 height 370
click at [485, 279] on span at bounding box center [488, 275] width 12 height 12
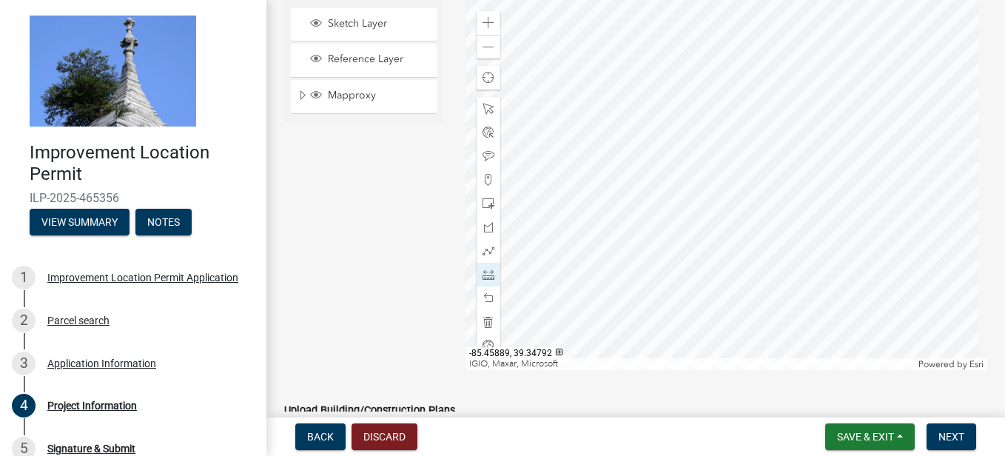
click at [777, 282] on div at bounding box center [726, 185] width 522 height 370
click at [775, 204] on div at bounding box center [726, 185] width 522 height 370
click at [781, 191] on div at bounding box center [726, 185] width 522 height 370
click at [782, 190] on div at bounding box center [726, 185] width 522 height 370
click at [785, 274] on div at bounding box center [726, 185] width 522 height 370
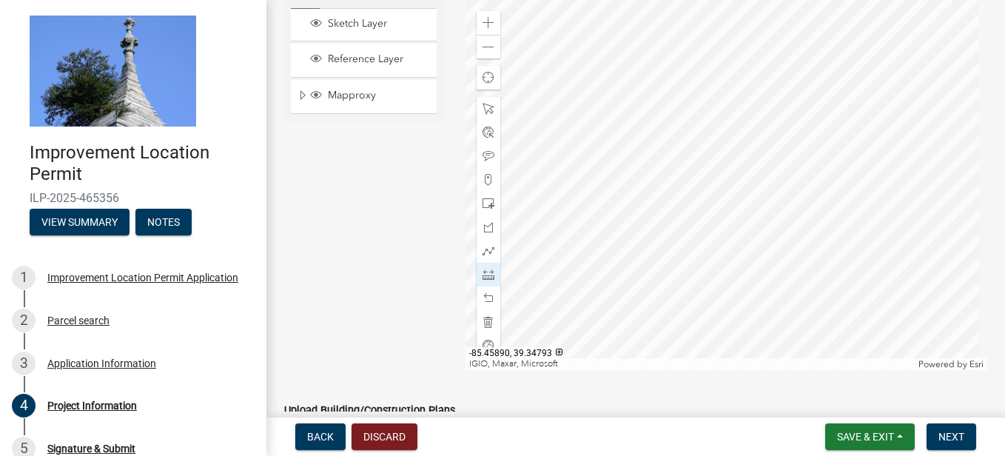
click at [780, 246] on div at bounding box center [726, 185] width 522 height 370
click at [789, 176] on div at bounding box center [726, 185] width 522 height 370
click at [794, 263] on div at bounding box center [726, 185] width 522 height 370
click at [793, 179] on div at bounding box center [726, 185] width 522 height 370
click at [792, 183] on div at bounding box center [726, 185] width 522 height 370
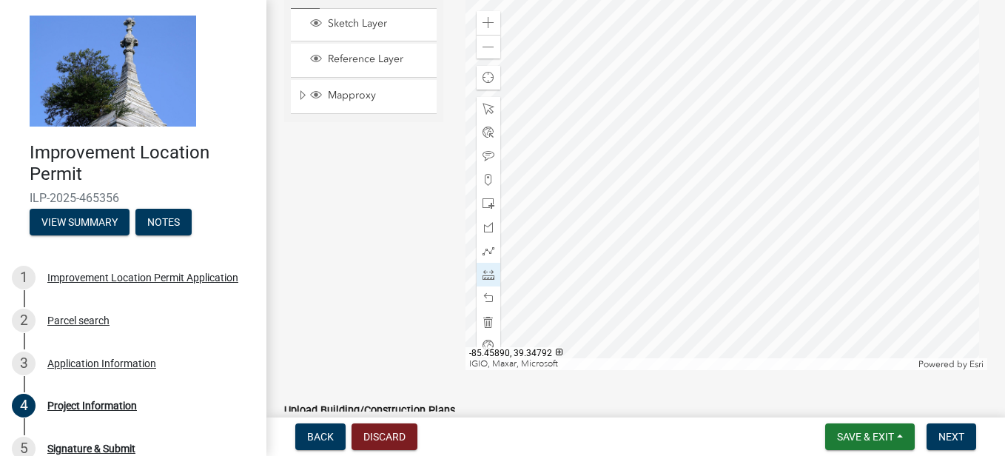
click at [789, 259] on div at bounding box center [726, 185] width 522 height 370
click at [485, 317] on span at bounding box center [488, 322] width 12 height 12
click at [484, 107] on span at bounding box center [488, 109] width 12 height 12
click at [791, 260] on div at bounding box center [726, 185] width 522 height 370
click at [792, 259] on div at bounding box center [726, 185] width 522 height 370
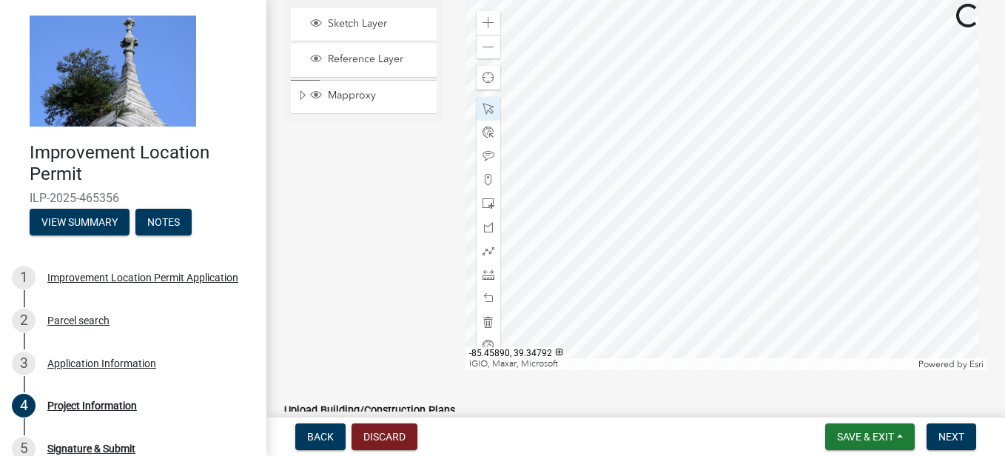
click at [792, 264] on div at bounding box center [726, 185] width 522 height 370
click at [790, 271] on div at bounding box center [726, 185] width 522 height 370
click at [485, 103] on span at bounding box center [488, 109] width 12 height 12
click at [793, 273] on div at bounding box center [726, 185] width 522 height 370
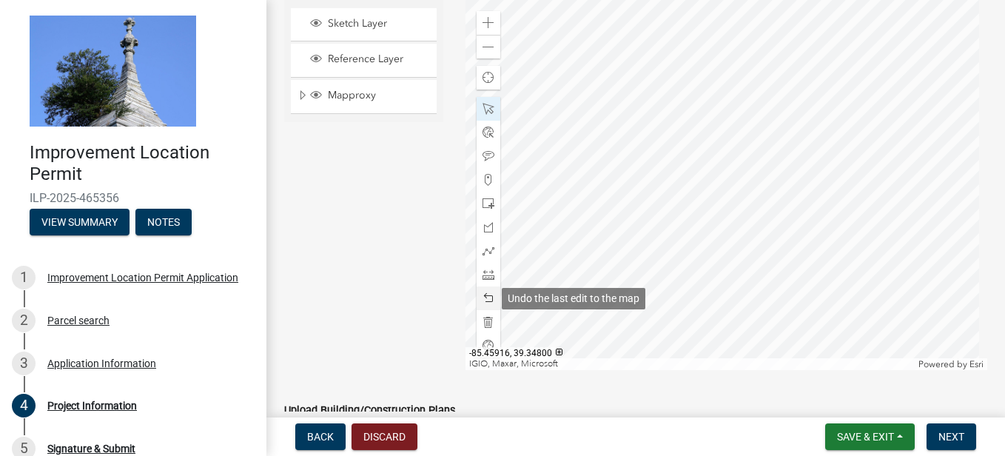
click at [483, 297] on span at bounding box center [488, 298] width 12 height 12
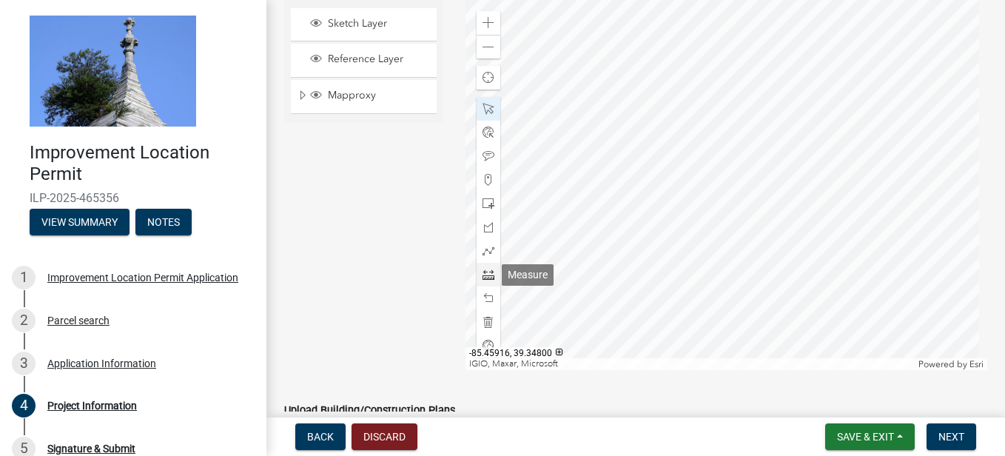
click at [487, 275] on span at bounding box center [488, 275] width 12 height 12
click at [793, 273] on div at bounding box center [726, 185] width 522 height 370
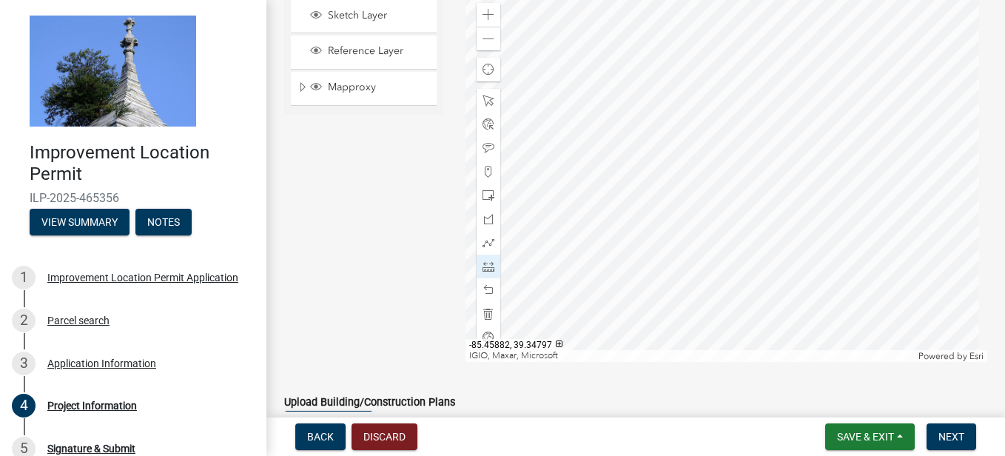
click at [873, 187] on div at bounding box center [726, 177] width 522 height 370
click at [875, 277] on div at bounding box center [726, 177] width 522 height 370
click at [875, 266] on div at bounding box center [726, 177] width 522 height 370
click at [795, 268] on div at bounding box center [726, 177] width 522 height 370
click at [871, 266] on div at bounding box center [726, 177] width 522 height 370
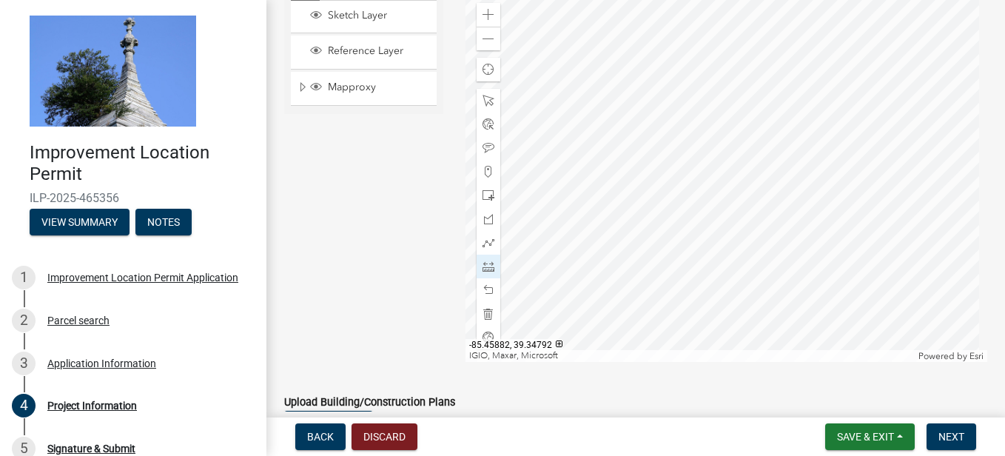
click at [862, 223] on div at bounding box center [726, 177] width 522 height 370
click at [862, 146] on div at bounding box center [726, 177] width 522 height 370
click at [486, 96] on span at bounding box center [488, 101] width 12 height 12
click at [804, 187] on div at bounding box center [726, 177] width 522 height 370
click at [485, 145] on span at bounding box center [488, 148] width 12 height 12
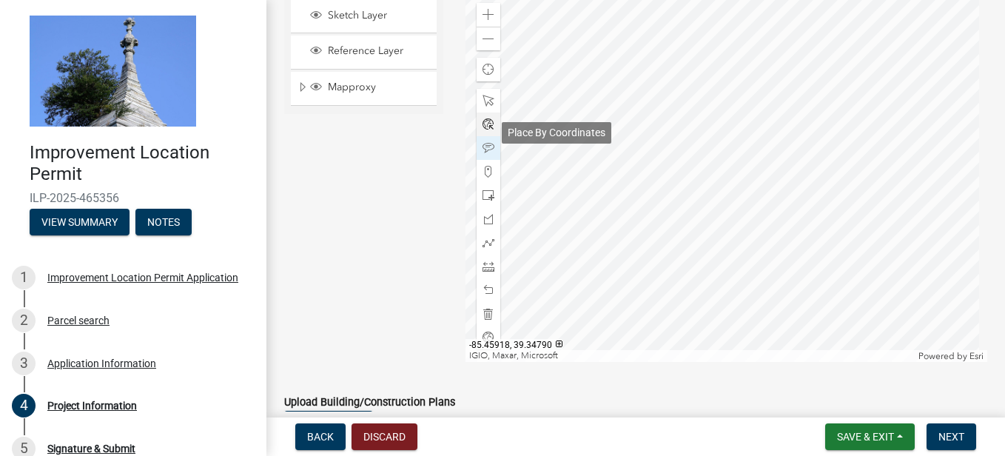
scroll to position [1382, 0]
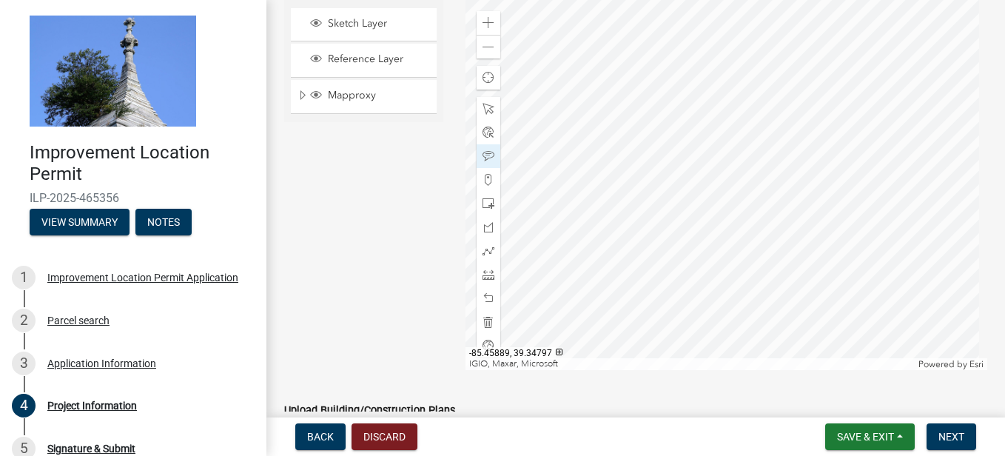
click at [786, 163] on div at bounding box center [726, 185] width 522 height 370
click at [785, 235] on div at bounding box center [726, 185] width 522 height 370
click at [789, 229] on div at bounding box center [726, 185] width 522 height 370
click at [787, 225] on div at bounding box center [726, 185] width 522 height 370
click at [767, 227] on div at bounding box center [726, 185] width 522 height 370
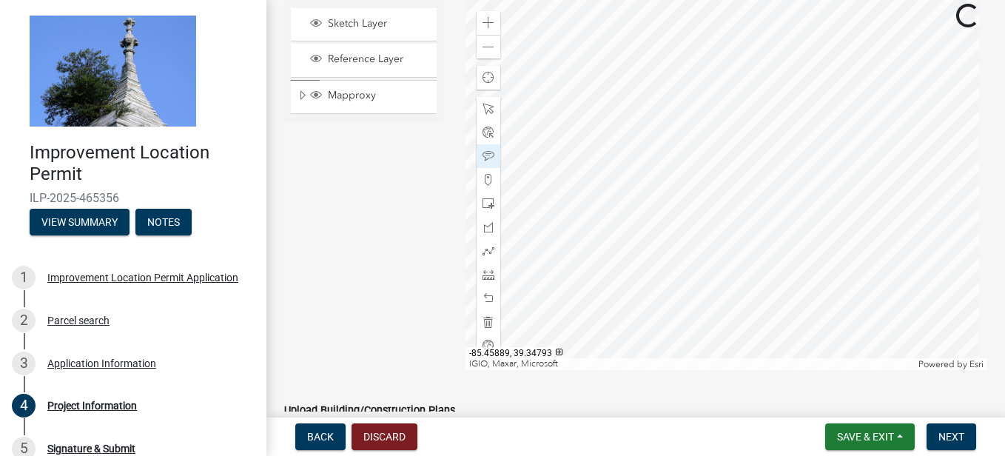
click at [758, 226] on div at bounding box center [726, 185] width 522 height 370
click at [482, 322] on span at bounding box center [488, 322] width 12 height 12
click at [841, 244] on div at bounding box center [726, 185] width 522 height 370
click at [484, 276] on span at bounding box center [488, 275] width 12 height 12
click at [861, 241] on div at bounding box center [726, 185] width 522 height 370
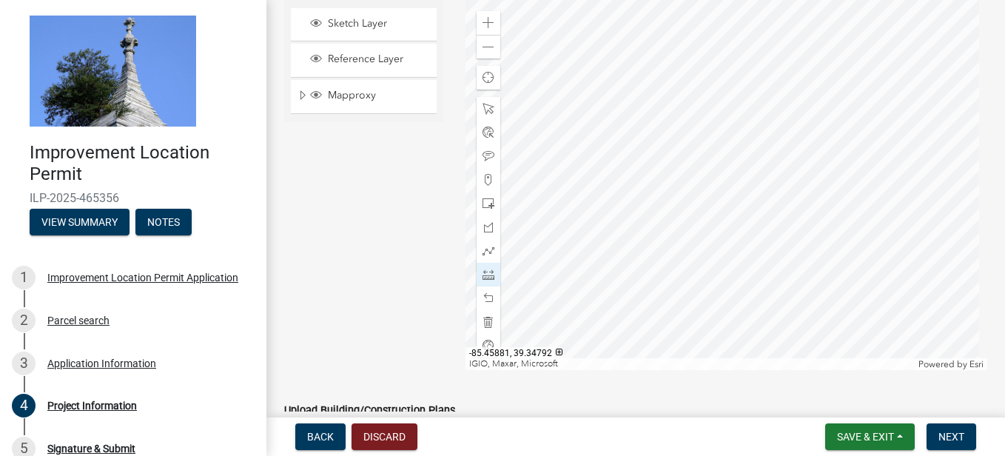
click at [858, 247] on div at bounding box center [726, 185] width 522 height 370
click at [866, 249] on div at bounding box center [726, 185] width 522 height 370
click at [928, 250] on div at bounding box center [726, 185] width 522 height 370
click at [483, 101] on div at bounding box center [488, 109] width 24 height 24
click at [767, 244] on div at bounding box center [726, 185] width 522 height 370
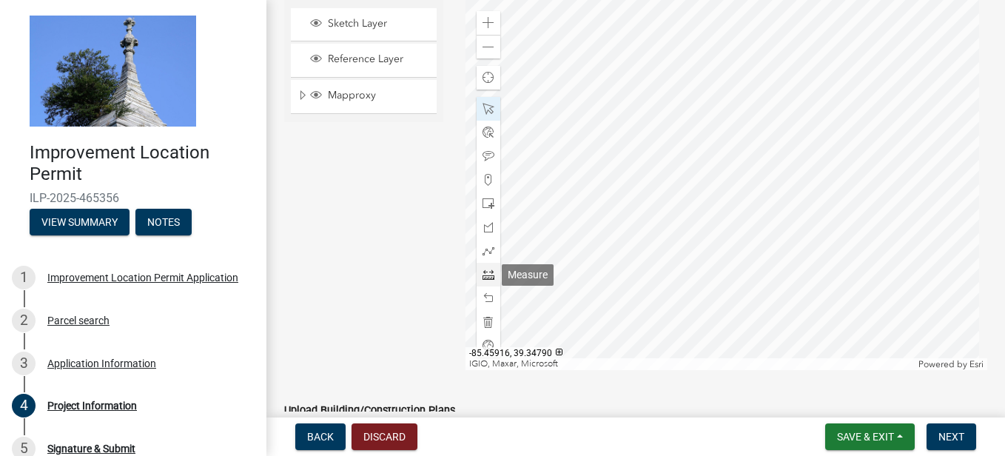
click at [488, 271] on span at bounding box center [488, 275] width 12 height 12
click at [769, 242] on div at bounding box center [726, 185] width 522 height 370
click at [926, 240] on div at bounding box center [726, 185] width 522 height 370
click at [925, 247] on div at bounding box center [726, 185] width 522 height 370
click at [486, 321] on span at bounding box center [488, 322] width 12 height 12
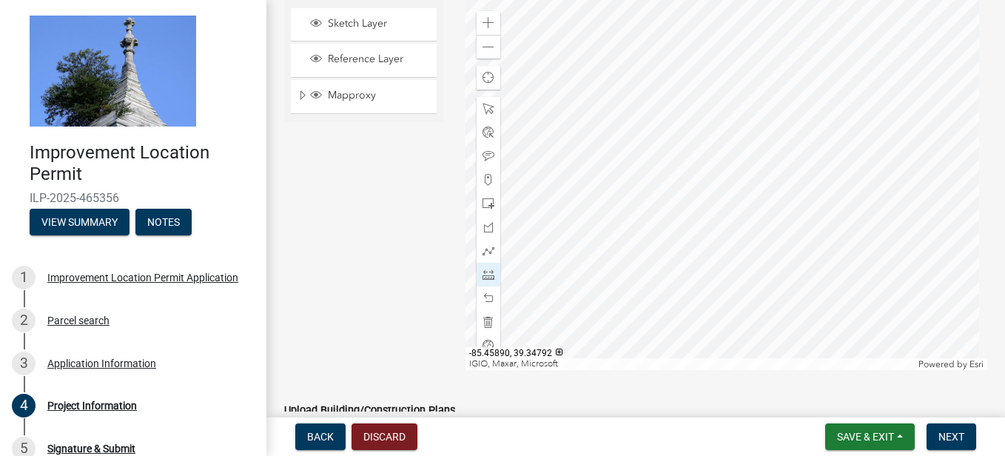
click at [768, 248] on div at bounding box center [726, 185] width 522 height 370
click at [857, 249] on div at bounding box center [726, 185] width 522 height 370
click at [855, 169] on div at bounding box center [726, 185] width 522 height 370
click at [772, 169] on div at bounding box center [726, 185] width 522 height 370
click at [769, 244] on div at bounding box center [726, 185] width 522 height 370
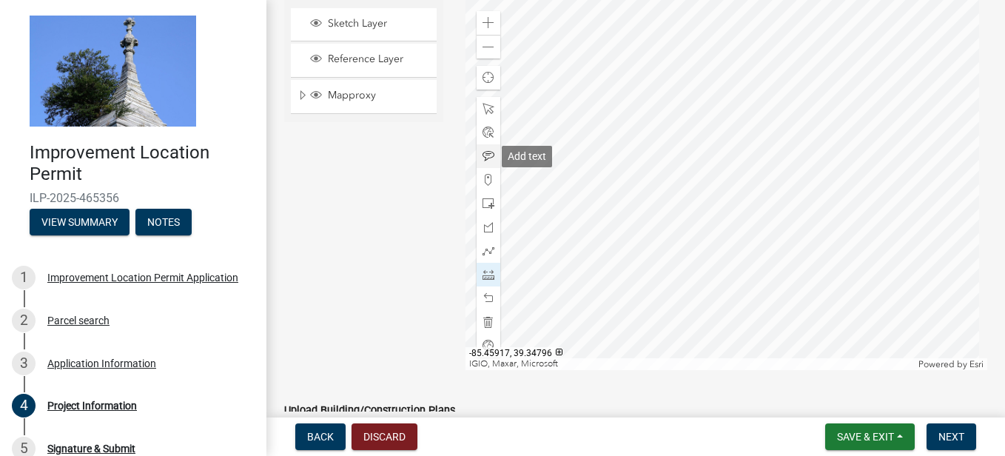
click at [482, 151] on span at bounding box center [488, 156] width 12 height 12
click at [768, 247] on div at bounding box center [726, 185] width 522 height 370
click at [779, 233] on div at bounding box center [726, 185] width 522 height 370
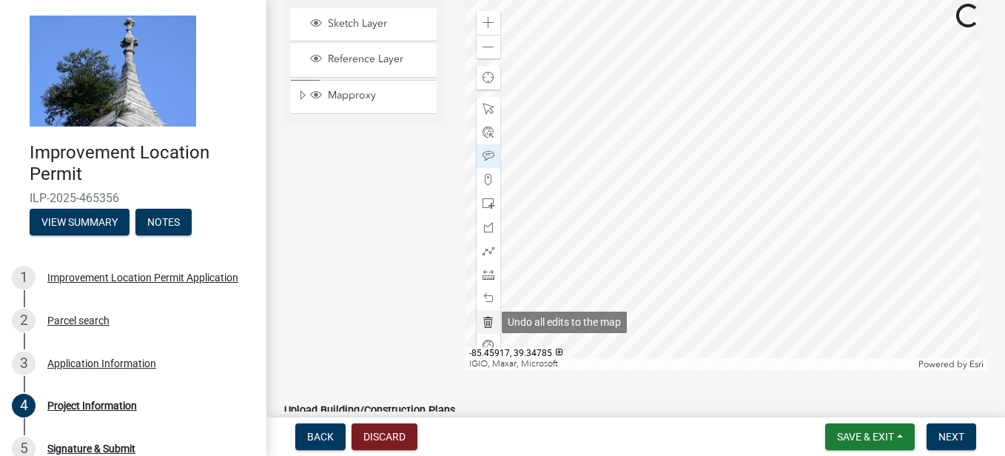
click at [484, 323] on span at bounding box center [488, 322] width 12 height 12
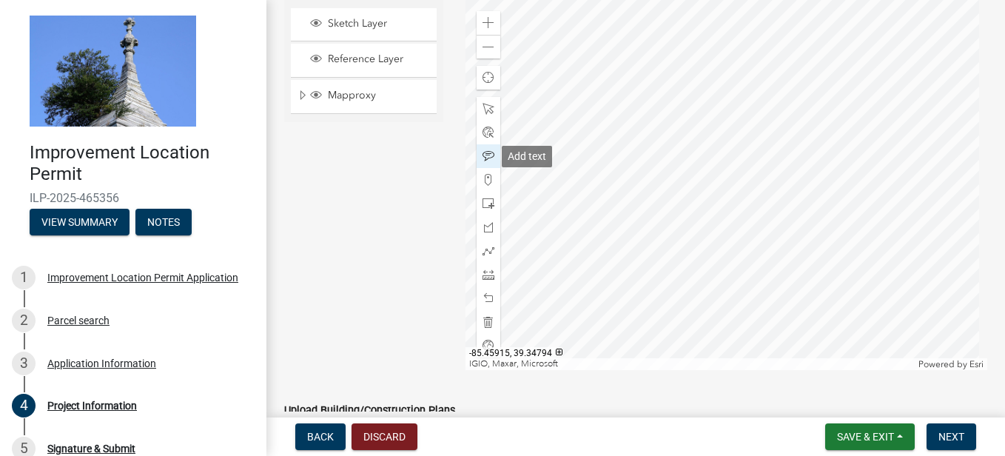
click at [487, 153] on span at bounding box center [488, 156] width 12 height 12
click at [775, 244] on div at bounding box center [726, 185] width 522 height 370
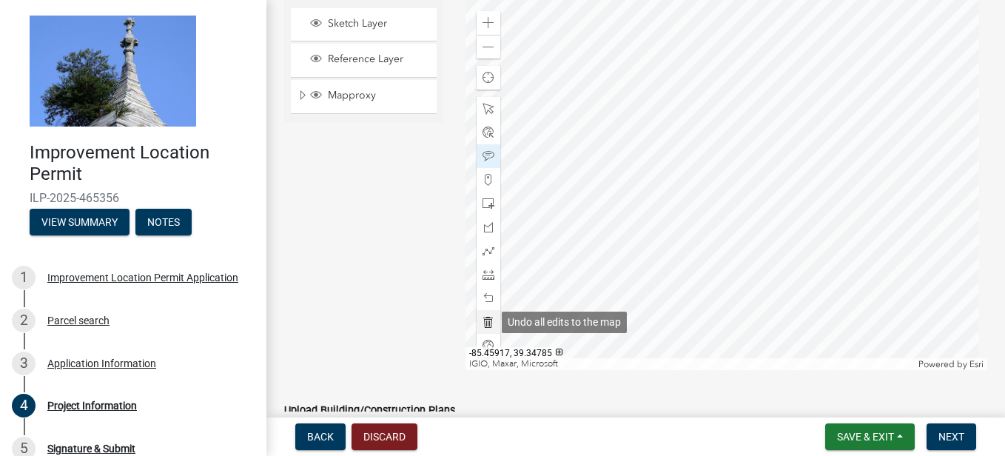
drag, startPoint x: 491, startPoint y: 324, endPoint x: 493, endPoint y: 332, distance: 8.4
click at [491, 325] on span at bounding box center [488, 322] width 12 height 12
click at [773, 243] on div at bounding box center [726, 185] width 522 height 370
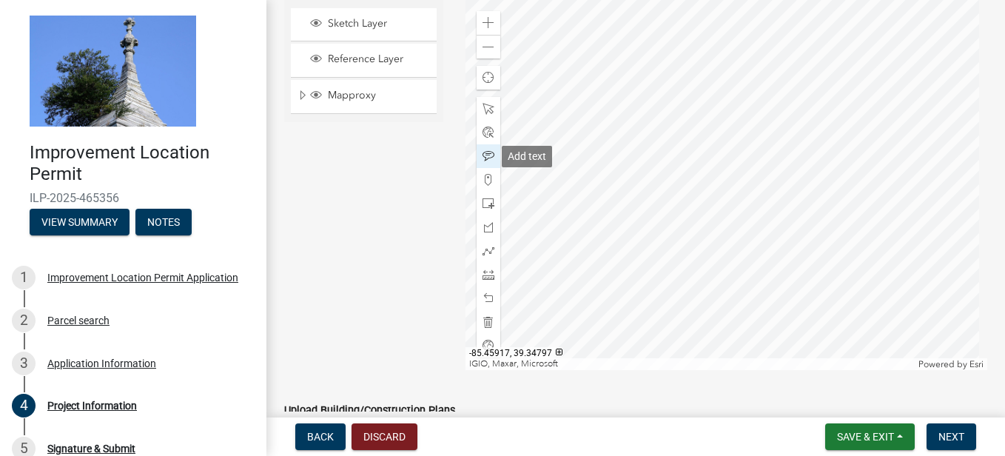
click at [493, 153] on div at bounding box center [488, 156] width 24 height 24
click at [484, 150] on span at bounding box center [488, 156] width 12 height 12
click at [772, 247] on div at bounding box center [726, 185] width 522 height 370
click at [485, 272] on span at bounding box center [488, 275] width 12 height 12
click at [772, 218] on div at bounding box center [726, 185] width 522 height 370
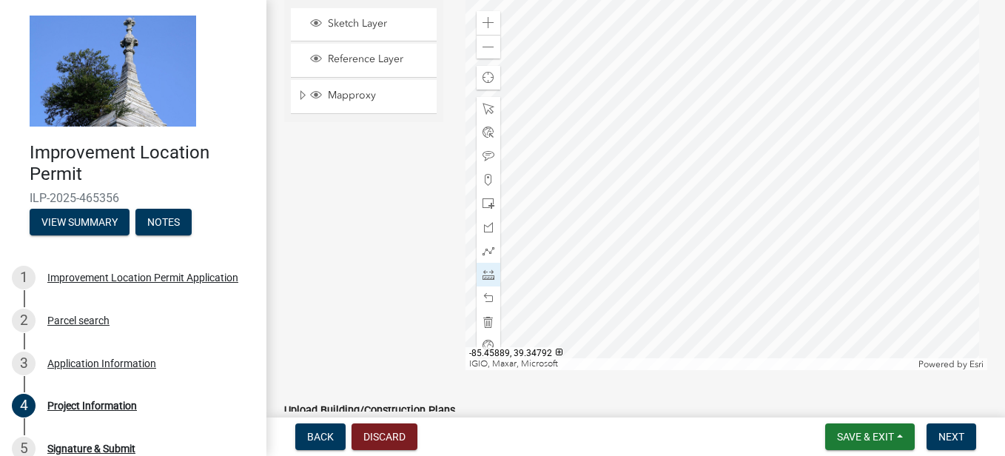
click at [775, 220] on div at bounding box center [726, 185] width 522 height 370
click at [772, 138] on div at bounding box center [726, 185] width 522 height 370
click at [485, 323] on span at bounding box center [488, 322] width 12 height 12
click at [482, 154] on span at bounding box center [488, 156] width 12 height 12
click at [772, 221] on div at bounding box center [726, 185] width 522 height 370
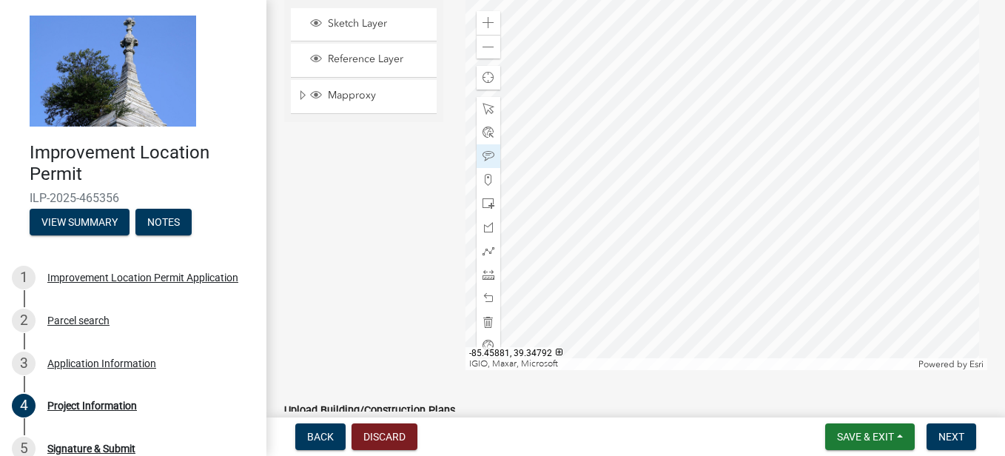
click at [863, 215] on div at bounding box center [726, 185] width 522 height 370
click at [482, 206] on span at bounding box center [488, 204] width 12 height 12
click at [869, 221] on div at bounding box center [726, 185] width 522 height 370
click at [858, 222] on div at bounding box center [726, 185] width 522 height 370
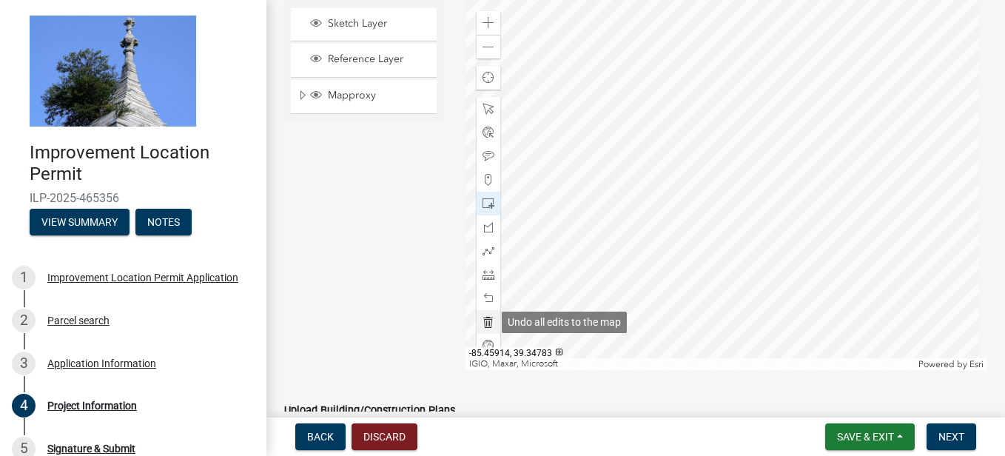
click at [485, 323] on span at bounding box center [488, 322] width 12 height 12
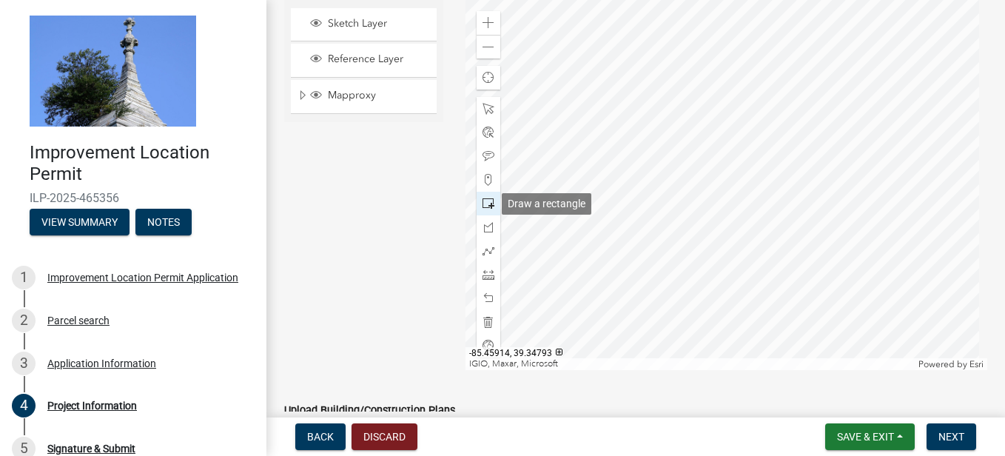
click at [487, 203] on span at bounding box center [488, 204] width 12 height 12
click at [863, 149] on div at bounding box center [726, 185] width 522 height 370
click at [849, 221] on div at bounding box center [726, 185] width 522 height 370
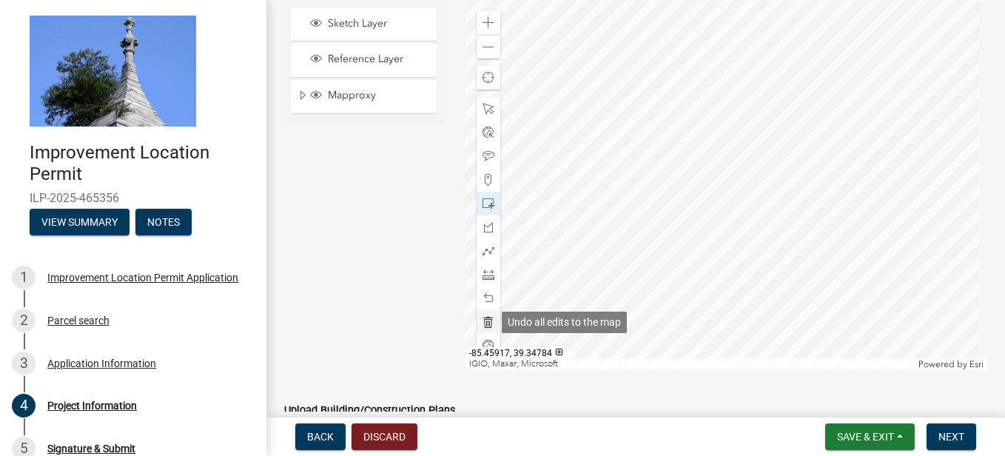
click at [488, 319] on span at bounding box center [488, 322] width 12 height 12
click at [780, 220] on div at bounding box center [726, 185] width 522 height 370
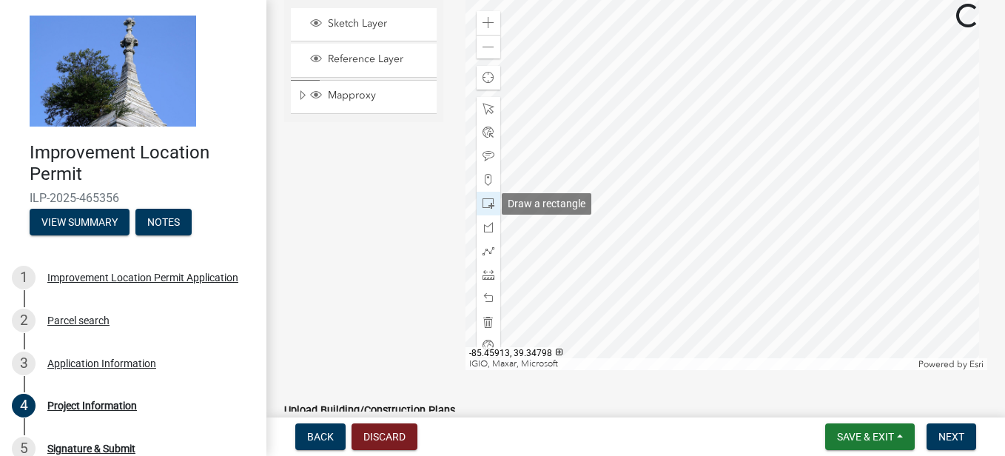
click at [486, 201] on span at bounding box center [488, 204] width 12 height 12
click at [860, 229] on div at bounding box center [726, 185] width 522 height 370
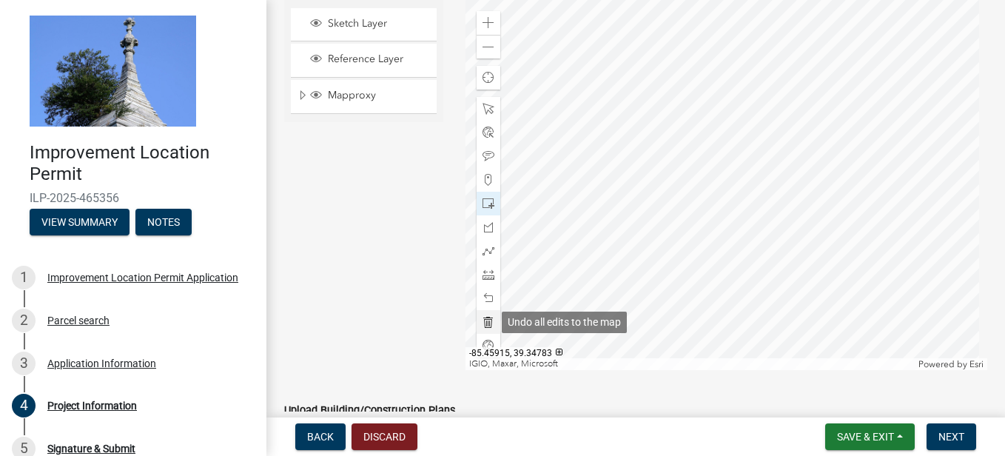
click at [485, 318] on span at bounding box center [488, 322] width 12 height 12
click at [718, 281] on div at bounding box center [726, 185] width 522 height 370
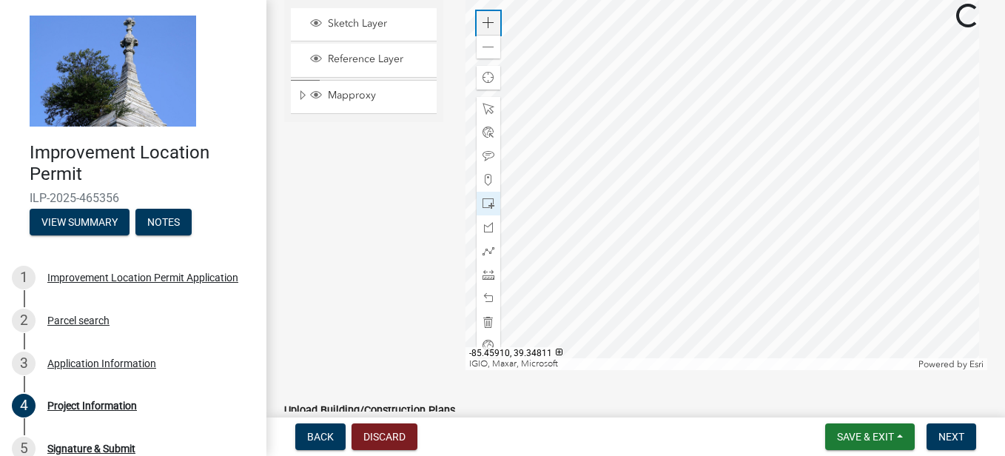
click at [491, 18] on span at bounding box center [488, 23] width 12 height 12
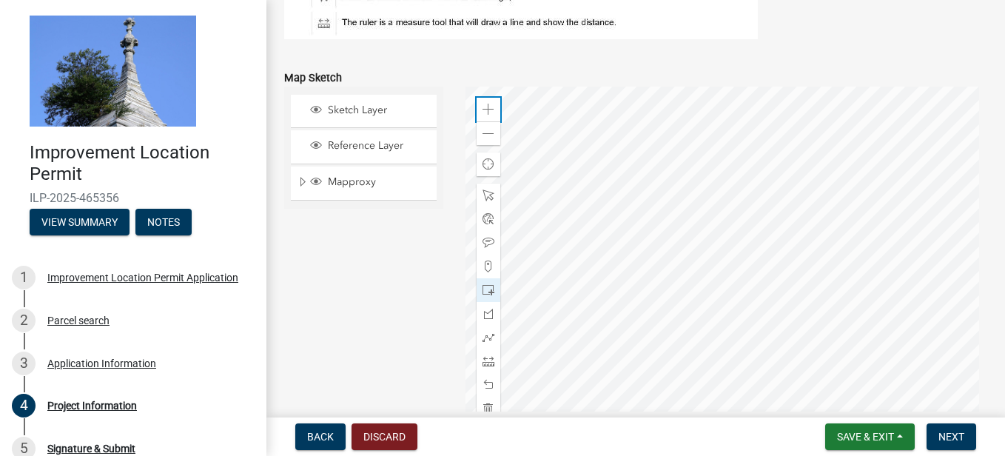
scroll to position [1299, 0]
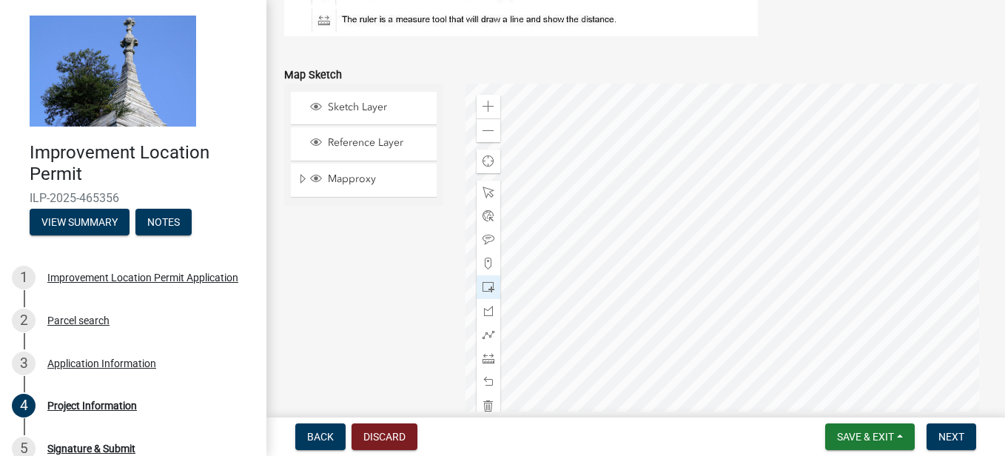
click at [823, 84] on div at bounding box center [726, 269] width 522 height 370
click at [483, 358] on span at bounding box center [488, 358] width 12 height 12
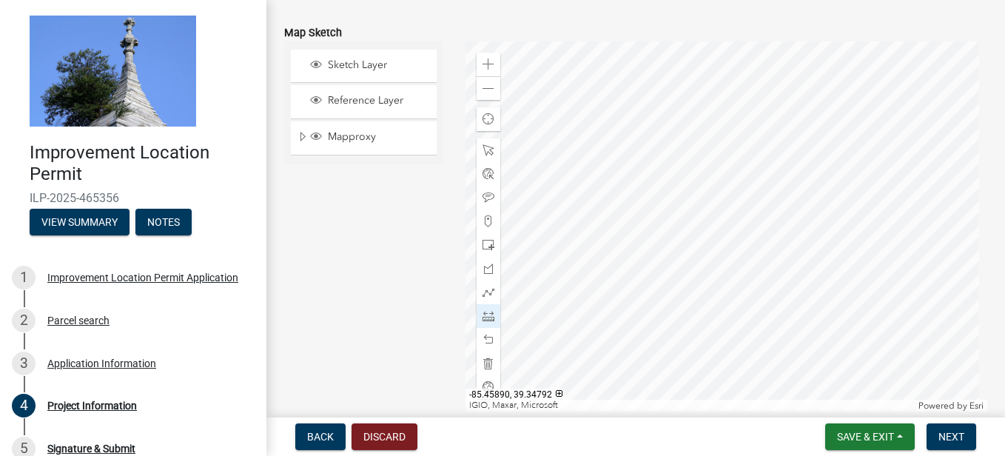
click at [721, 246] on div at bounding box center [726, 226] width 522 height 370
click at [718, 239] on div at bounding box center [726, 226] width 522 height 370
click at [718, 229] on div at bounding box center [726, 226] width 522 height 370
click at [721, 234] on div at bounding box center [726, 226] width 522 height 370
click at [721, 81] on div at bounding box center [726, 226] width 522 height 370
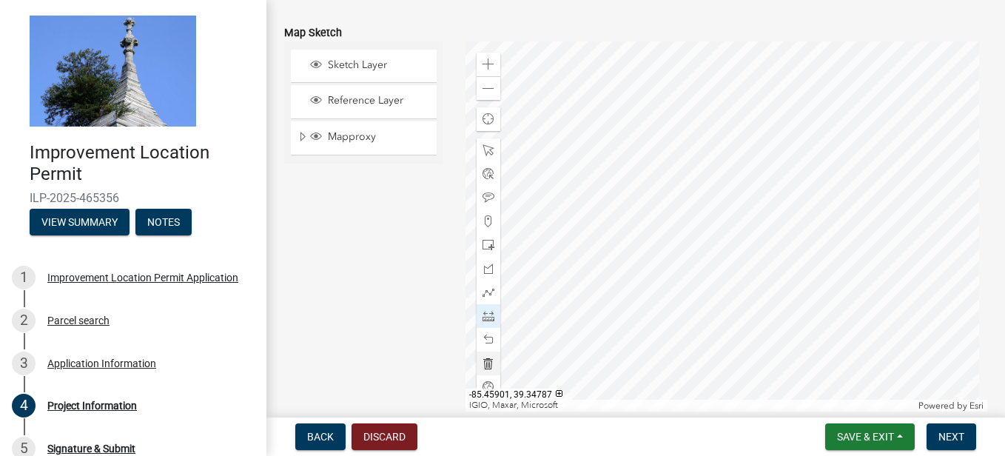
click at [482, 362] on span at bounding box center [488, 363] width 12 height 12
click at [485, 242] on span at bounding box center [488, 245] width 12 height 12
click at [871, 92] on div at bounding box center [726, 226] width 522 height 370
click at [486, 196] on span at bounding box center [488, 198] width 12 height 12
click at [723, 94] on div at bounding box center [726, 226] width 522 height 370
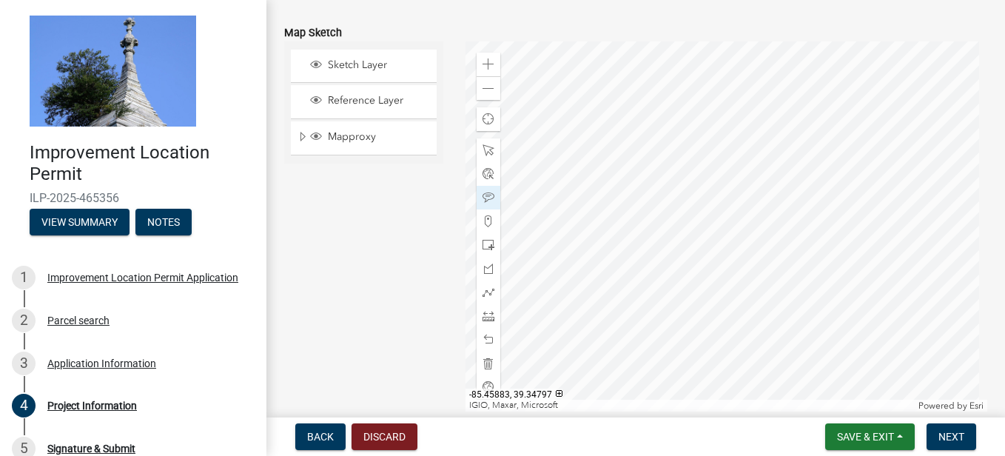
click at [869, 90] on div at bounding box center [726, 226] width 522 height 370
click at [717, 230] on div at bounding box center [726, 226] width 522 height 370
click at [869, 232] on div at bounding box center [726, 226] width 522 height 370
click at [489, 318] on span at bounding box center [488, 316] width 12 height 12
click at [976, 170] on div "Zoom in Zoom out Find my location IGIO, Maxar, Microsoft Powered by Esri -85.45…" at bounding box center [726, 226] width 544 height 370
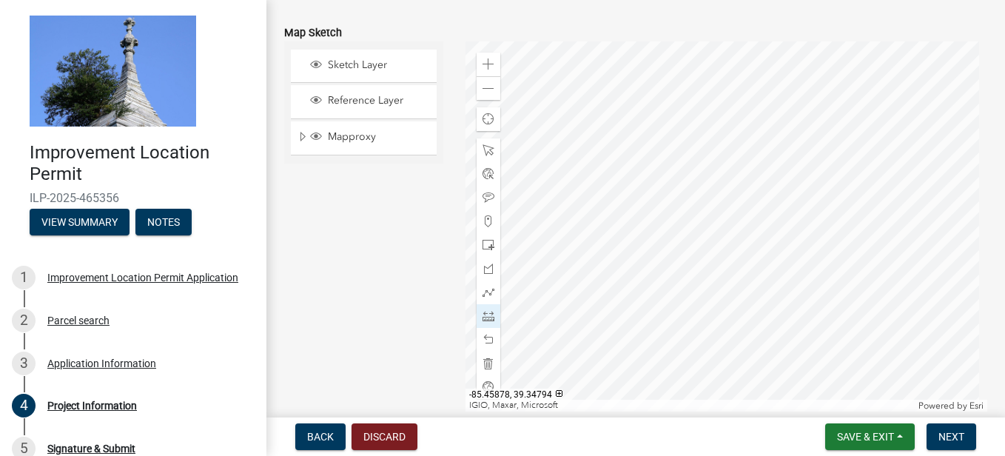
click at [974, 170] on div at bounding box center [726, 226] width 522 height 370
click at [929, 177] on div at bounding box center [726, 226] width 522 height 370
click at [975, 175] on div at bounding box center [726, 226] width 522 height 370
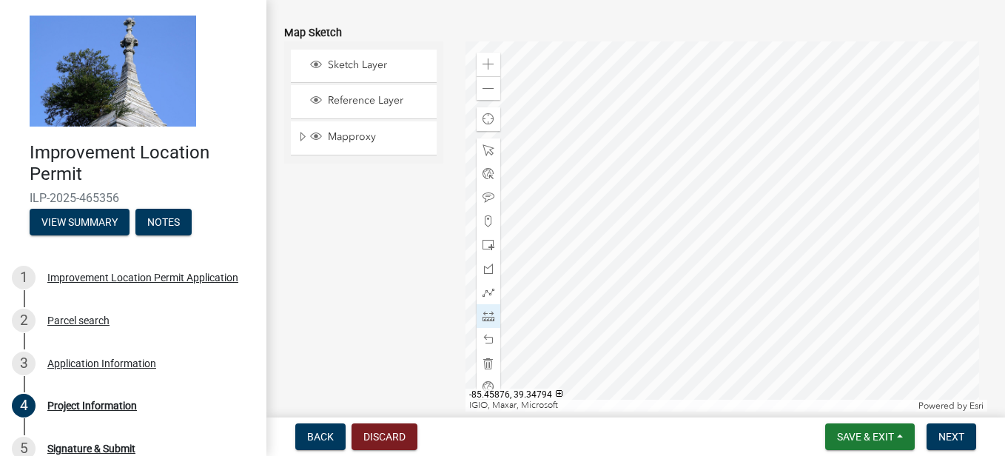
click at [942, 175] on div at bounding box center [726, 226] width 522 height 370
click at [485, 363] on span at bounding box center [488, 363] width 12 height 12
click at [966, 245] on div at bounding box center [726, 226] width 522 height 370
click at [940, 244] on div at bounding box center [726, 226] width 522 height 370
click at [784, 246] on div at bounding box center [726, 226] width 522 height 370
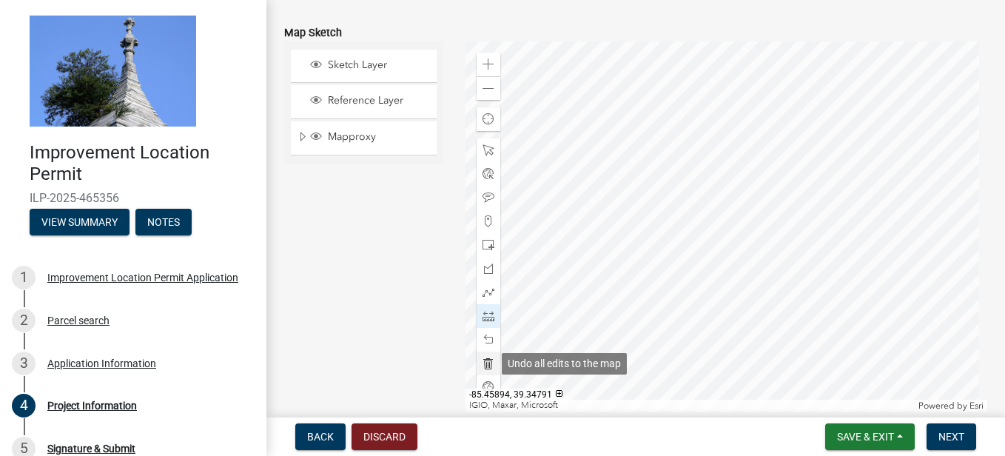
click at [485, 366] on span at bounding box center [488, 363] width 12 height 12
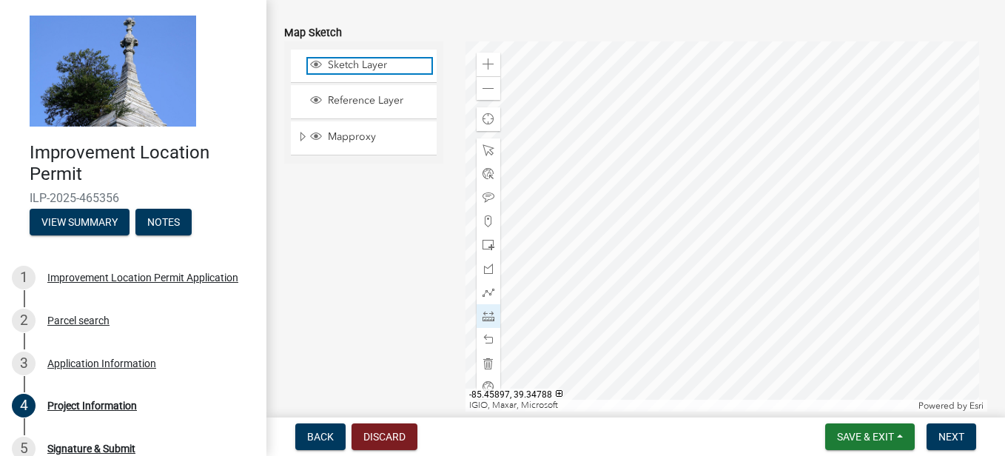
click at [340, 62] on span "Sketch Layer" at bounding box center [377, 64] width 107 height 13
click at [622, 231] on div at bounding box center [726, 226] width 522 height 370
click at [622, 234] on div at bounding box center [726, 226] width 522 height 370
click at [613, 240] on div at bounding box center [726, 226] width 522 height 370
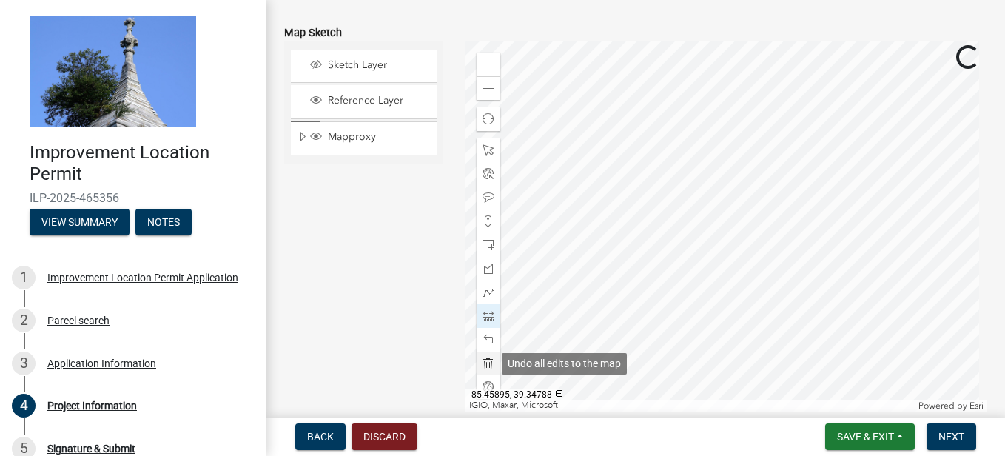
click at [482, 367] on span at bounding box center [488, 363] width 12 height 12
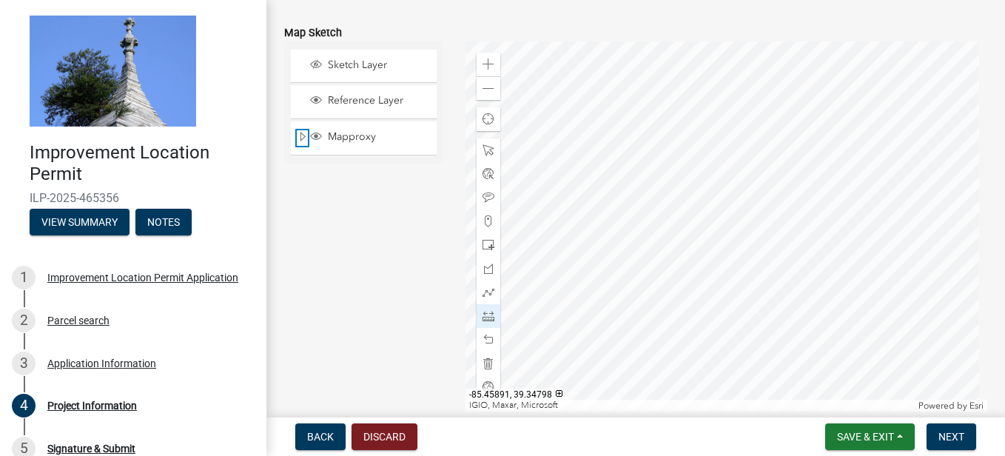
click at [309, 138] on div "Mapproxy" at bounding box center [364, 137] width 146 height 33
click at [488, 151] on span at bounding box center [488, 150] width 12 height 12
click at [485, 144] on span at bounding box center [488, 150] width 12 height 12
click at [608, 275] on div at bounding box center [726, 226] width 522 height 370
click at [668, 255] on div at bounding box center [726, 226] width 522 height 370
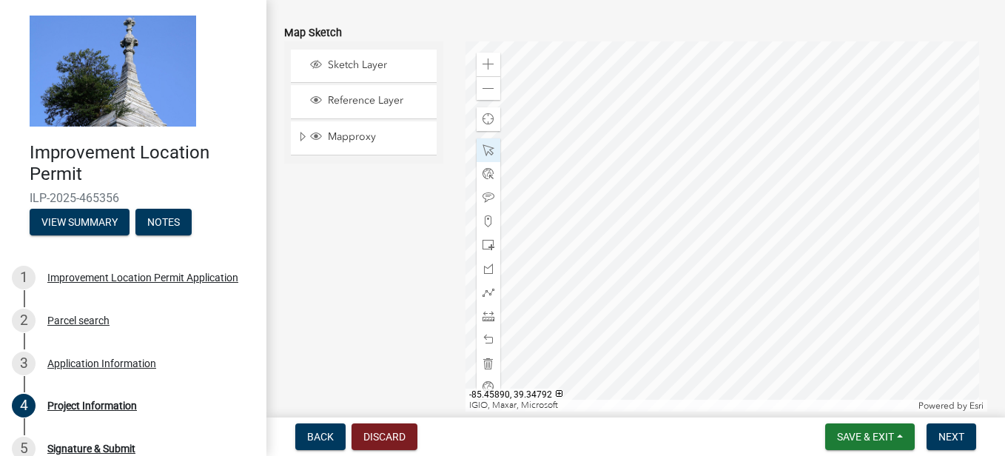
click at [602, 280] on div at bounding box center [726, 226] width 522 height 370
click at [482, 245] on span at bounding box center [488, 245] width 12 height 12
click at [768, 137] on div at bounding box center [726, 226] width 522 height 370
click at [765, 141] on div at bounding box center [726, 226] width 522 height 370
click at [777, 138] on div at bounding box center [726, 226] width 522 height 370
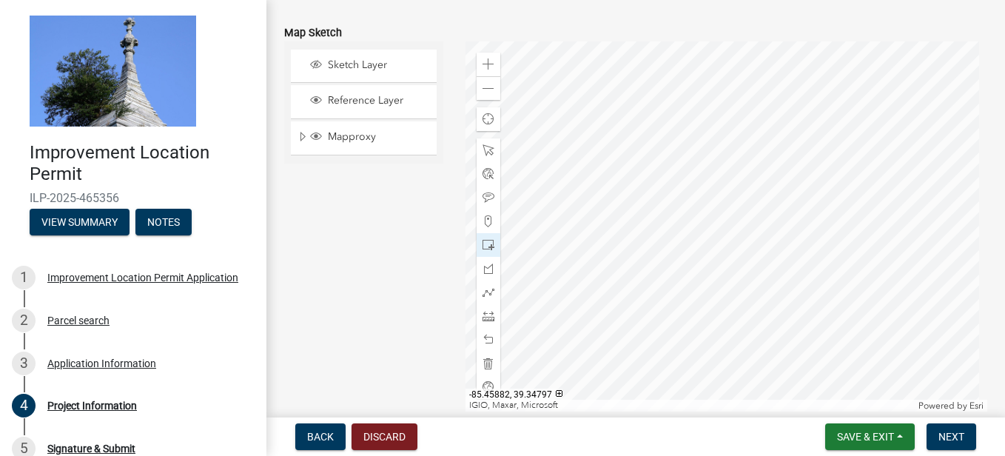
click at [778, 138] on div at bounding box center [726, 226] width 522 height 370
click at [488, 246] on span at bounding box center [488, 245] width 12 height 12
click at [772, 132] on div at bounding box center [726, 226] width 522 height 370
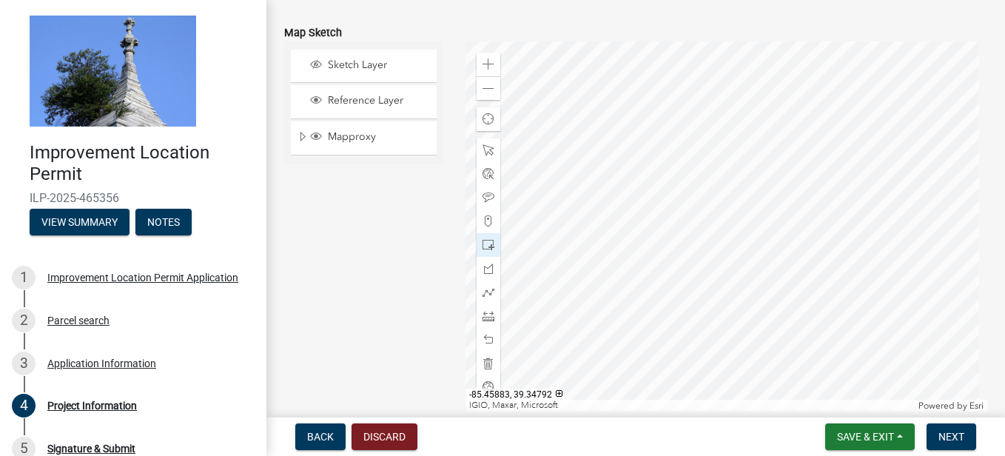
click at [755, 283] on div at bounding box center [726, 226] width 522 height 370
click at [757, 283] on div at bounding box center [726, 226] width 522 height 370
click at [762, 274] on div at bounding box center [726, 226] width 522 height 370
click at [586, 269] on div at bounding box center [726, 226] width 522 height 370
click at [483, 242] on span at bounding box center [488, 245] width 12 height 12
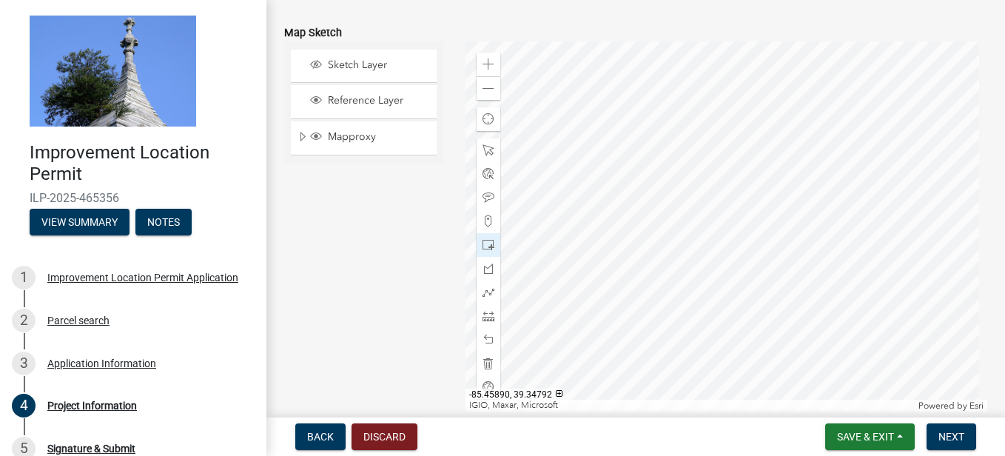
click at [604, 278] on div at bounding box center [726, 226] width 522 height 370
click at [637, 279] on div at bounding box center [726, 226] width 522 height 370
click at [607, 280] on div at bounding box center [726, 226] width 522 height 370
click at [772, 138] on div at bounding box center [726, 226] width 522 height 370
click at [489, 272] on span at bounding box center [488, 269] width 12 height 12
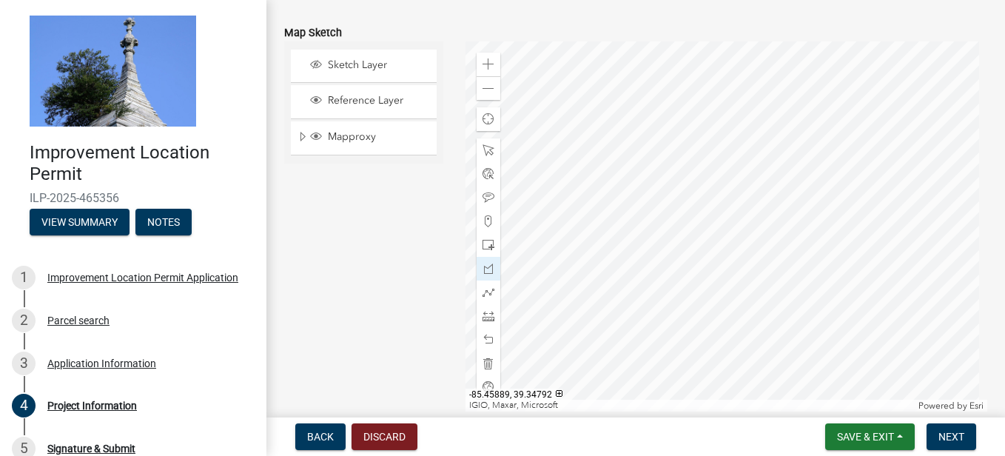
click at [627, 286] on div at bounding box center [726, 226] width 522 height 370
click at [483, 341] on span at bounding box center [488, 340] width 12 height 12
click at [486, 151] on span at bounding box center [488, 150] width 12 height 12
click at [487, 243] on span at bounding box center [488, 245] width 12 height 12
click at [785, 144] on div at bounding box center [726, 226] width 522 height 370
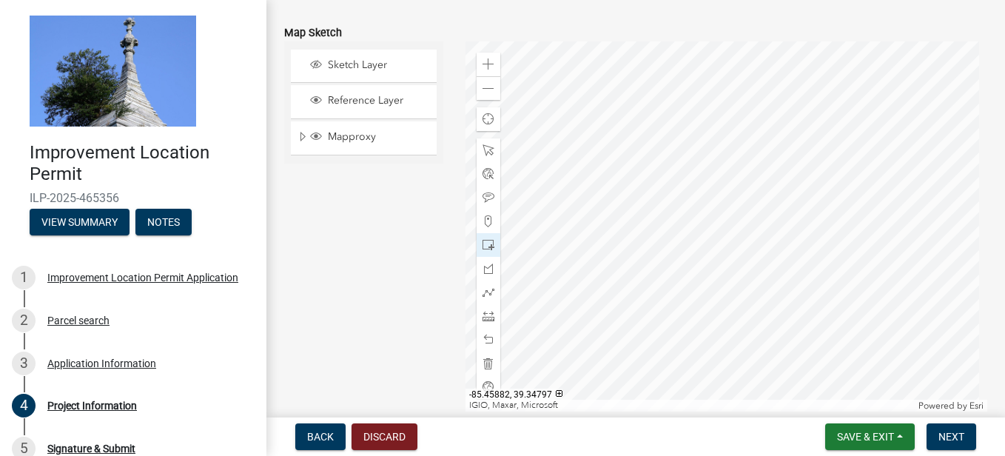
click at [785, 144] on div at bounding box center [726, 226] width 522 height 370
click at [605, 89] on div at bounding box center [726, 226] width 522 height 370
click at [487, 246] on span at bounding box center [488, 245] width 12 height 12
click at [794, 141] on div at bounding box center [726, 226] width 522 height 370
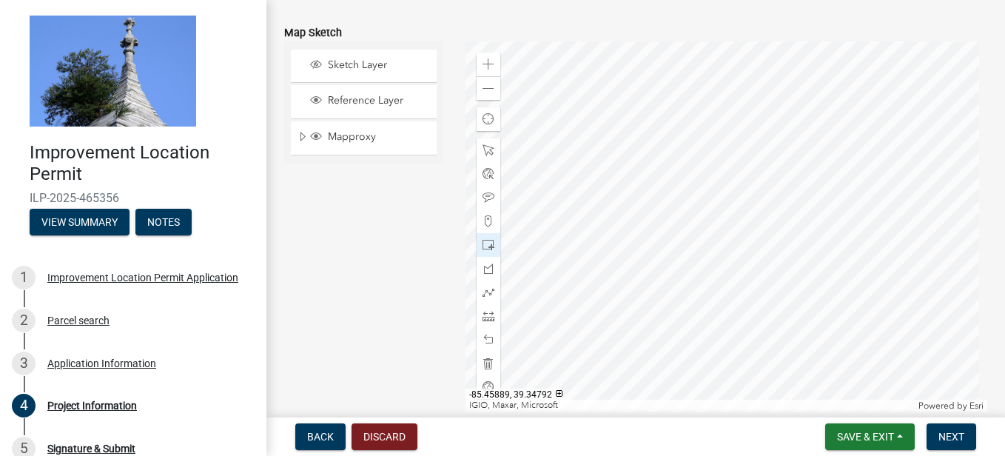
click at [626, 288] on div at bounding box center [726, 226] width 522 height 370
click at [630, 282] on div at bounding box center [726, 226] width 522 height 370
click at [631, 158] on div at bounding box center [726, 226] width 522 height 370
click at [673, 141] on div at bounding box center [726, 226] width 522 height 370
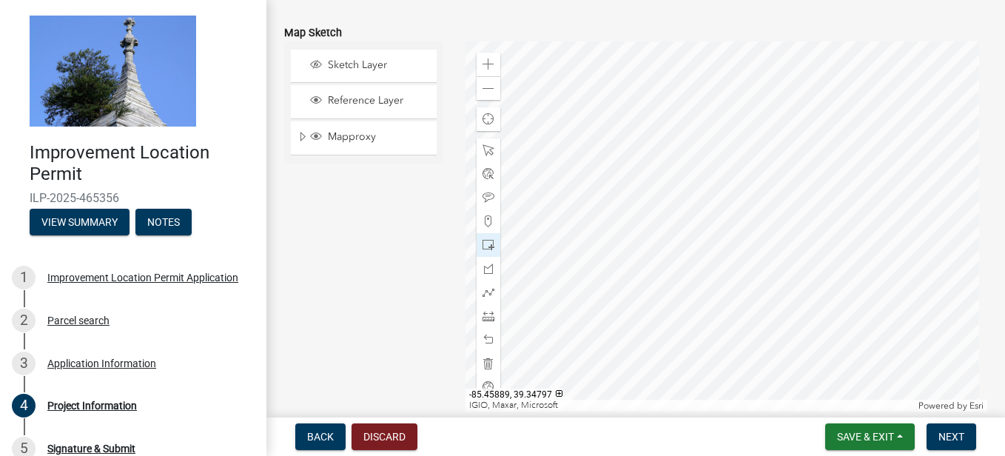
click at [626, 149] on div at bounding box center [726, 226] width 522 height 370
click at [670, 145] on div at bounding box center [726, 226] width 522 height 370
click at [686, 151] on div at bounding box center [726, 226] width 522 height 370
click at [660, 228] on div at bounding box center [726, 226] width 522 height 370
click at [633, 154] on div at bounding box center [726, 226] width 522 height 370
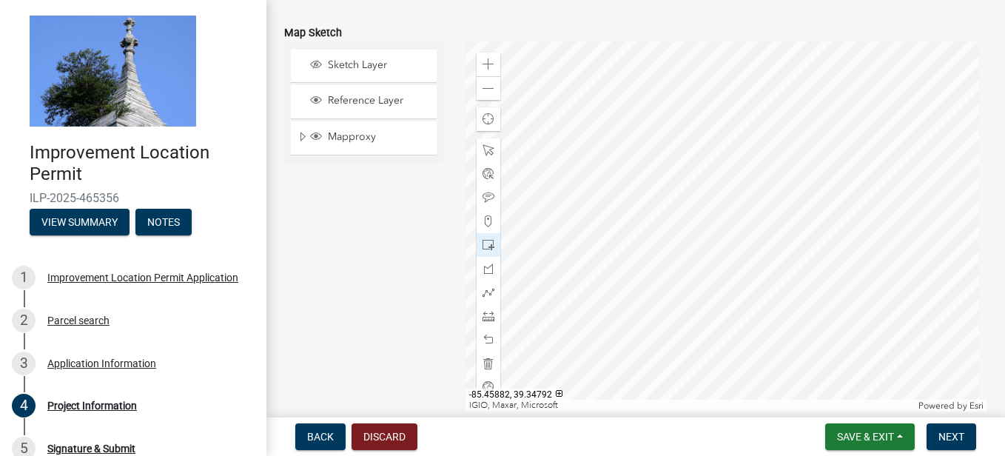
click at [786, 286] on div at bounding box center [726, 226] width 522 height 370
click at [360, 65] on span "Sketch Layer" at bounding box center [377, 64] width 107 height 13
click at [628, 150] on div at bounding box center [726, 226] width 522 height 370
click at [717, 108] on div at bounding box center [726, 226] width 522 height 370
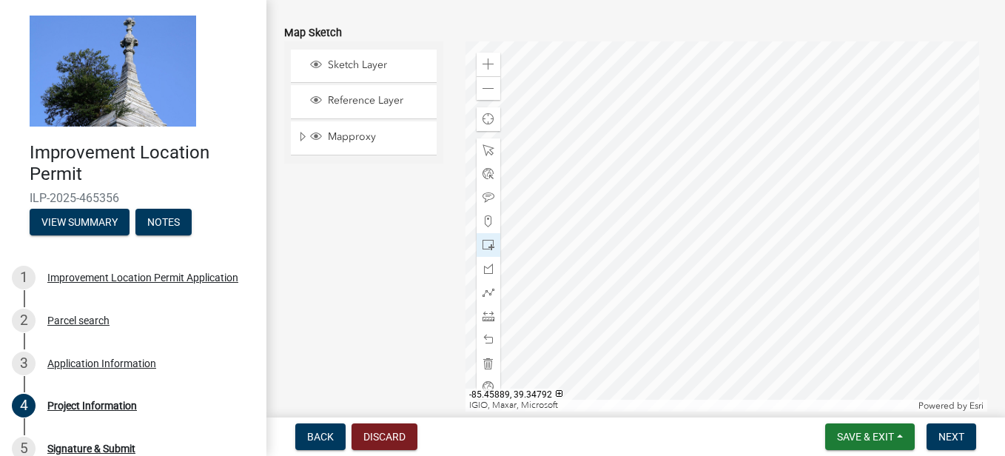
click at [630, 286] on div at bounding box center [726, 226] width 522 height 370
click at [798, 143] on div at bounding box center [726, 226] width 522 height 370
click at [488, 365] on span at bounding box center [488, 363] width 12 height 12
click at [619, 283] on div at bounding box center [726, 226] width 522 height 370
click at [622, 282] on div at bounding box center [726, 226] width 522 height 370
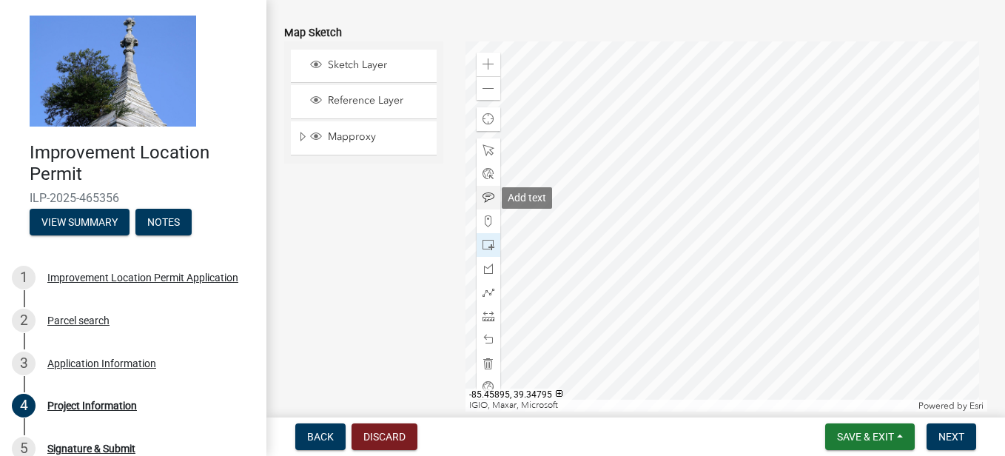
click at [484, 192] on span at bounding box center [488, 198] width 12 height 12
click at [626, 285] on div at bounding box center [726, 226] width 522 height 370
click at [597, 296] on div at bounding box center [726, 226] width 522 height 370
click at [598, 149] on div at bounding box center [726, 226] width 522 height 370
click at [751, 141] on div at bounding box center [726, 226] width 522 height 370
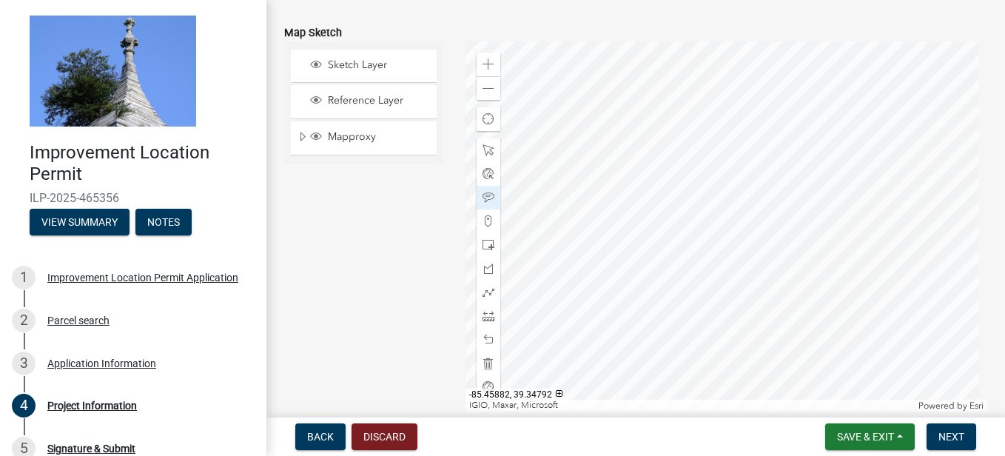
click at [752, 292] on div at bounding box center [726, 226] width 522 height 370
click at [611, 315] on div at bounding box center [726, 226] width 522 height 370
click at [483, 361] on span at bounding box center [488, 363] width 12 height 12
click at [486, 86] on span at bounding box center [488, 89] width 12 height 12
click at [482, 246] on span at bounding box center [488, 245] width 12 height 12
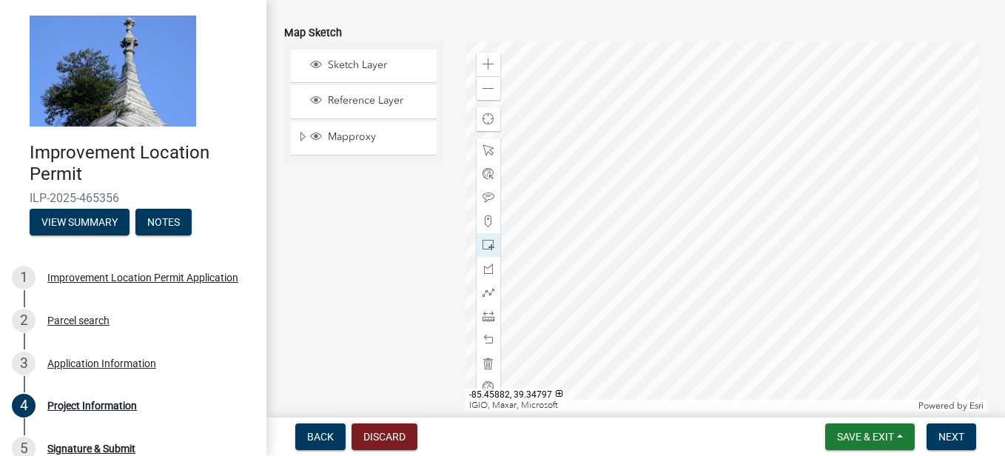
click at [747, 194] on div at bounding box center [726, 226] width 522 height 370
click at [482, 195] on span at bounding box center [488, 198] width 12 height 12
click at [664, 196] on div at bounding box center [726, 226] width 522 height 370
click at [745, 195] on div at bounding box center [726, 226] width 522 height 370
click at [664, 272] on div at bounding box center [726, 226] width 522 height 370
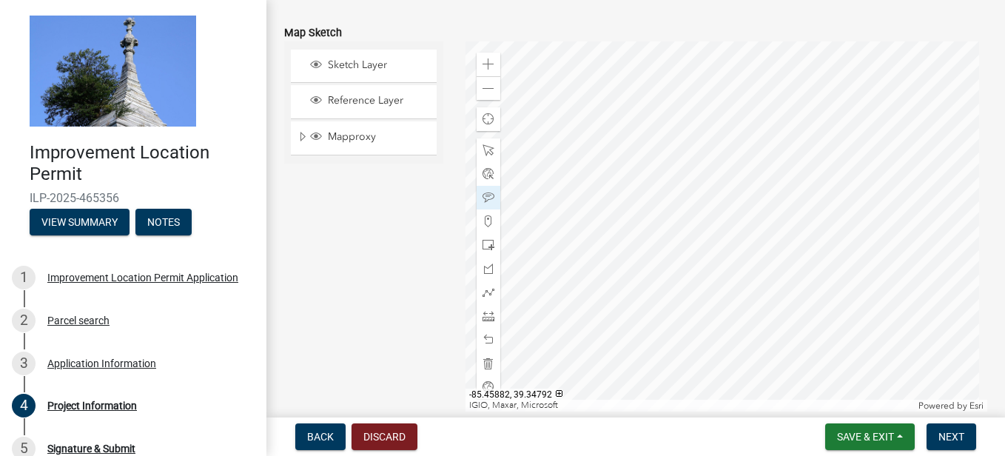
click at [745, 271] on div at bounding box center [726, 226] width 522 height 370
click at [865, 439] on span "Save & Exit" at bounding box center [865, 437] width 57 height 12
click at [823, 363] on button "Save" at bounding box center [855, 363] width 118 height 36
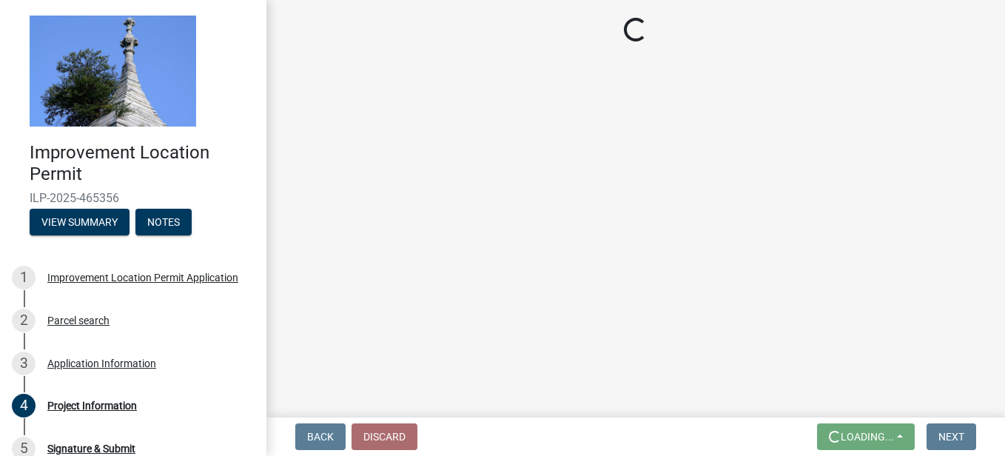
scroll to position [0, 0]
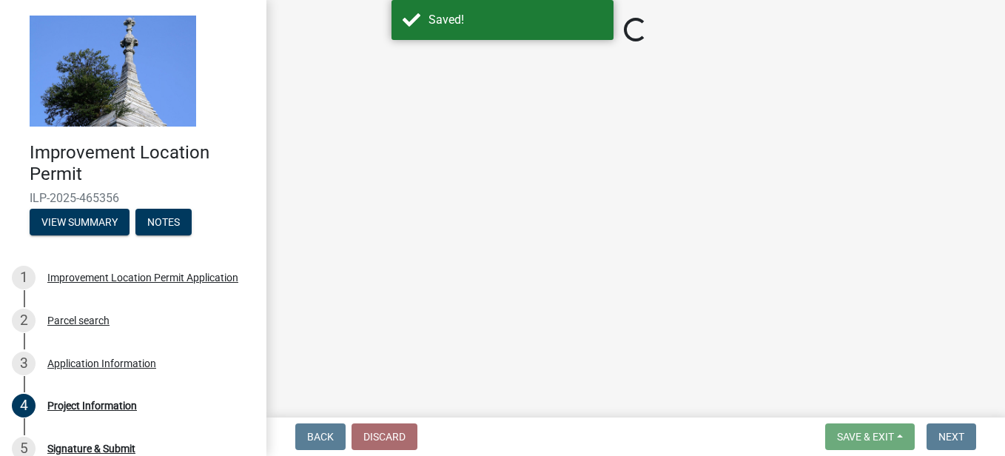
select select "419ee964-ccd9-4da1-89cd-4978b7f06523"
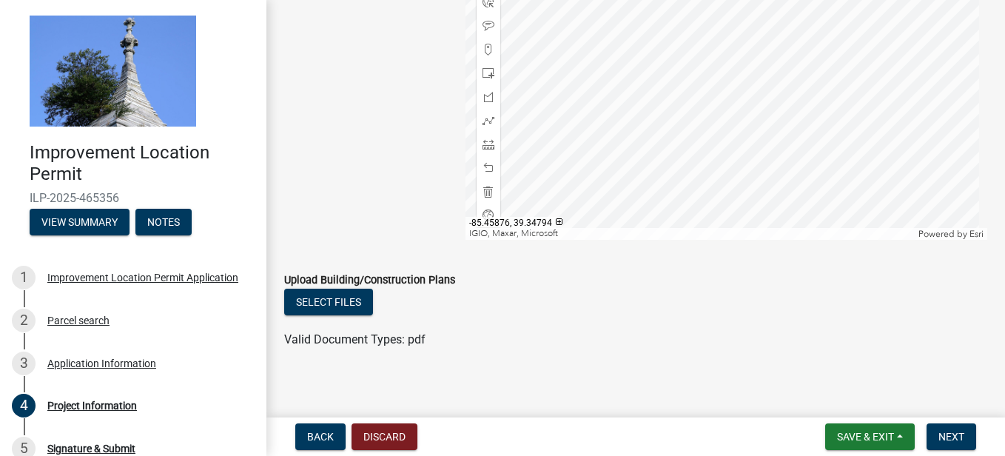
scroll to position [1520, 0]
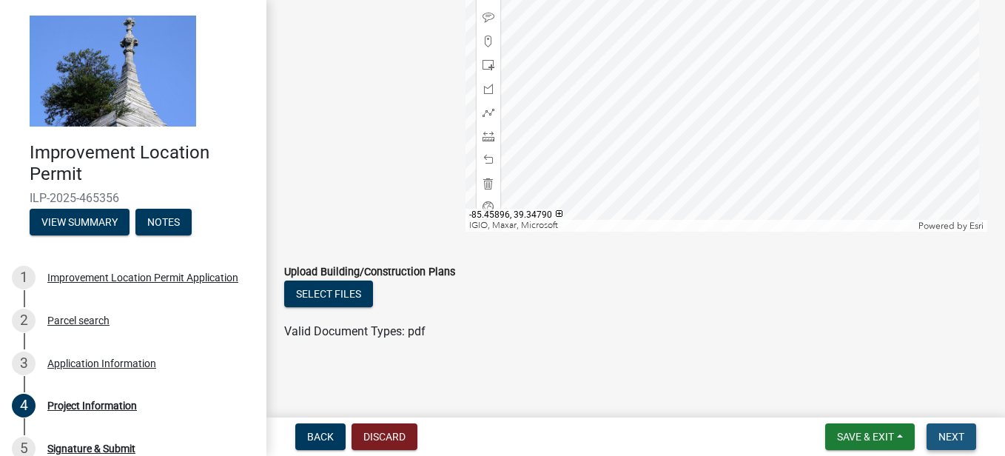
click at [960, 435] on span "Next" at bounding box center [951, 437] width 26 height 12
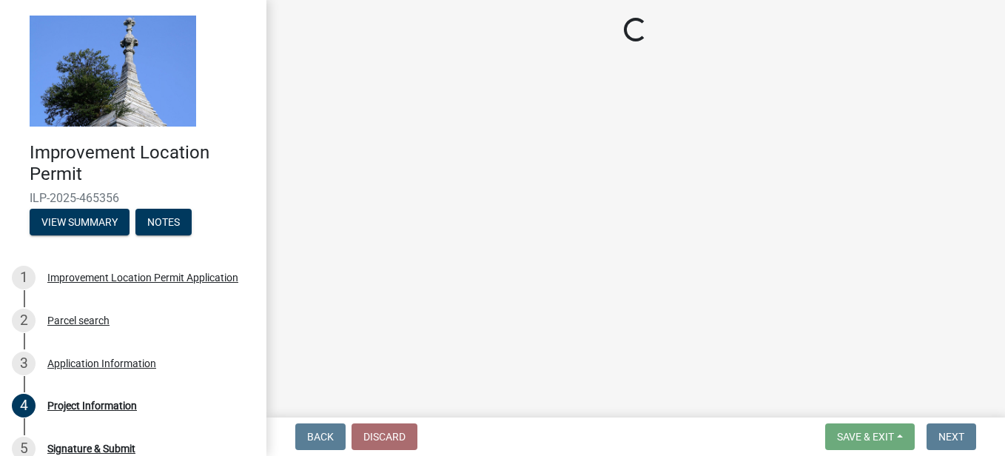
scroll to position [0, 0]
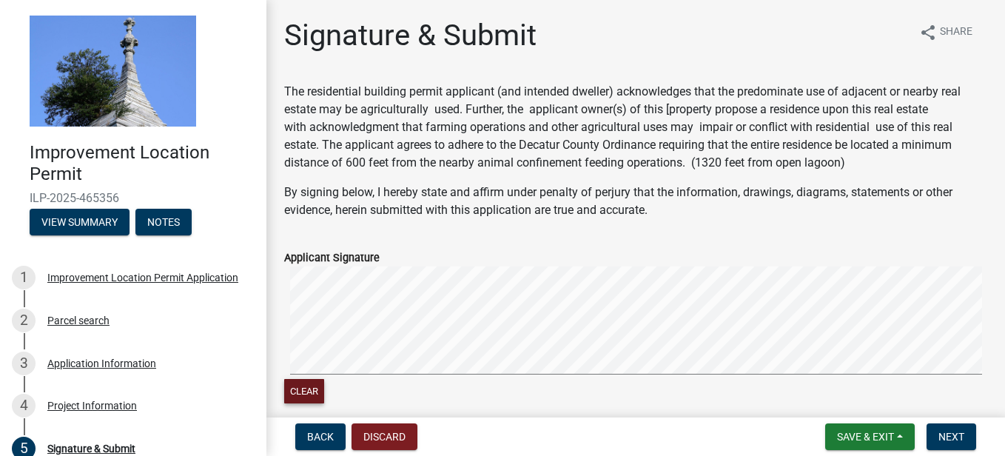
click at [312, 394] on button "Clear" at bounding box center [304, 391] width 40 height 24
click at [310, 377] on signature-pad at bounding box center [635, 322] width 703 height 112
click at [372, 390] on div "Clear" at bounding box center [635, 336] width 703 height 141
click at [400, 377] on signature-pad at bounding box center [635, 322] width 703 height 112
click at [418, 376] on signature-pad at bounding box center [635, 322] width 703 height 112
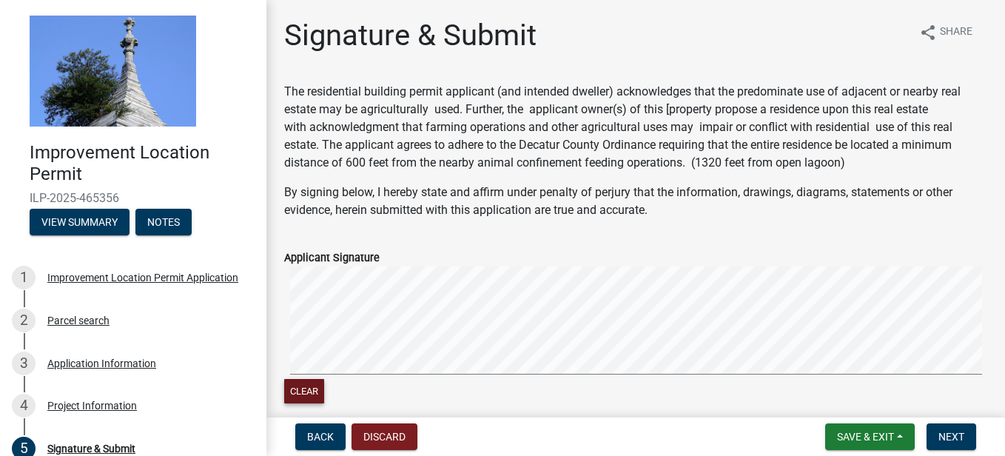
click at [493, 375] on signature-pad at bounding box center [635, 322] width 703 height 112
click at [567, 376] on signature-pad at bounding box center [635, 322] width 703 height 112
click at [592, 397] on div "Clear" at bounding box center [635, 336] width 703 height 141
click at [315, 386] on button "Clear" at bounding box center [304, 391] width 40 height 24
click at [324, 390] on div "Clear" at bounding box center [635, 336] width 703 height 141
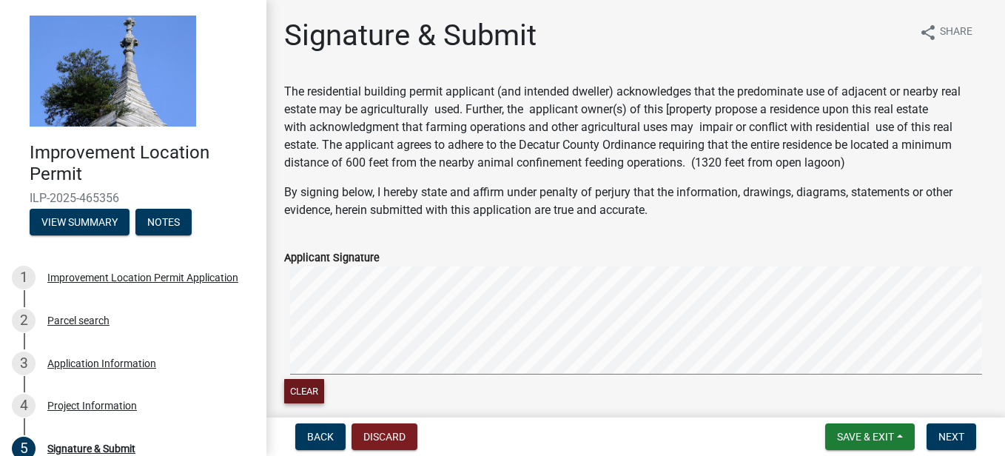
click at [389, 377] on signature-pad at bounding box center [635, 322] width 703 height 112
click at [316, 397] on button "Clear" at bounding box center [304, 391] width 40 height 24
click at [302, 377] on signature-pad at bounding box center [635, 322] width 703 height 112
click at [326, 380] on div "Clear" at bounding box center [635, 336] width 703 height 141
click at [303, 391] on button "Clear" at bounding box center [304, 391] width 40 height 24
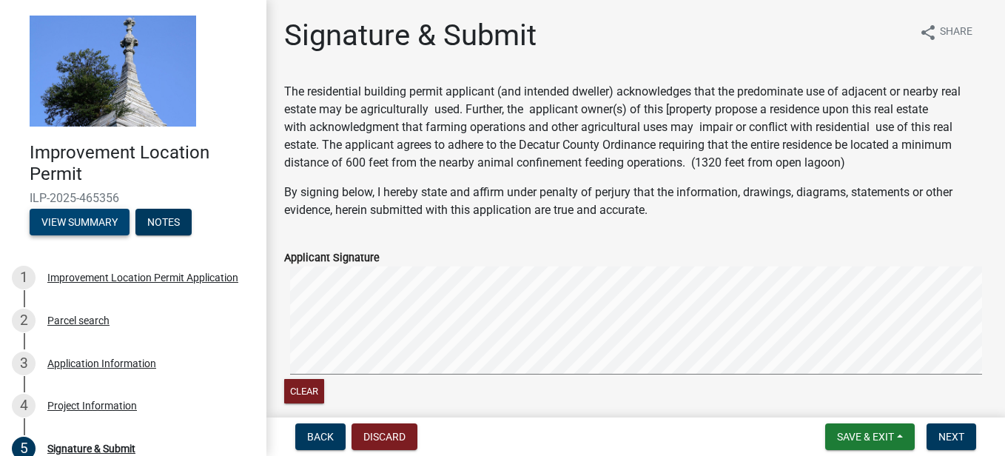
click at [82, 223] on button "View Summary" at bounding box center [80, 222] width 100 height 27
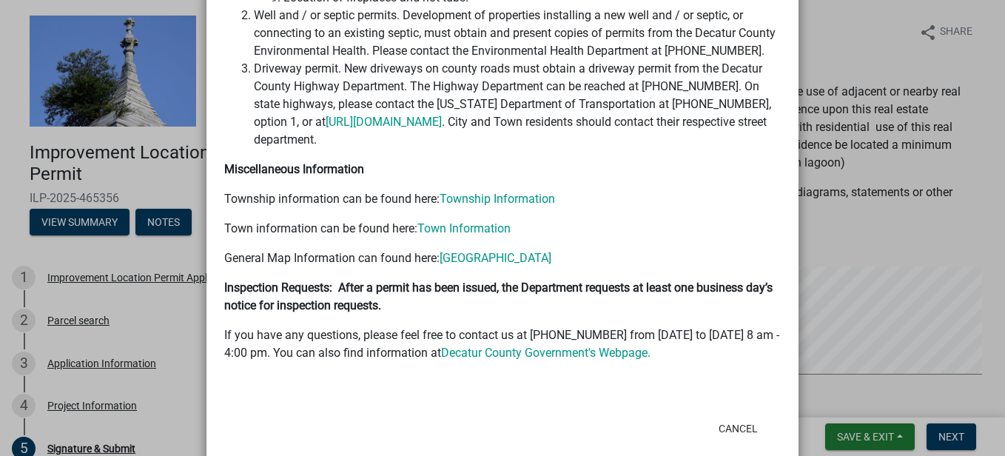
scroll to position [548, 0]
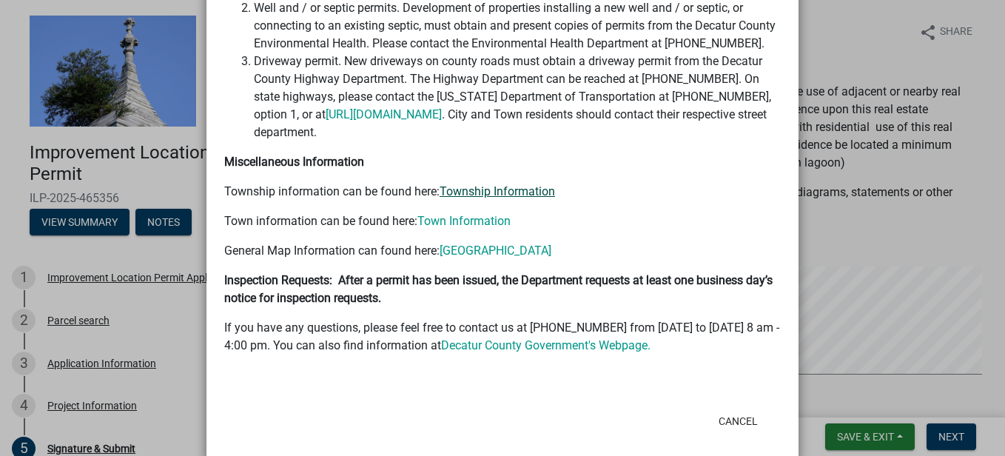
click at [474, 184] on link "Township Information" at bounding box center [496, 191] width 115 height 14
drag, startPoint x: 728, startPoint y: 396, endPoint x: 742, endPoint y: 397, distance: 14.1
click at [728, 408] on button "Cancel" at bounding box center [738, 421] width 63 height 27
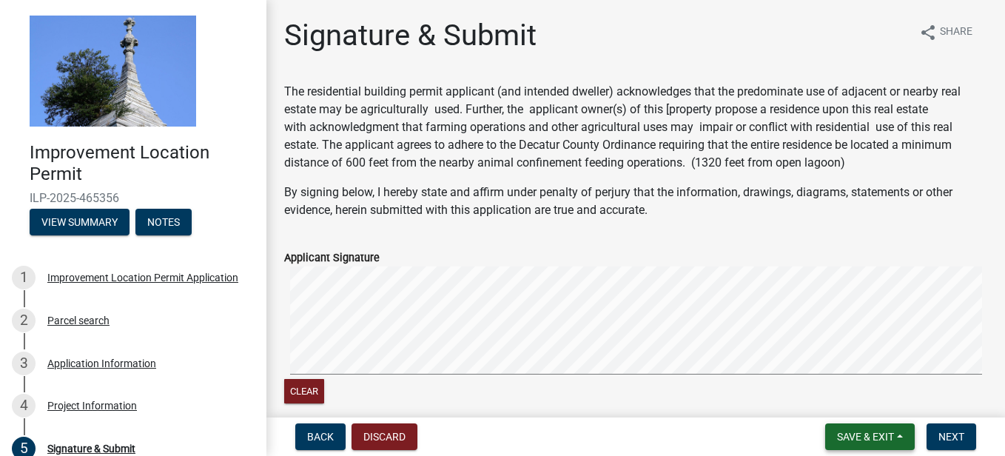
click at [895, 439] on button "Save & Exit" at bounding box center [870, 436] width 90 height 27
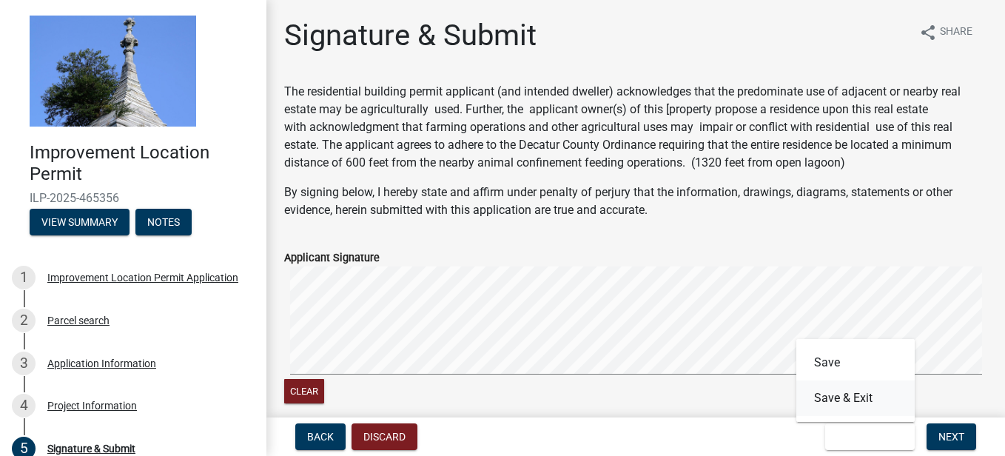
click at [860, 394] on button "Save & Exit" at bounding box center [855, 398] width 118 height 36
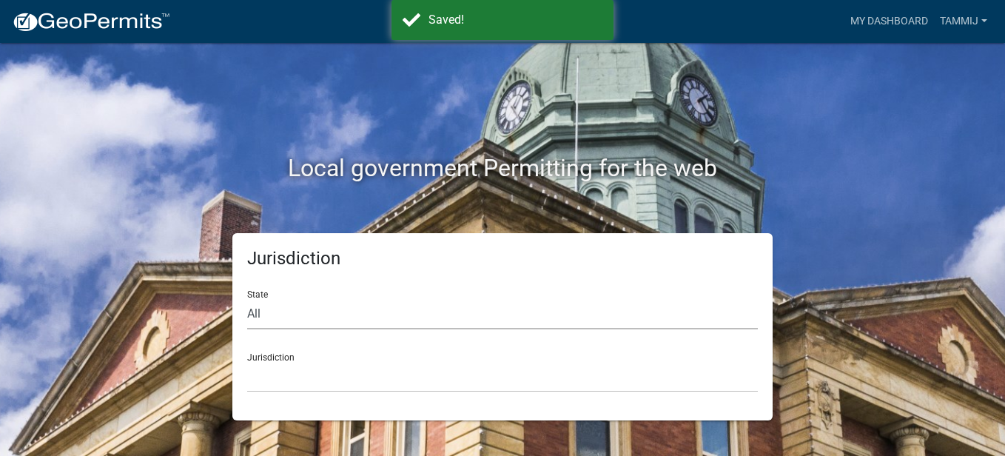
click at [254, 314] on select "All [US_STATE] [US_STATE] [US_STATE] [US_STATE] [US_STATE] [US_STATE] [US_STATE…" at bounding box center [502, 314] width 511 height 30
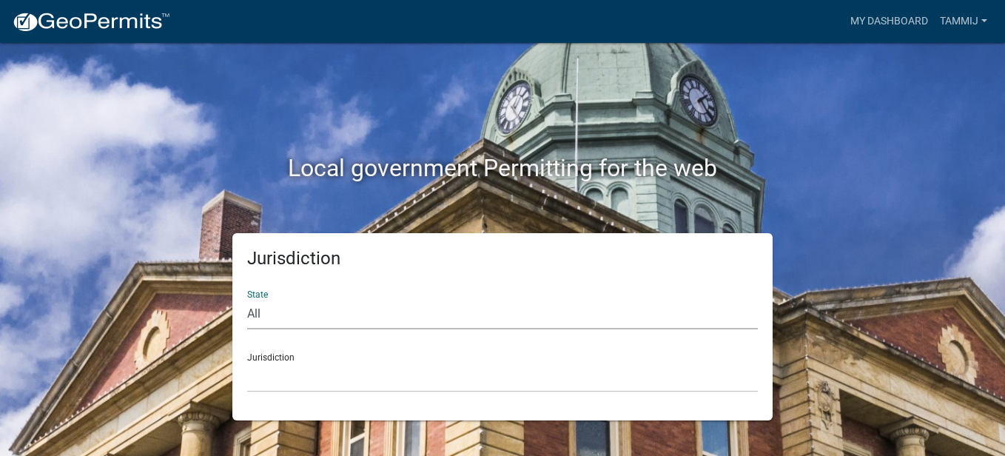
select select "[US_STATE]"
click at [247, 299] on select "All [US_STATE] [US_STATE] [US_STATE] [US_STATE] [US_STATE] [US_STATE] [US_STATE…" at bounding box center [502, 314] width 511 height 30
click at [288, 351] on div "Jurisdiction City of [GEOGRAPHIC_DATA], [US_STATE] City of [GEOGRAPHIC_DATA], […" at bounding box center [502, 366] width 511 height 51
click at [293, 358] on div "Jurisdiction City of [GEOGRAPHIC_DATA], [US_STATE] City of [GEOGRAPHIC_DATA], […" at bounding box center [502, 366] width 511 height 51
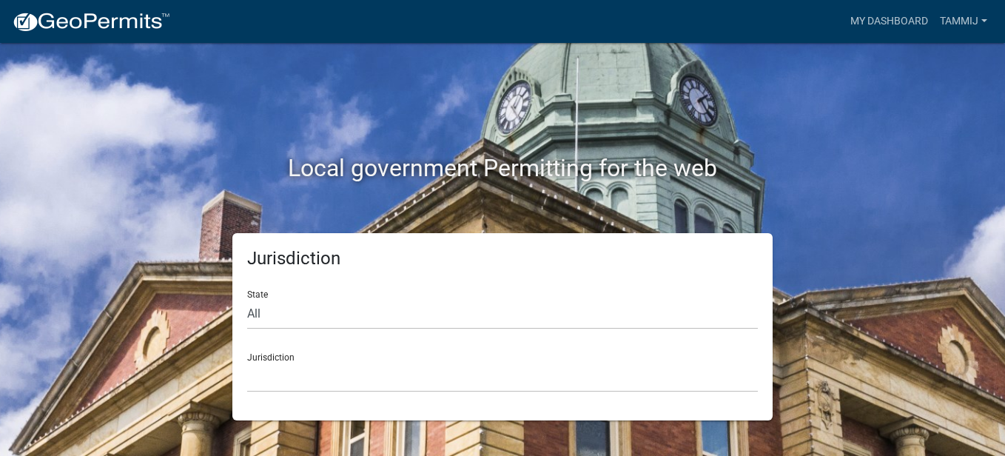
click at [255, 360] on div "Jurisdiction City of [GEOGRAPHIC_DATA], [US_STATE] City of [GEOGRAPHIC_DATA], […" at bounding box center [502, 366] width 511 height 51
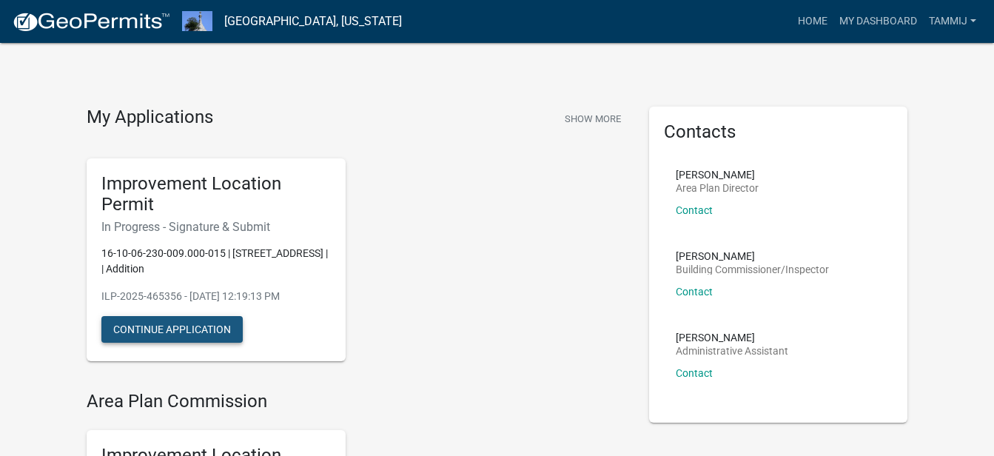
click at [158, 329] on button "Continue Application" at bounding box center [171, 329] width 141 height 27
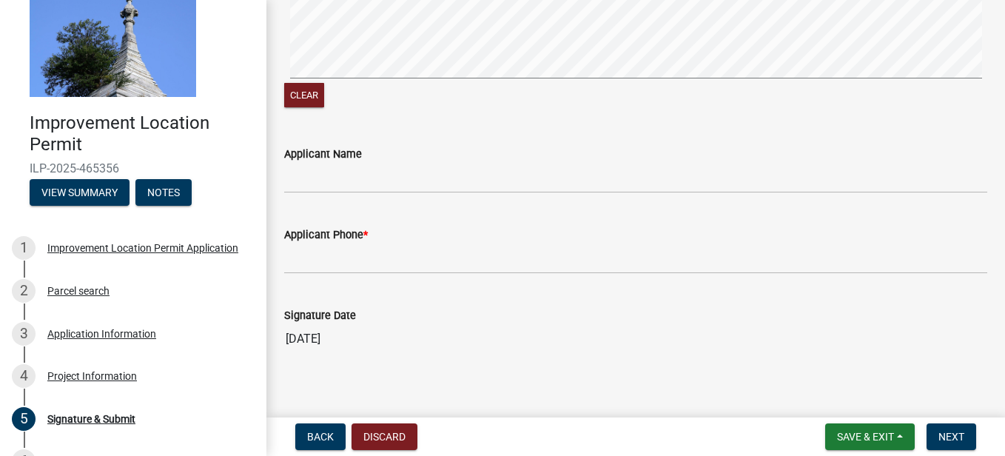
scroll to position [161, 0]
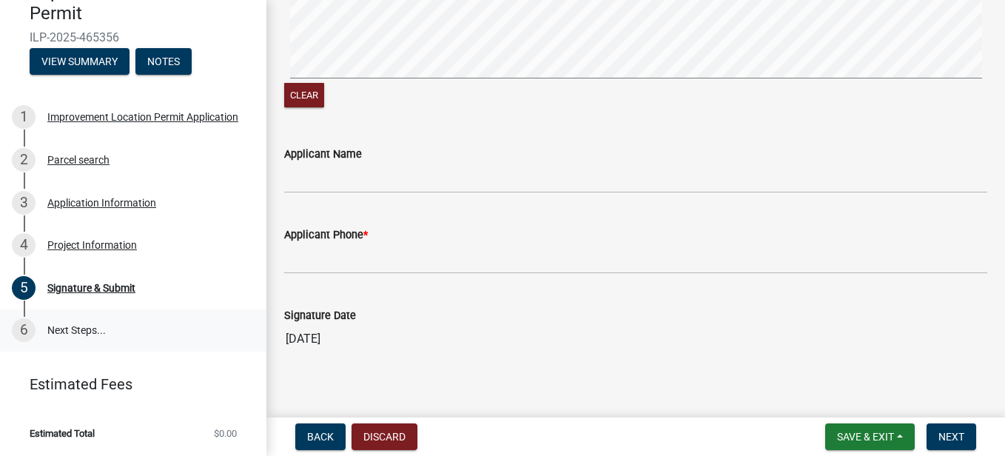
click at [77, 328] on link "6 Next Steps..." at bounding box center [133, 330] width 266 height 43
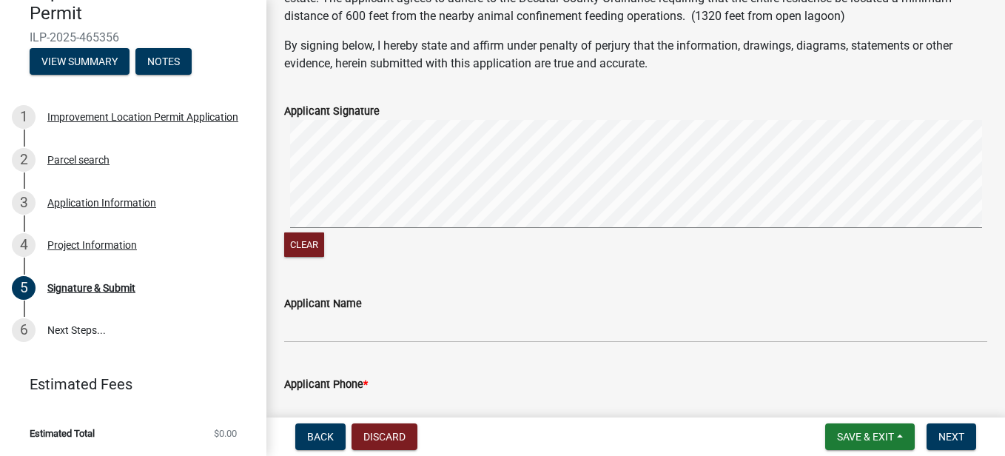
scroll to position [0, 0]
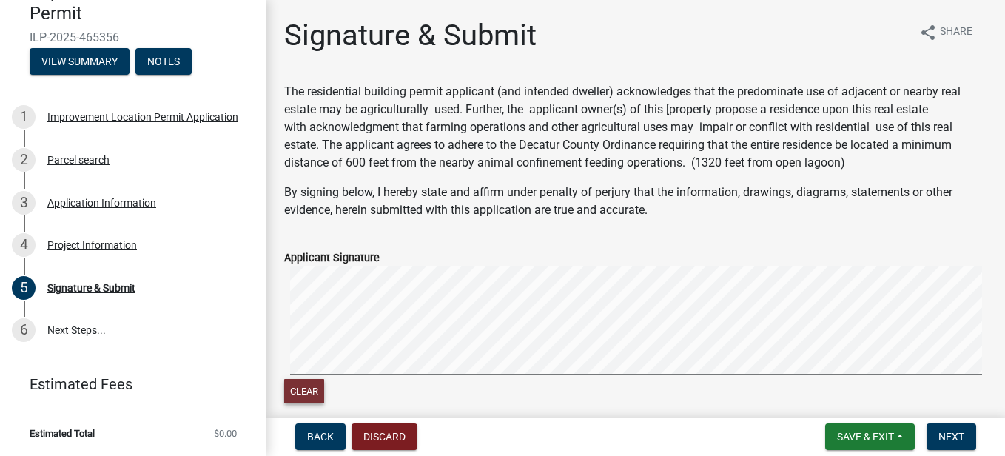
click at [314, 383] on button "Clear" at bounding box center [304, 391] width 40 height 24
click at [311, 387] on button "Clear" at bounding box center [304, 391] width 40 height 24
click at [307, 380] on div "Clear" at bounding box center [635, 336] width 703 height 141
click at [310, 391] on button "Clear" at bounding box center [304, 391] width 40 height 24
click at [334, 378] on signature-pad at bounding box center [635, 322] width 703 height 112
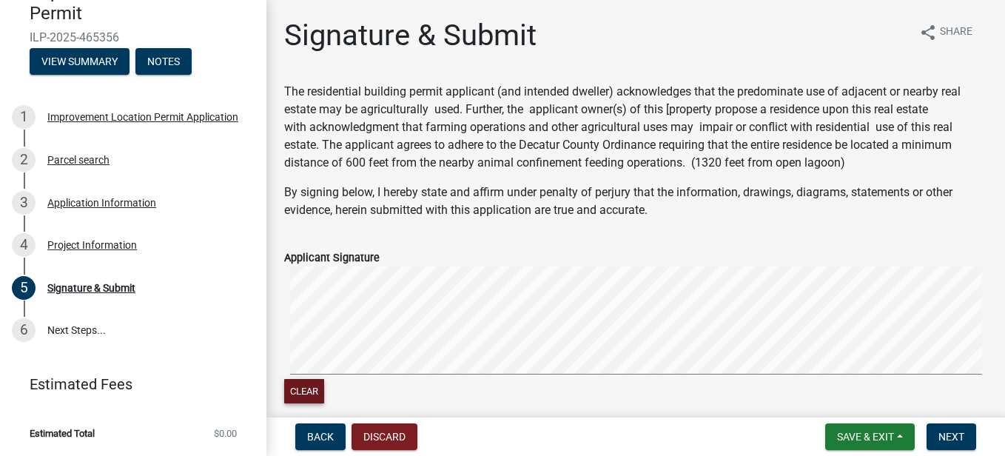
click at [351, 379] on div "Clear" at bounding box center [635, 336] width 703 height 141
click at [377, 379] on div "Clear" at bounding box center [635, 336] width 703 height 141
click at [398, 377] on signature-pad at bounding box center [635, 322] width 703 height 112
click at [532, 385] on div "Clear" at bounding box center [635, 336] width 703 height 141
click at [550, 374] on signature-pad at bounding box center [635, 322] width 703 height 112
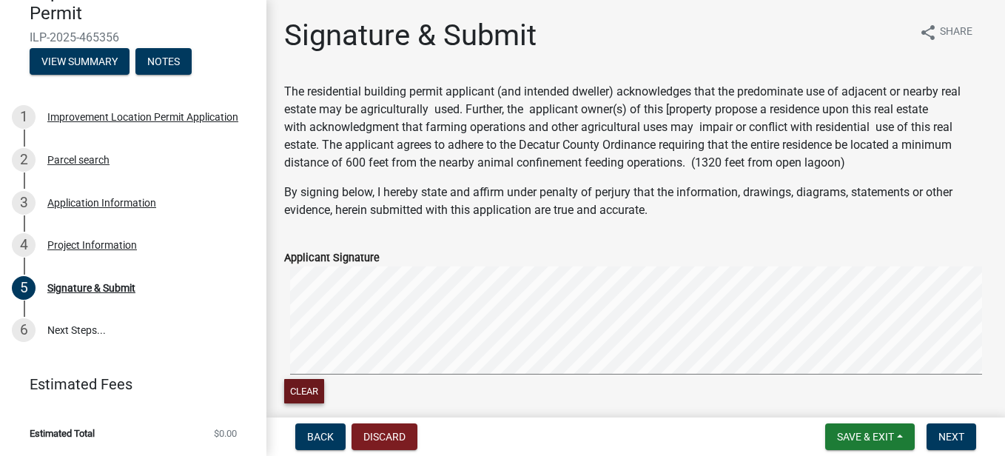
click at [621, 388] on div "Clear" at bounding box center [635, 336] width 703 height 141
click at [654, 389] on div "Clear" at bounding box center [635, 336] width 703 height 141
click at [949, 436] on span "Next" at bounding box center [951, 437] width 26 height 12
click at [963, 433] on span "Next" at bounding box center [951, 437] width 26 height 12
click at [862, 429] on button "Save & Exit" at bounding box center [870, 436] width 90 height 27
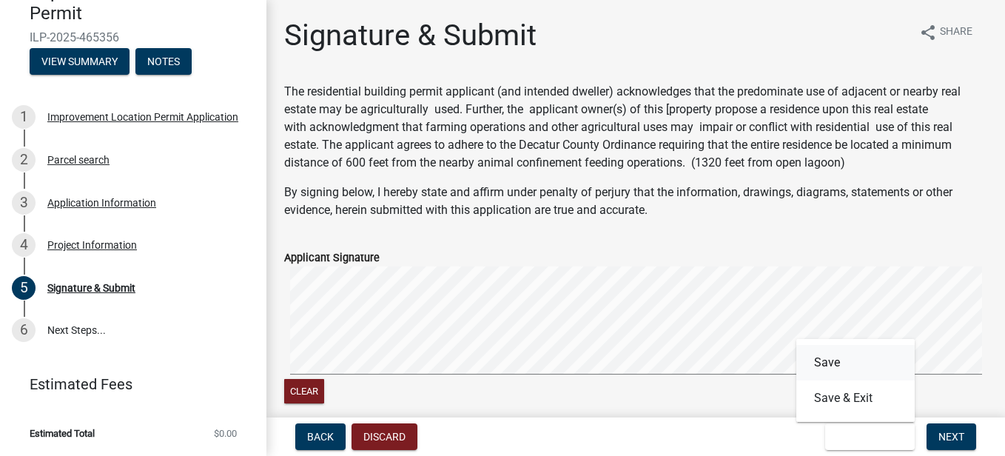
click at [832, 362] on button "Save" at bounding box center [855, 363] width 118 height 36
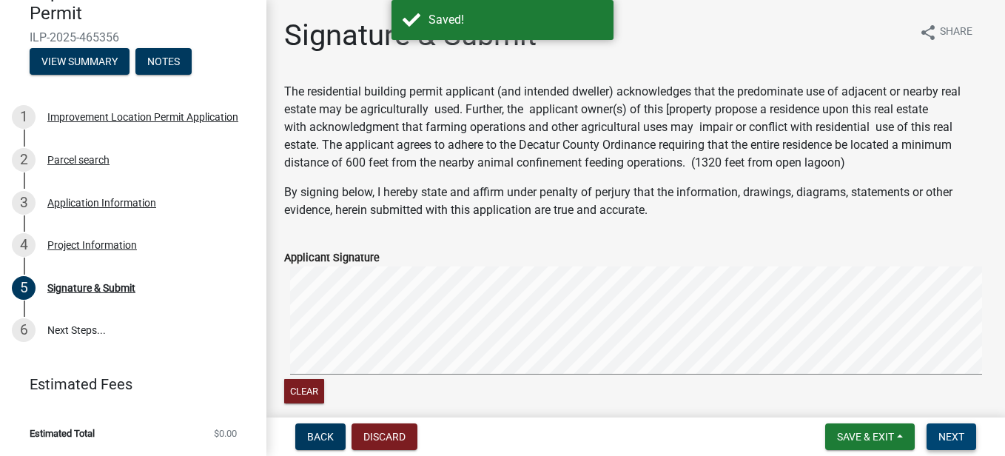
click at [948, 438] on span "Next" at bounding box center [951, 437] width 26 height 12
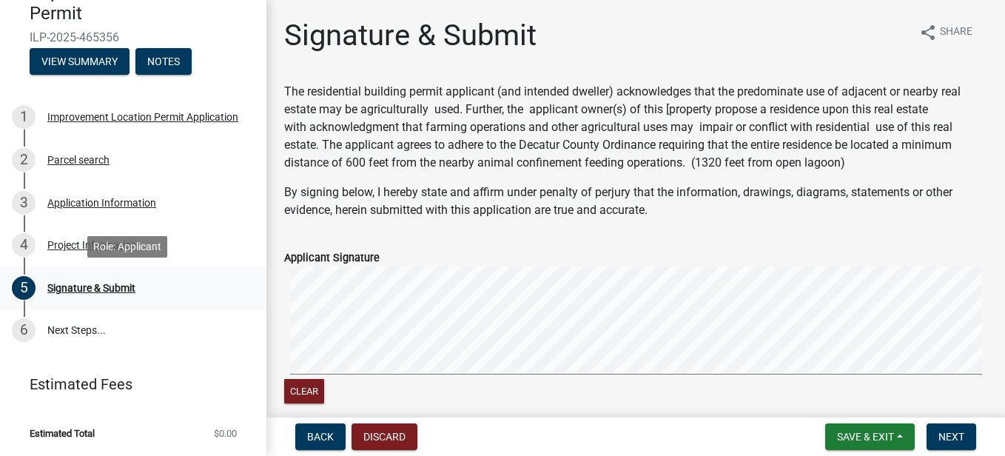
click at [92, 289] on div "Signature & Submit" at bounding box center [91, 288] width 88 height 10
click at [57, 330] on link "6 Next Steps..." at bounding box center [133, 330] width 266 height 43
click at [56, 329] on link "6 Next Steps..." at bounding box center [133, 330] width 266 height 43
drag, startPoint x: 72, startPoint y: 285, endPoint x: 207, endPoint y: 253, distance: 139.1
click at [73, 285] on div "Signature & Submit" at bounding box center [91, 288] width 88 height 10
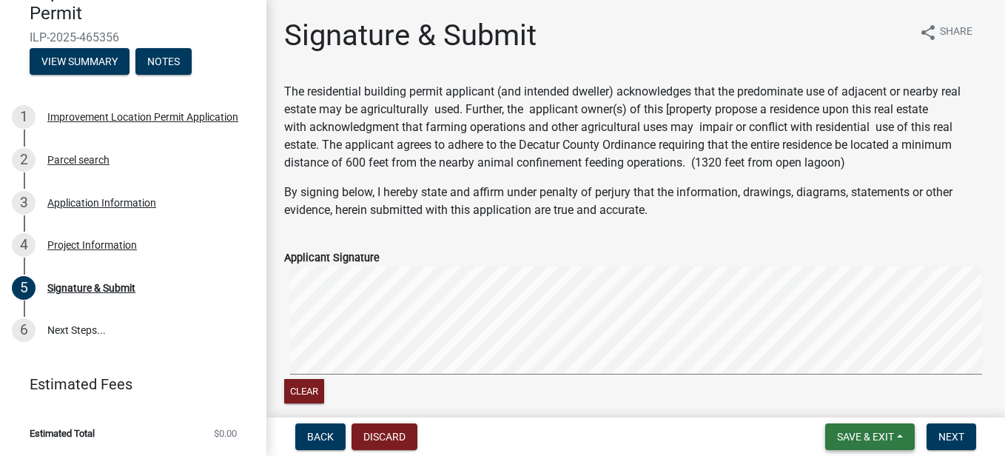
click at [837, 429] on button "Save & Exit" at bounding box center [870, 436] width 90 height 27
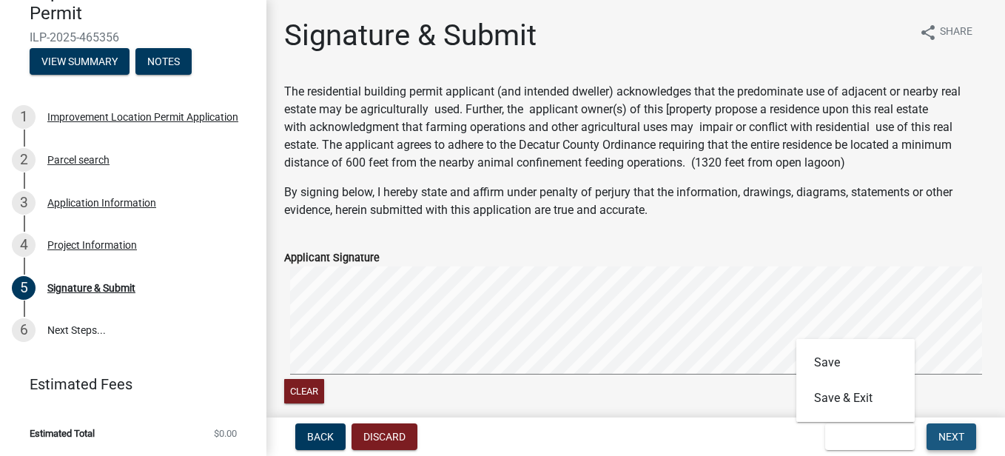
click at [941, 435] on span "Next" at bounding box center [951, 437] width 26 height 12
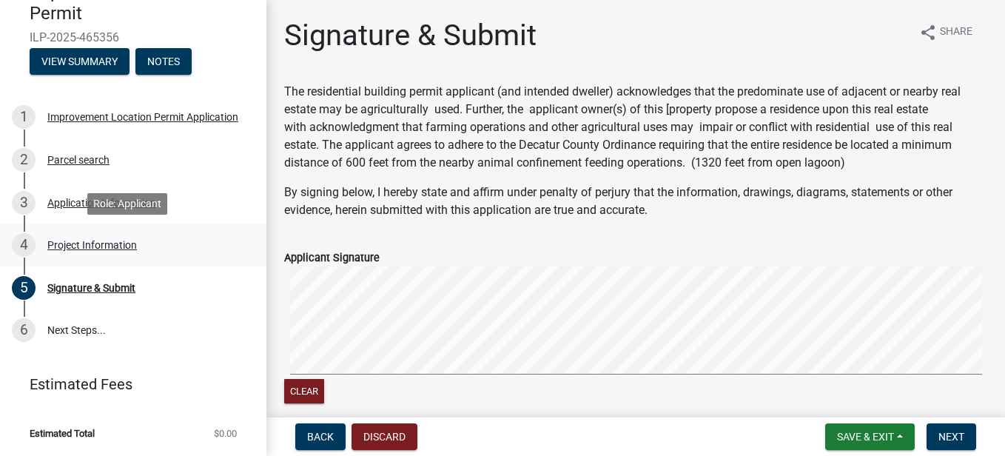
click at [50, 243] on div "Project Information" at bounding box center [92, 245] width 90 height 10
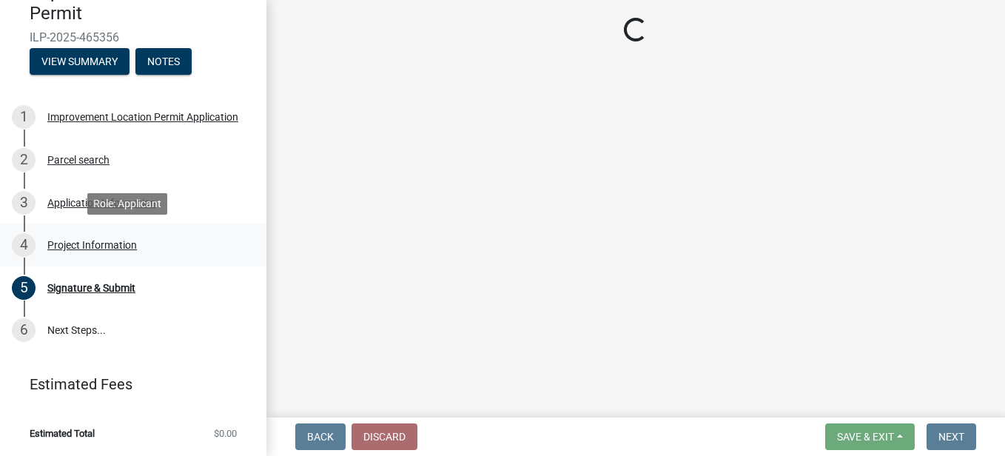
select select "419ee964-ccd9-4da1-89cd-4978b7f06523"
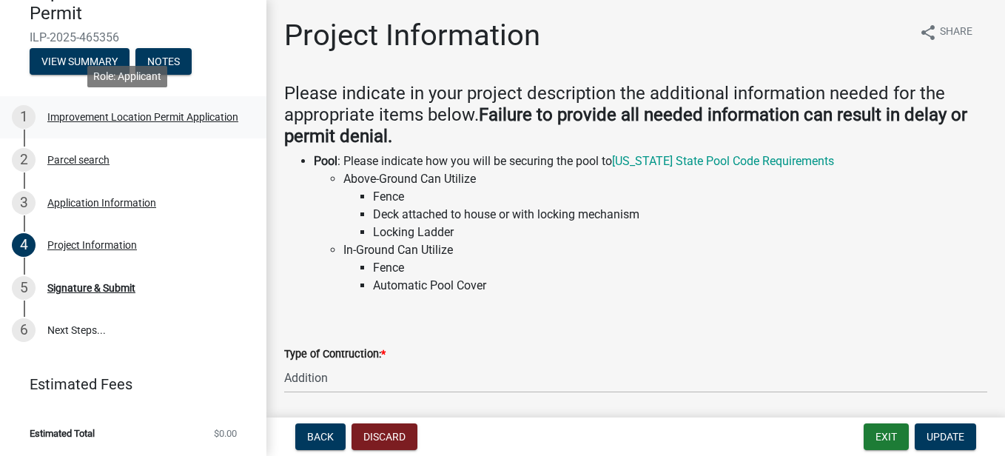
click at [75, 112] on div "Improvement Location Permit Application" at bounding box center [142, 117] width 191 height 10
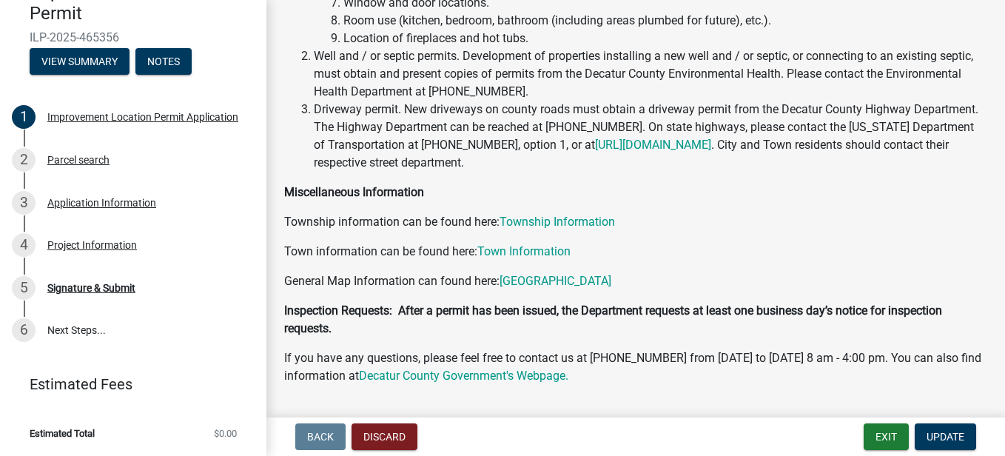
scroll to position [378, 0]
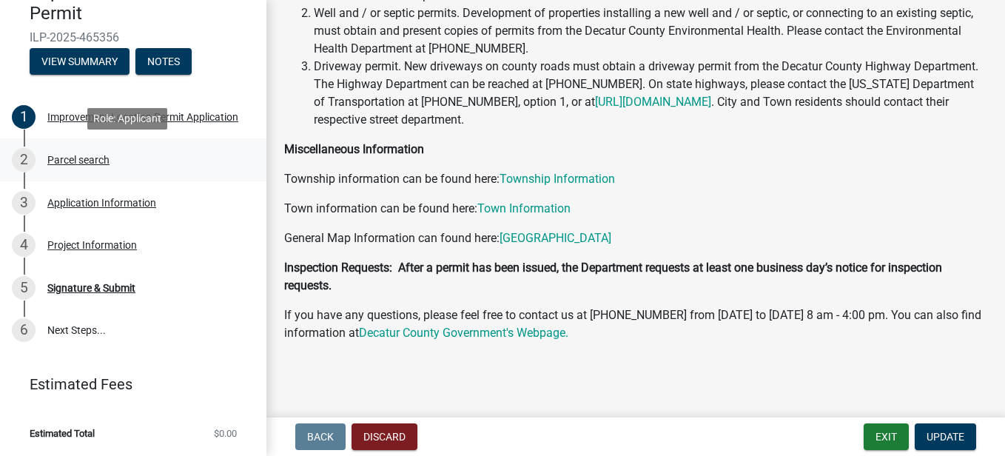
click at [74, 164] on div "Parcel search" at bounding box center [78, 160] width 62 height 10
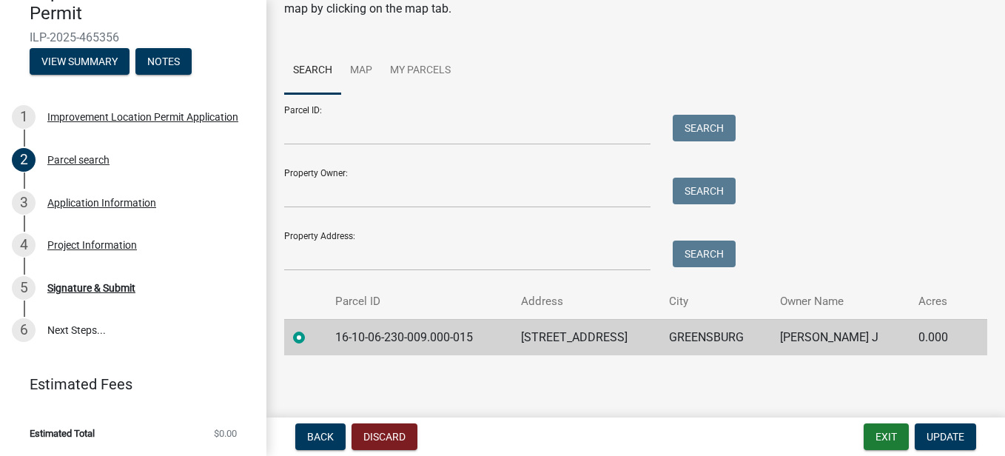
scroll to position [78, 0]
click at [77, 205] on div "Application Information" at bounding box center [101, 203] width 109 height 10
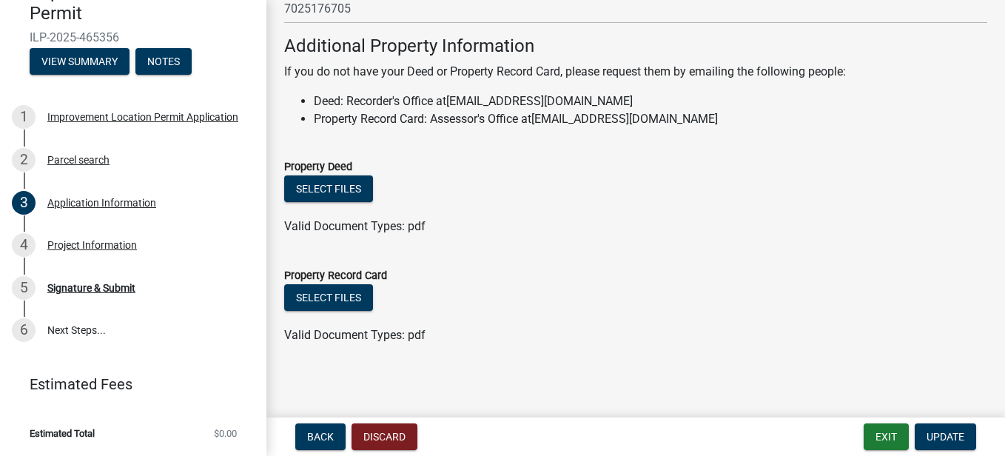
scroll to position [1062, 0]
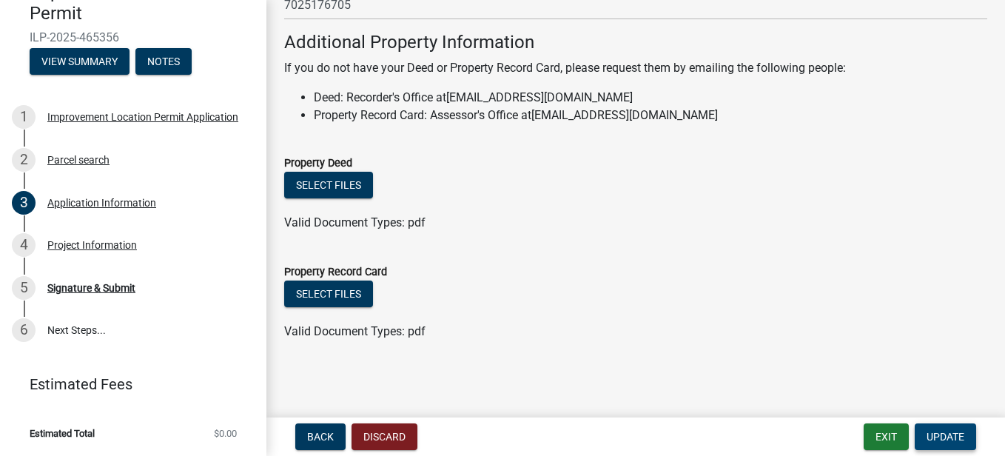
click at [951, 432] on span "Update" at bounding box center [945, 437] width 38 height 12
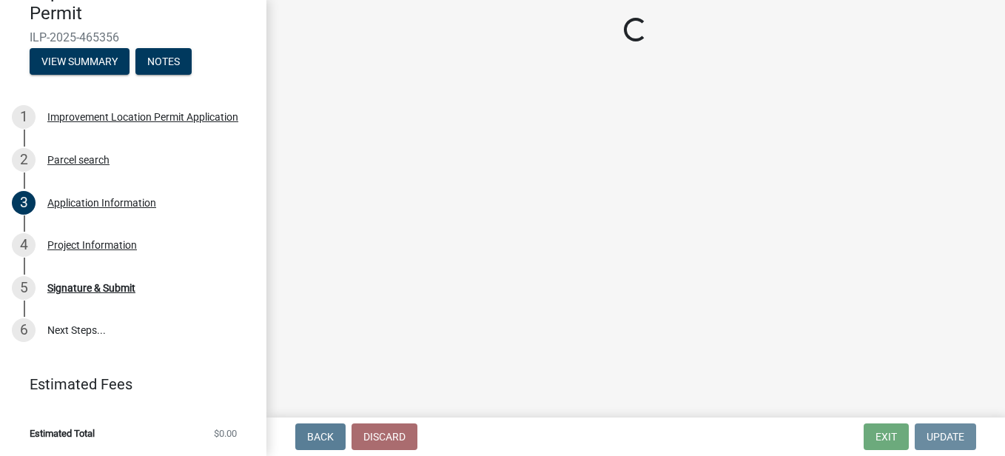
scroll to position [0, 0]
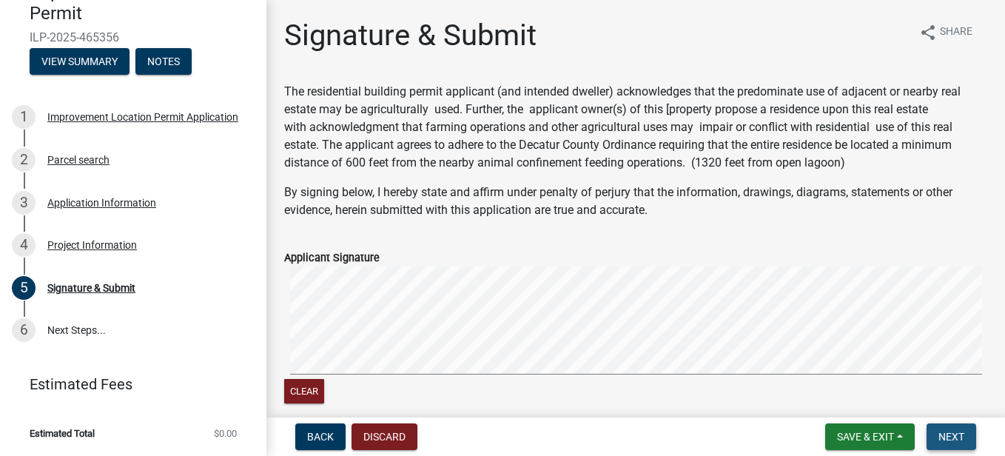
click at [951, 432] on span "Next" at bounding box center [951, 437] width 26 height 12
click at [78, 330] on link "6 Next Steps..." at bounding box center [133, 330] width 266 height 43
click at [20, 331] on div "6" at bounding box center [24, 330] width 24 height 24
click at [92, 291] on div "Signature & Submit" at bounding box center [91, 288] width 88 height 10
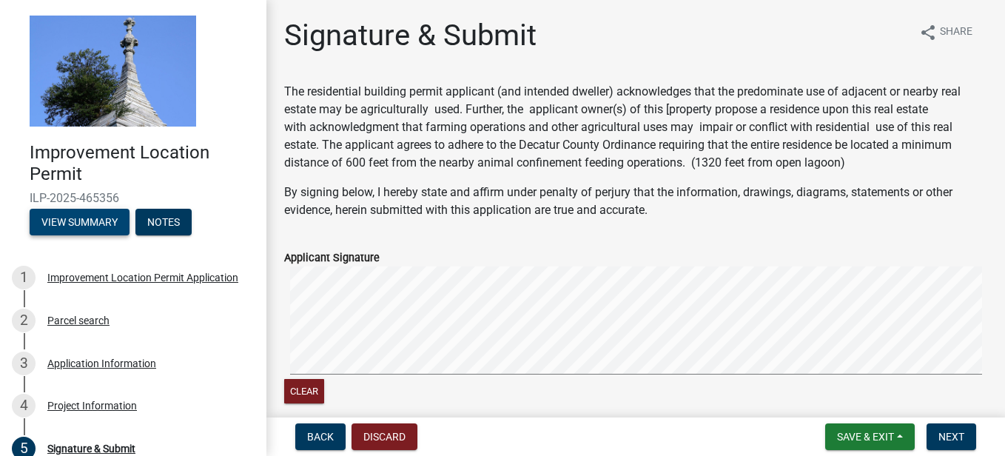
click at [78, 222] on button "View Summary" at bounding box center [80, 222] width 100 height 27
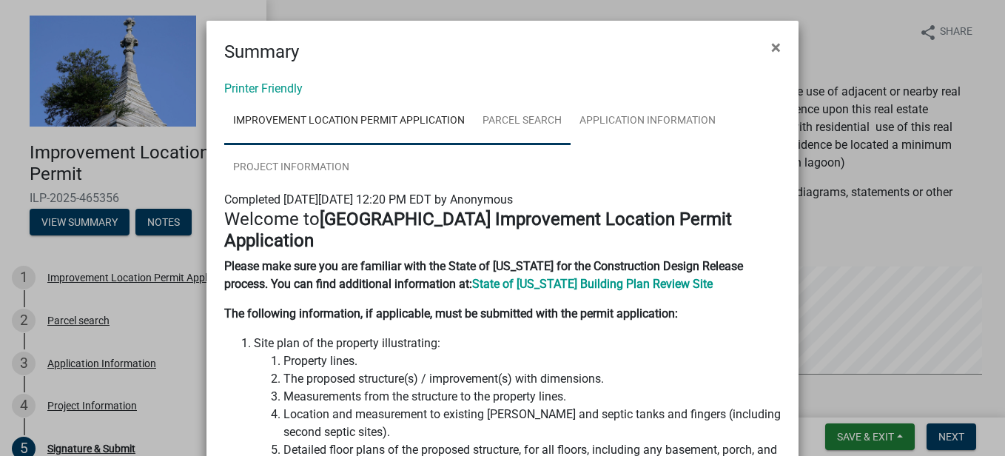
click at [500, 121] on link "Parcel search" at bounding box center [522, 121] width 97 height 47
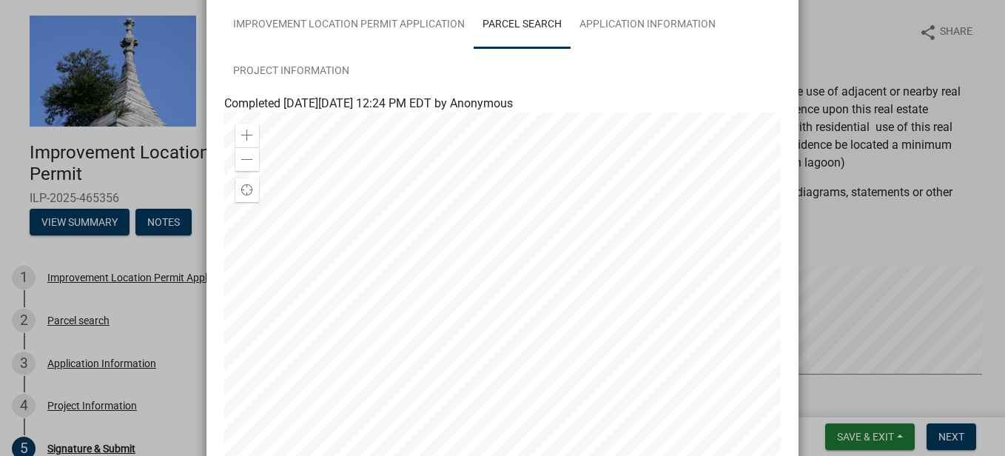
scroll to position [318, 0]
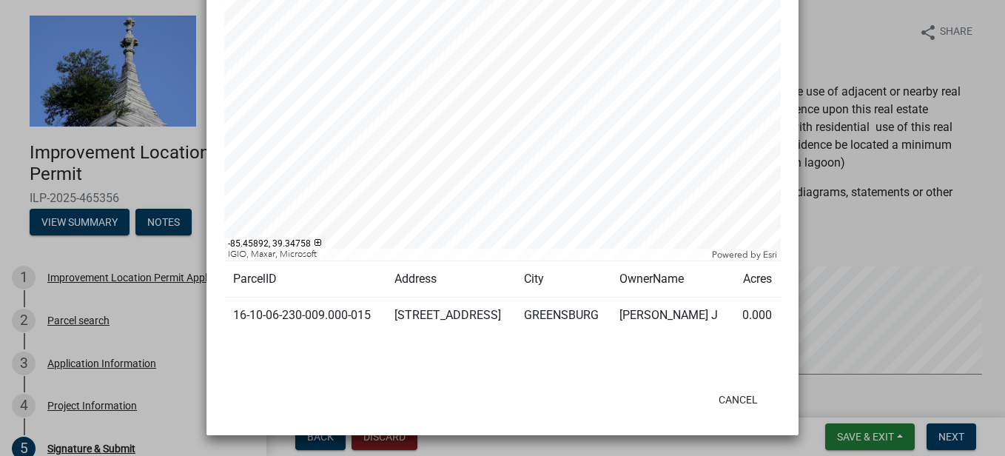
click at [516, 224] on div at bounding box center [502, 75] width 556 height 370
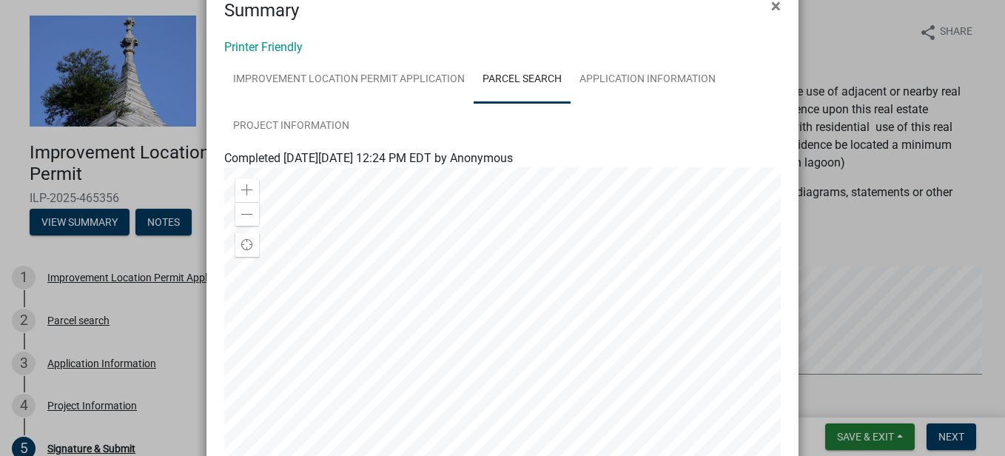
scroll to position [22, 0]
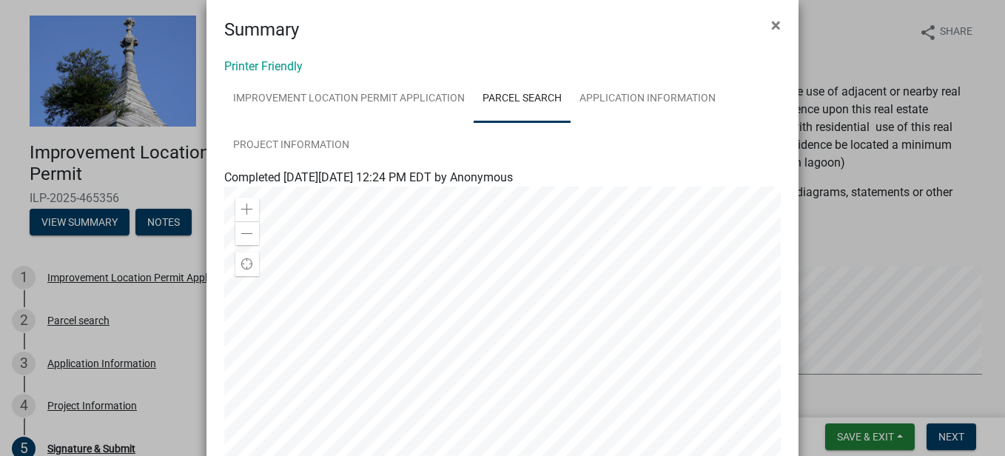
click at [503, 328] on div at bounding box center [502, 371] width 556 height 370
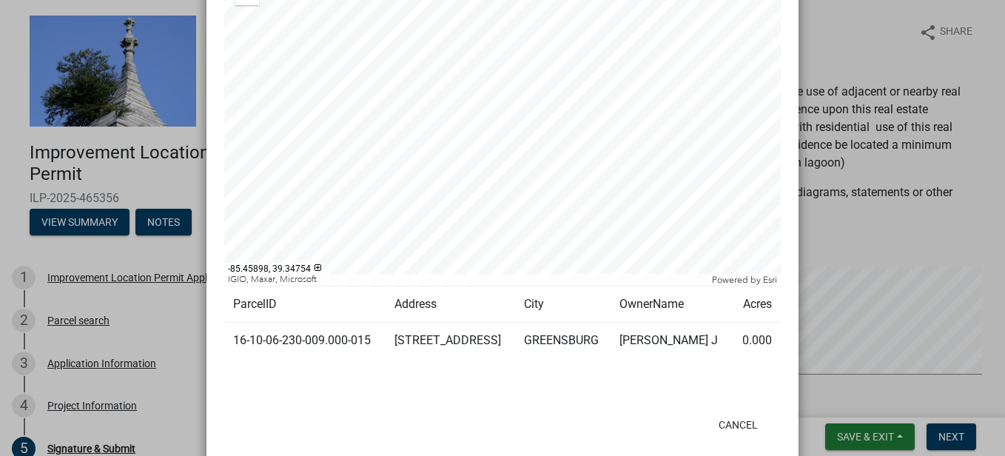
scroll to position [318, 0]
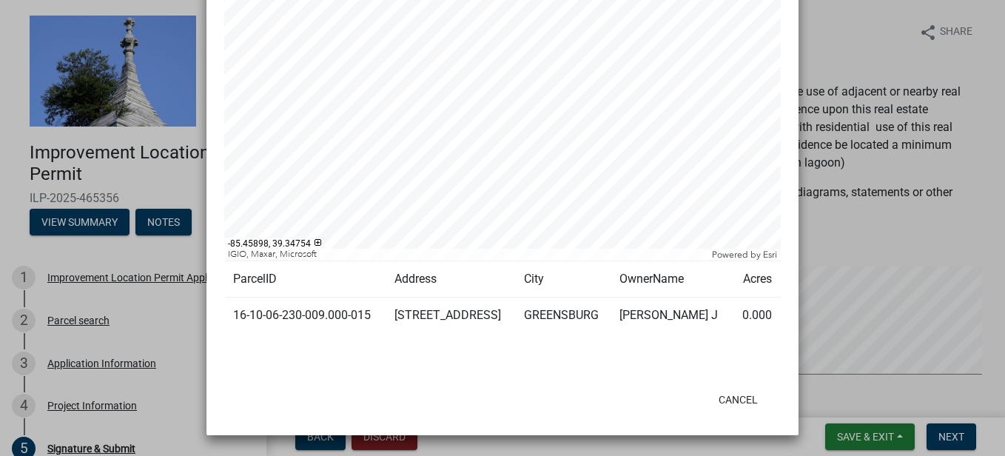
click at [158, 163] on ngb-modal-window "Summary × Printer Friendly Improvement Location Permit Application Parcel searc…" at bounding box center [502, 228] width 1005 height 456
